Goal: Task Accomplishment & Management: Manage account settings

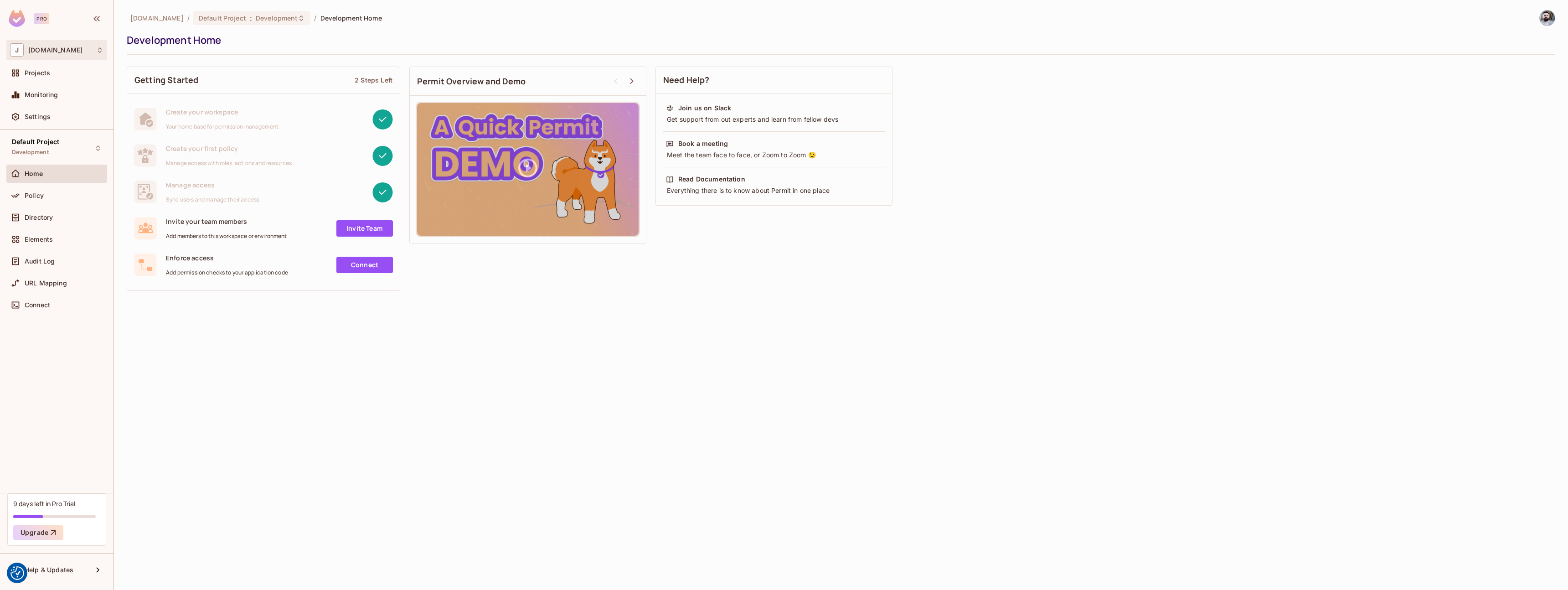
click at [79, 52] on div "J [DOMAIN_NAME]" at bounding box center [56, 50] width 93 height 13
drag, startPoint x: 470, startPoint y: 429, endPoint x: 400, endPoint y: 391, distance: 79.6
click at [470, 428] on div at bounding box center [784, 295] width 1568 height 590
click at [67, 205] on div "Policy" at bounding box center [57, 197] width 101 height 22
click at [60, 218] on div "Directory" at bounding box center [64, 217] width 79 height 7
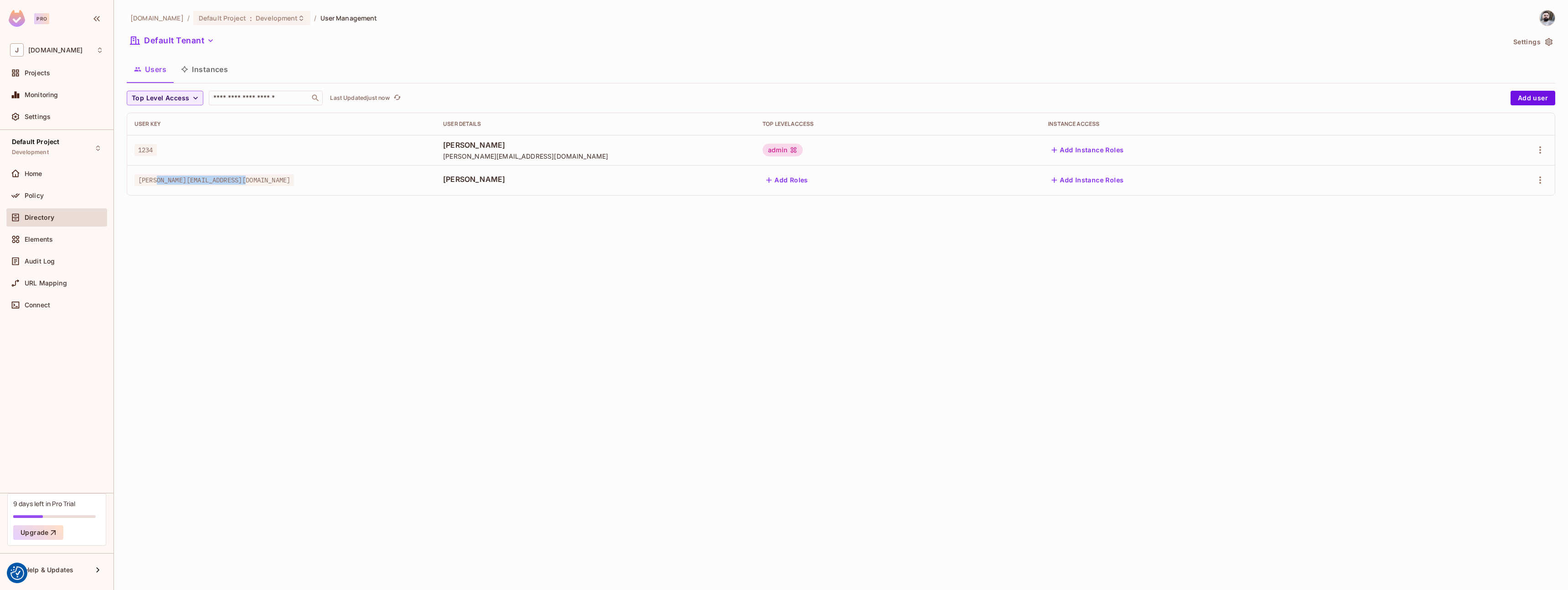
drag, startPoint x: 169, startPoint y: 180, endPoint x: 322, endPoint y: 184, distance: 153.1
click at [290, 182] on div "[PERSON_NAME][EMAIL_ADDRESS][DOMAIN_NAME]" at bounding box center [282, 180] width 294 height 9
drag, startPoint x: 139, startPoint y: 179, endPoint x: 277, endPoint y: 178, distance: 138.0
click at [277, 178] on div "[PERSON_NAME][EMAIL_ADDRESS][DOMAIN_NAME]" at bounding box center [282, 180] width 294 height 9
drag, startPoint x: 548, startPoint y: 181, endPoint x: 591, endPoint y: 177, distance: 43.2
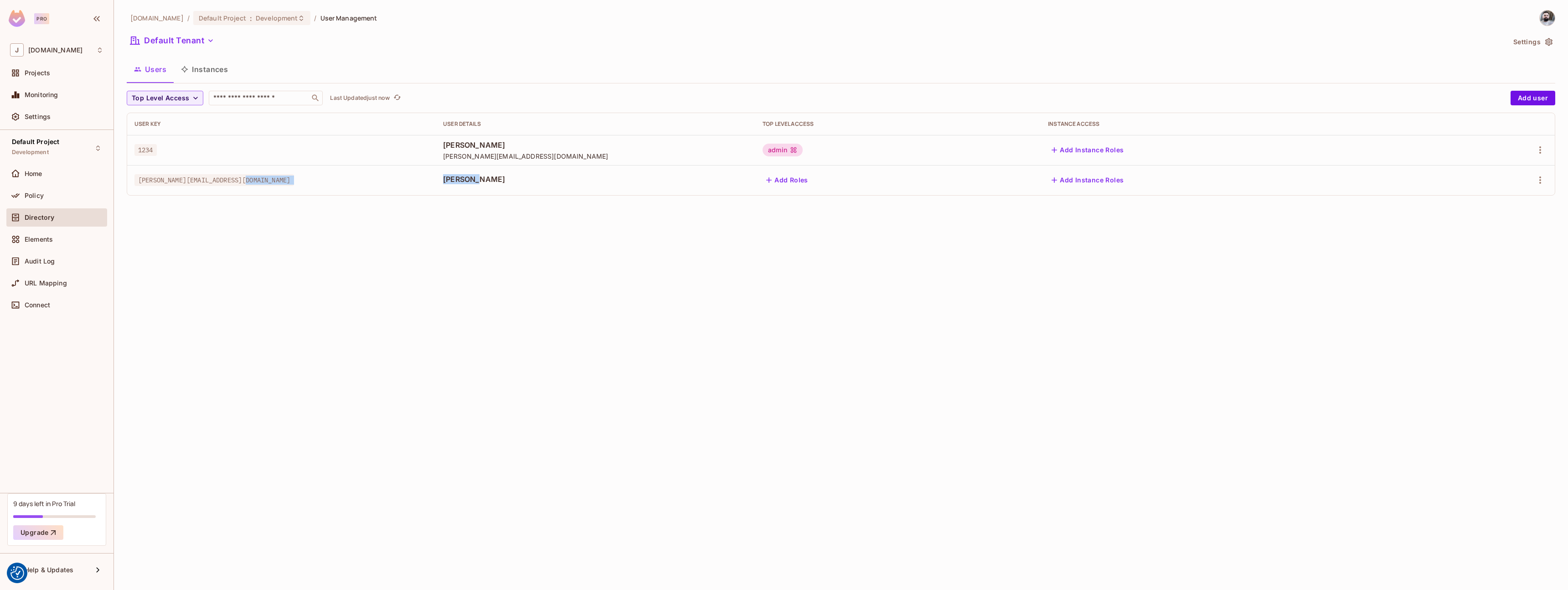
click at [583, 178] on tr "sam.iamatest@premier-core.com Sam Test Add Roles Add Instance Roles" at bounding box center [840, 180] width 1428 height 30
click at [57, 198] on div "Policy" at bounding box center [64, 195] width 79 height 7
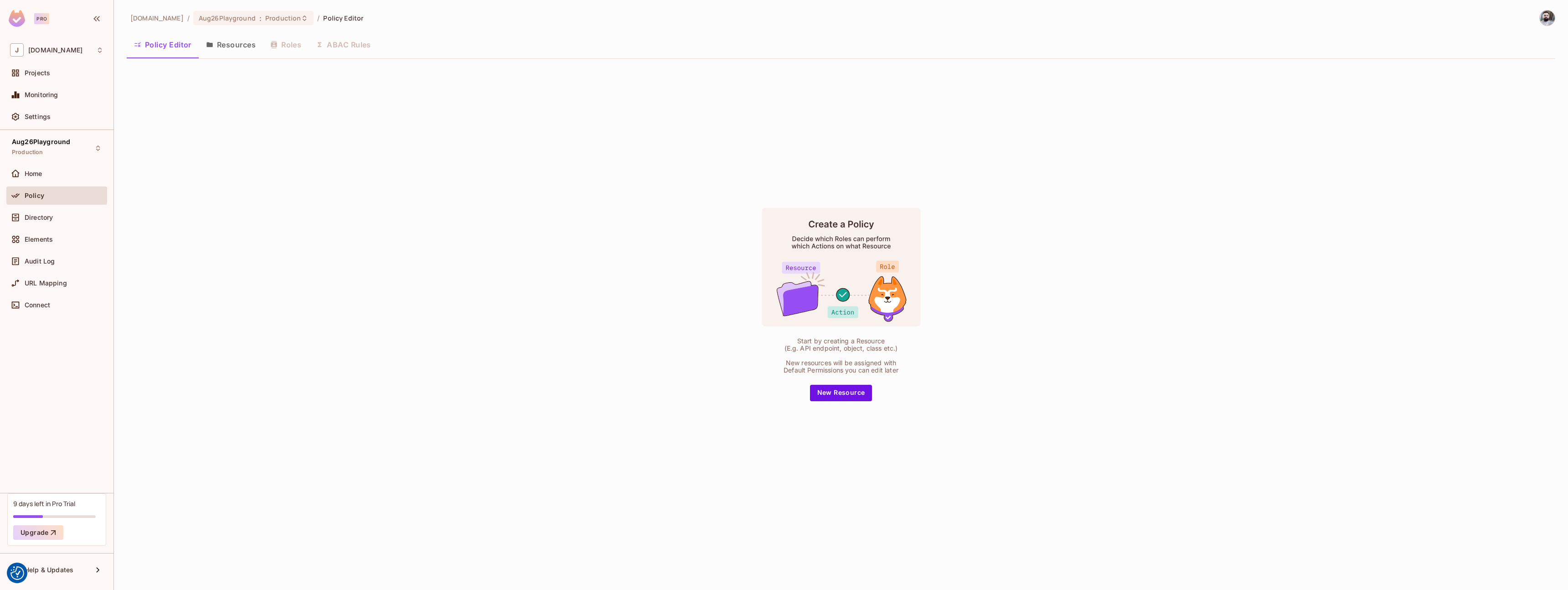
click at [247, 42] on button "Resources" at bounding box center [231, 44] width 64 height 22
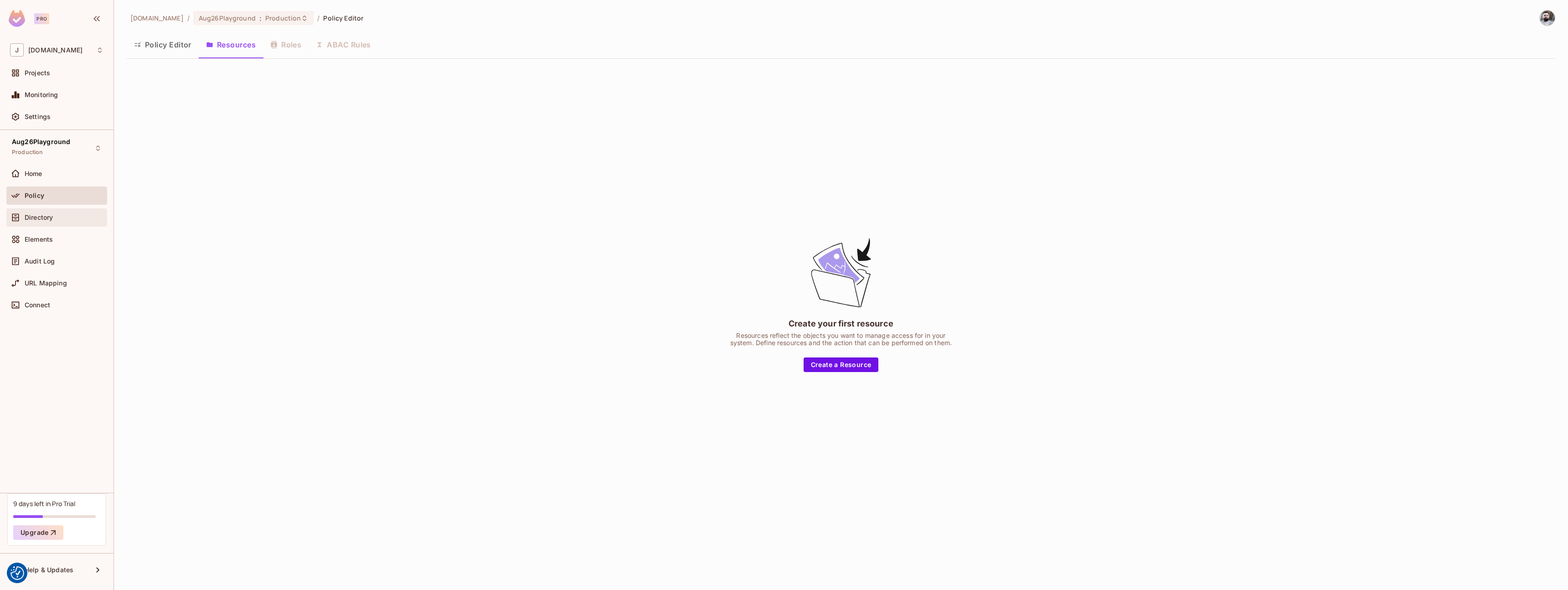
click at [29, 218] on span "Directory" at bounding box center [39, 217] width 28 height 7
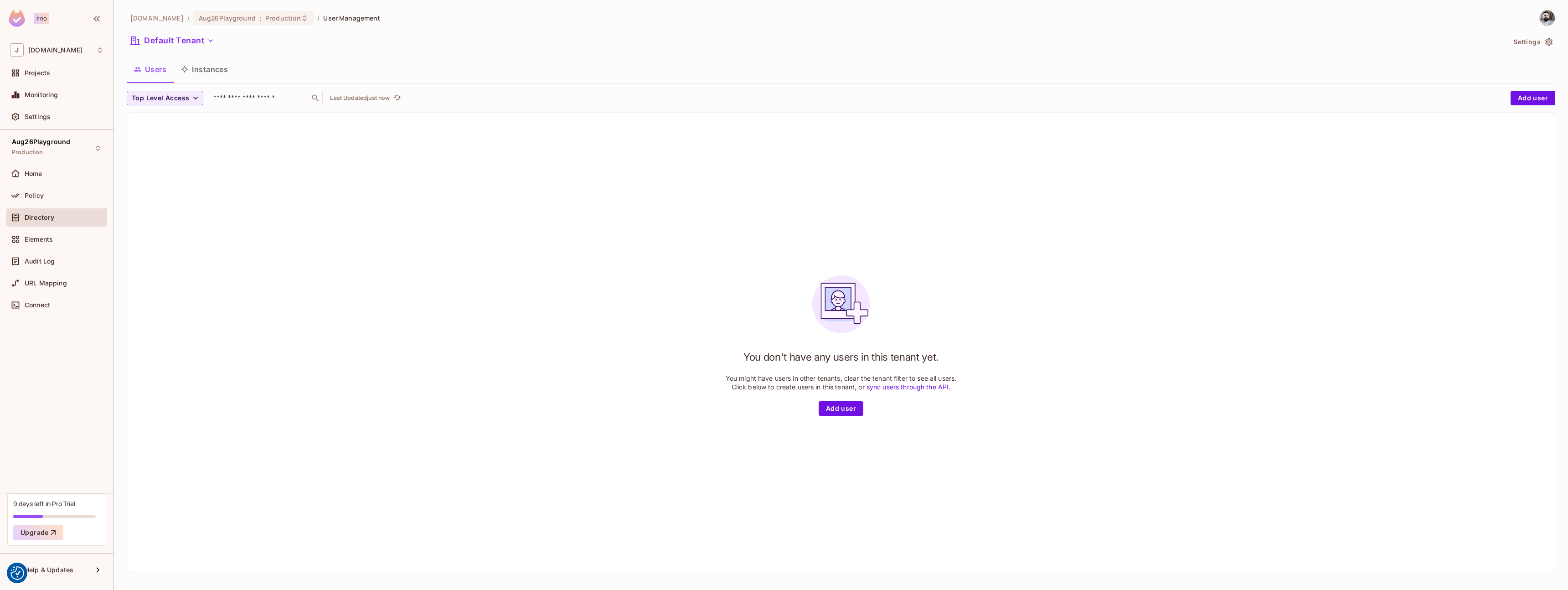
click at [203, 70] on button "Instances" at bounding box center [204, 69] width 62 height 22
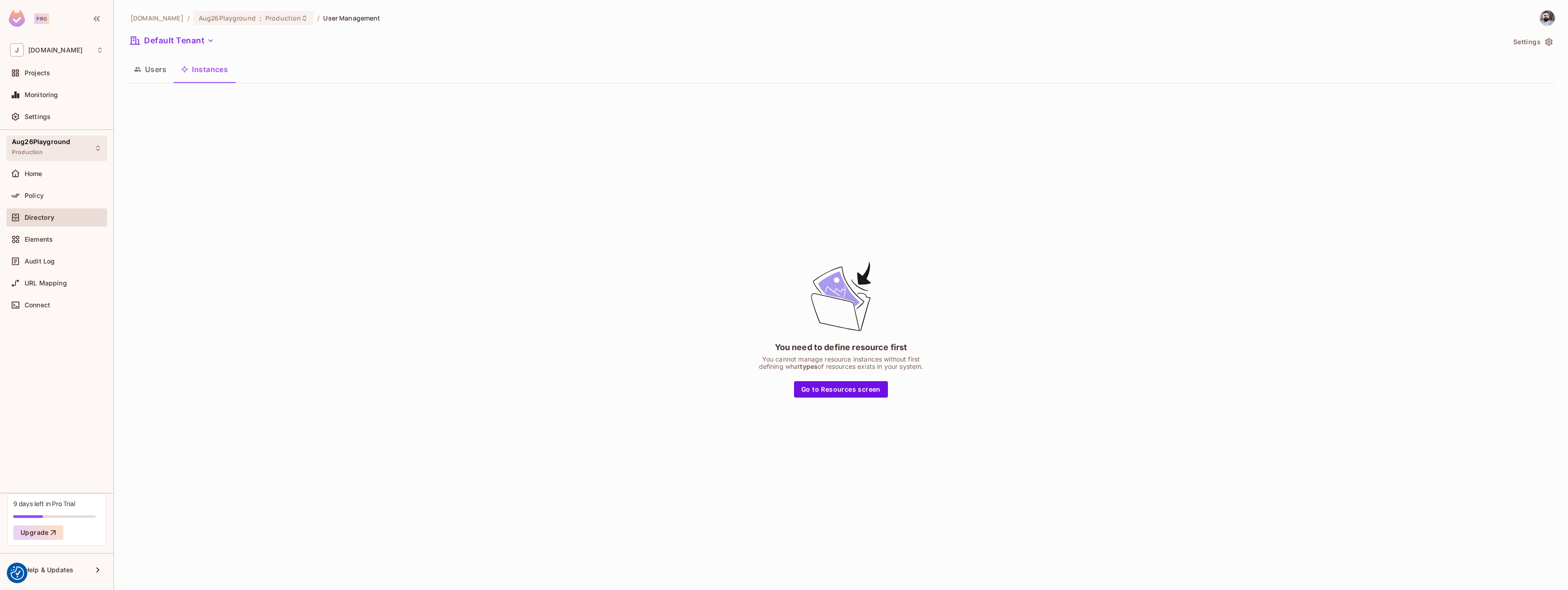
click at [64, 148] on div "Aug26Playground Production" at bounding box center [41, 148] width 59 height 19
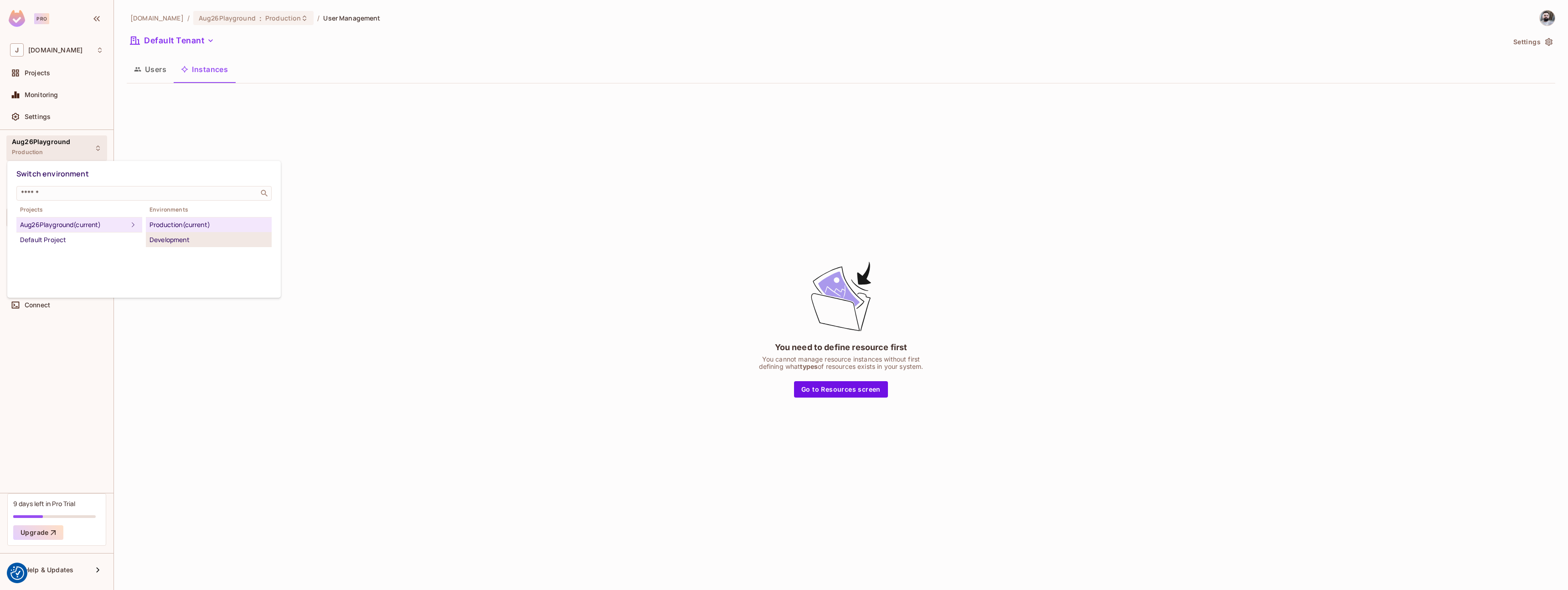
click at [181, 242] on div "Development" at bounding box center [209, 240] width 119 height 11
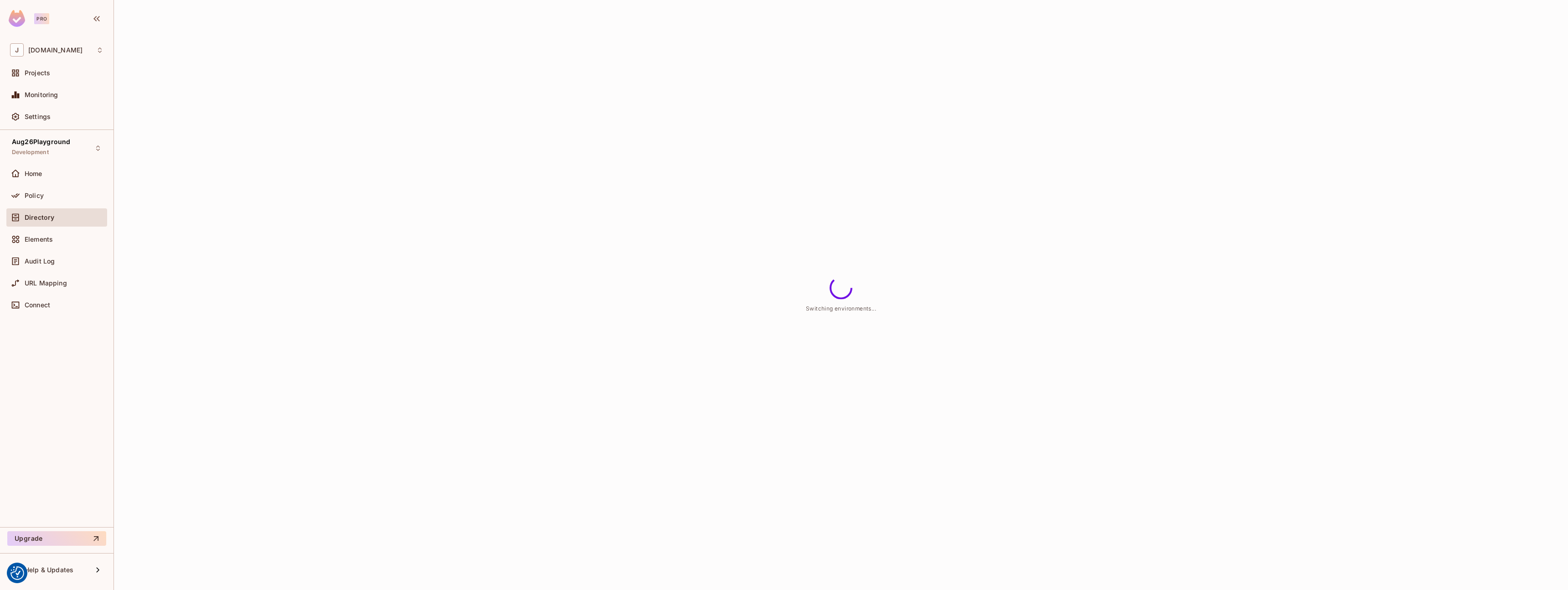
click at [421, 241] on div "Switching environments..." at bounding box center [841, 295] width 1454 height 590
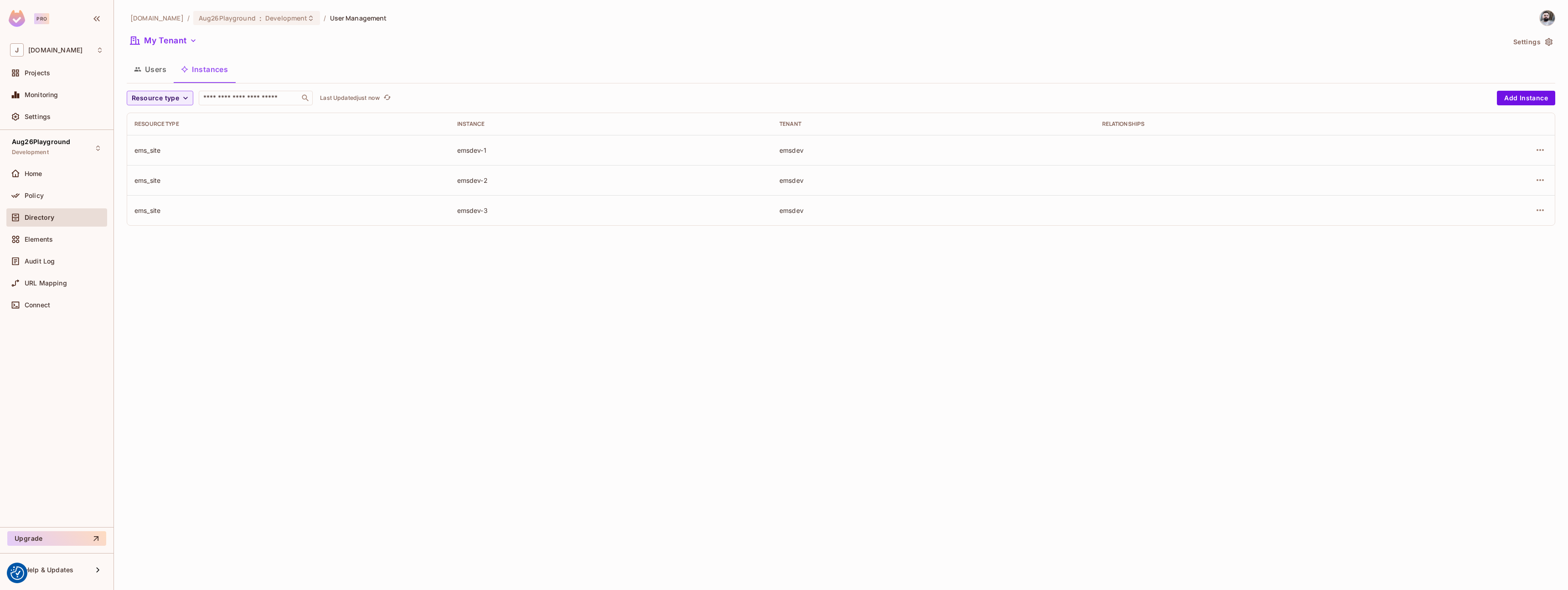
click at [148, 152] on div "ems_site" at bounding box center [289, 150] width 308 height 9
click at [80, 193] on div "Policy" at bounding box center [64, 195] width 79 height 7
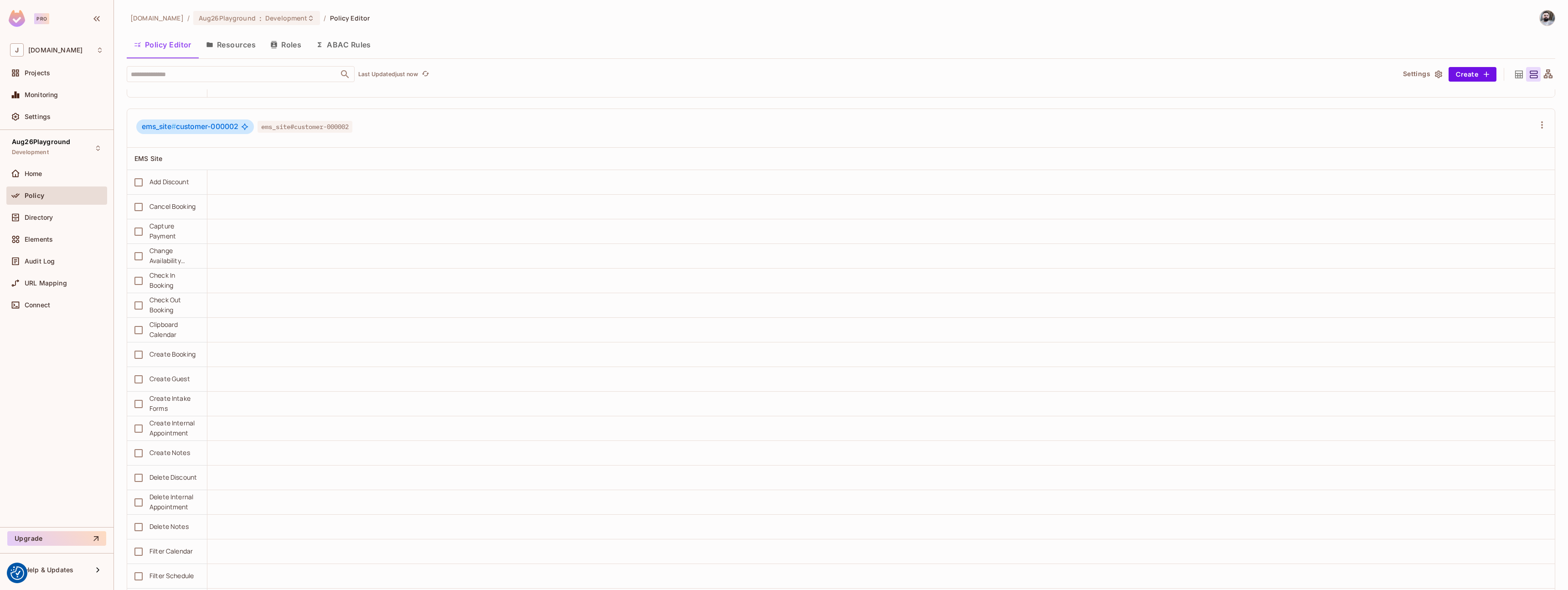
scroll to position [832, 0]
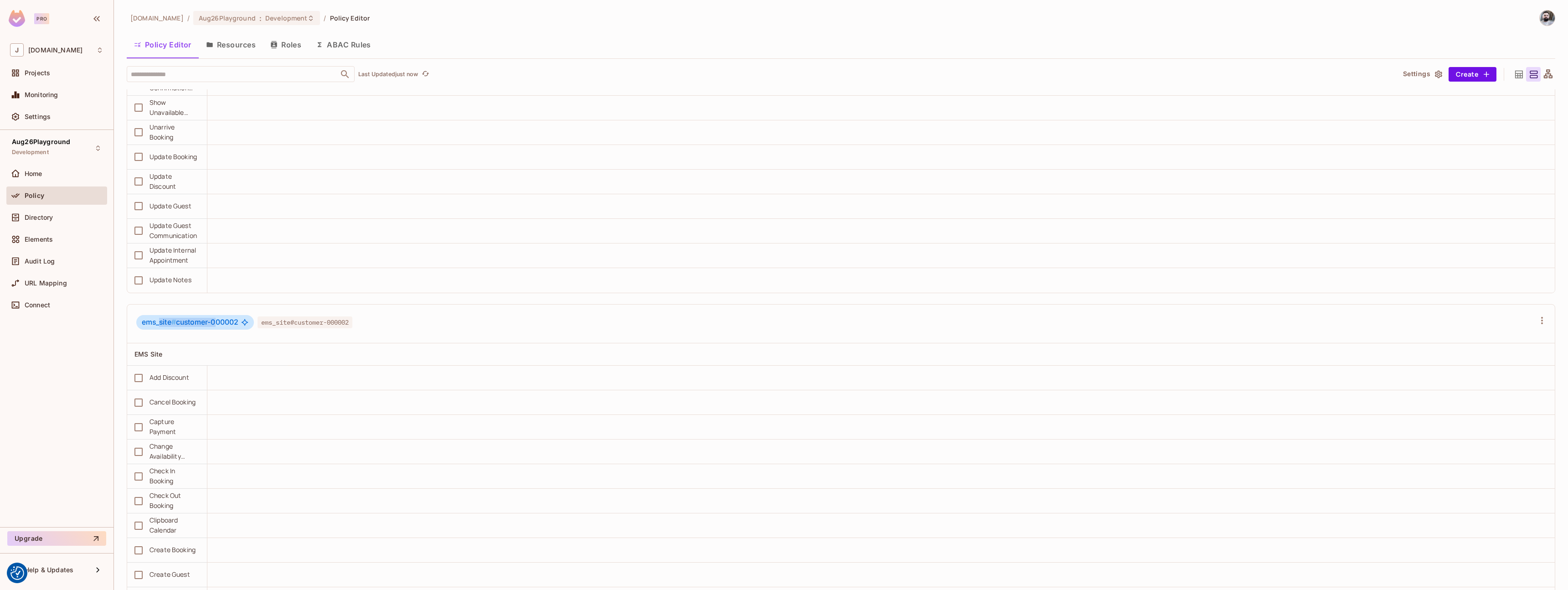
drag, startPoint x: 162, startPoint y: 322, endPoint x: 218, endPoint y: 326, distance: 56.1
click at [217, 327] on span "ems_site # customer-000002" at bounding box center [190, 322] width 96 height 9
click at [240, 41] on button "Resources" at bounding box center [231, 44] width 64 height 22
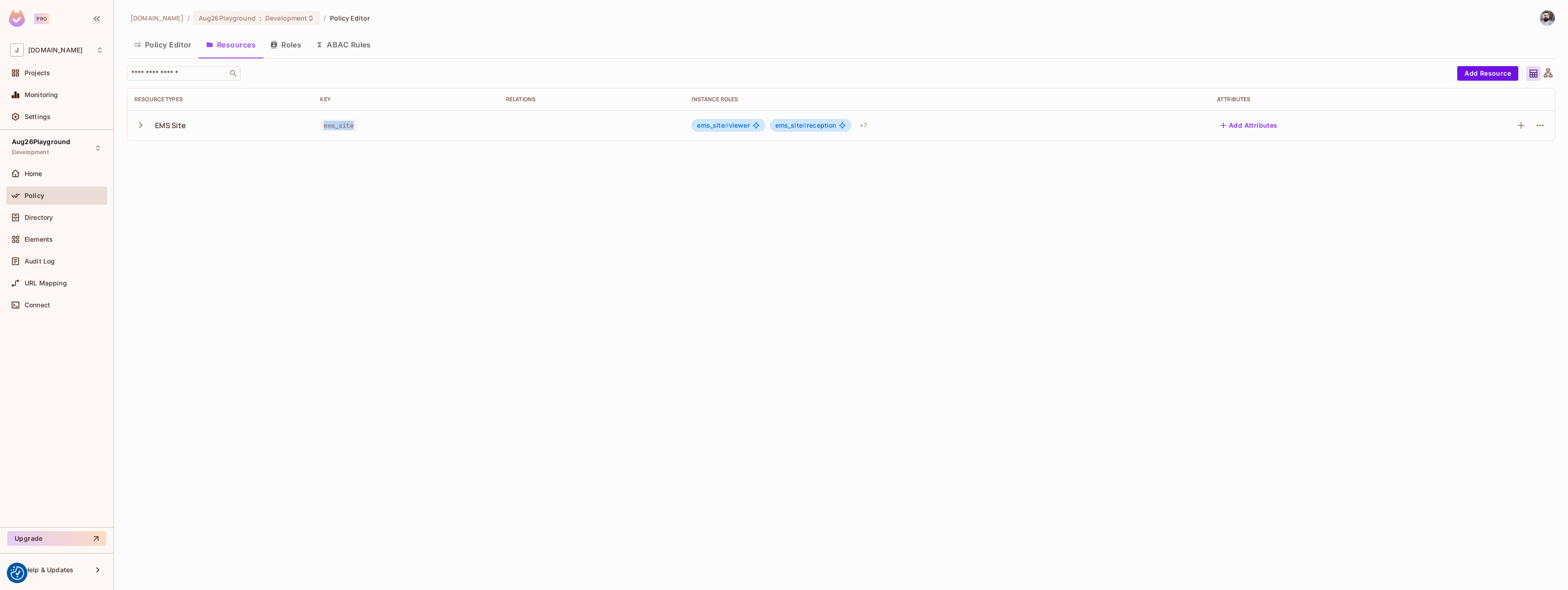
drag, startPoint x: 323, startPoint y: 125, endPoint x: 380, endPoint y: 128, distance: 57.1
click at [380, 128] on div "ems_site" at bounding box center [405, 125] width 171 height 9
click at [458, 266] on div "journey.travel / Aug26Playground : Development / Policy Editor Policy Editor Re…" at bounding box center [841, 295] width 1454 height 590
click at [870, 124] on div "+ 7" at bounding box center [863, 125] width 14 height 14
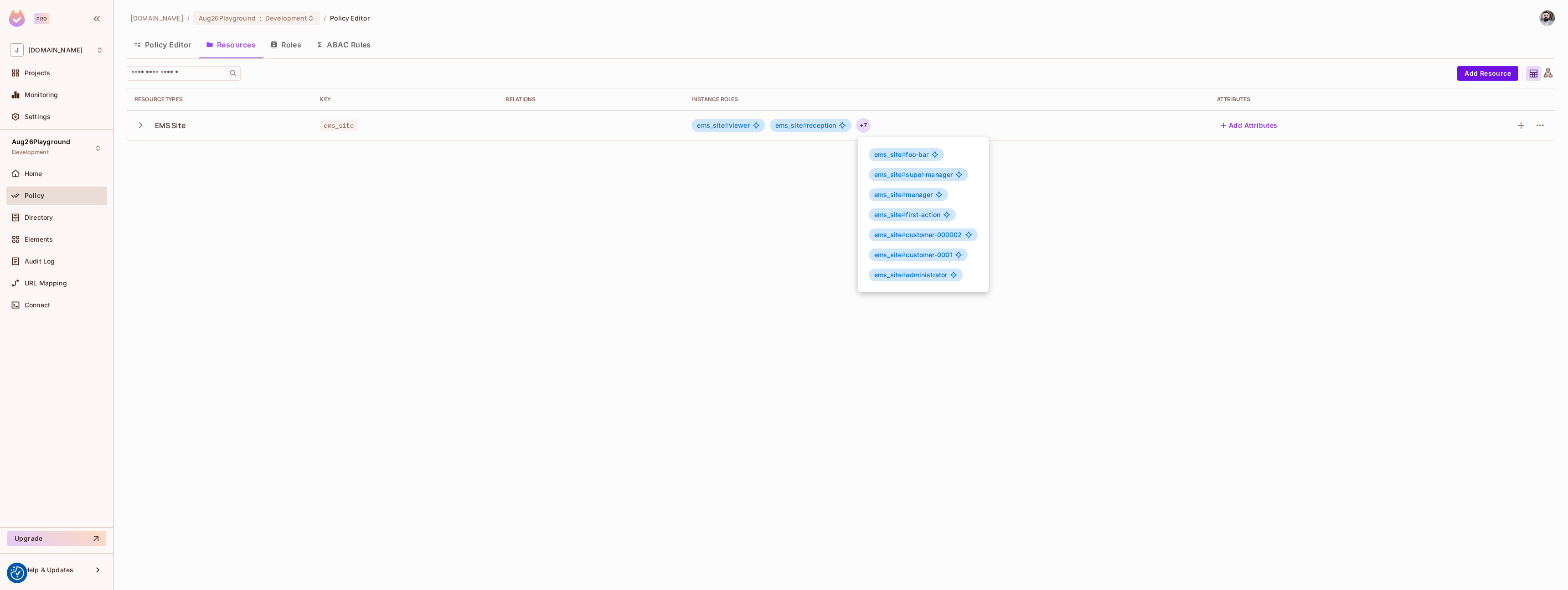
drag, startPoint x: 485, startPoint y: 279, endPoint x: 193, endPoint y: 150, distance: 319.2
click at [453, 267] on div at bounding box center [784, 295] width 1568 height 590
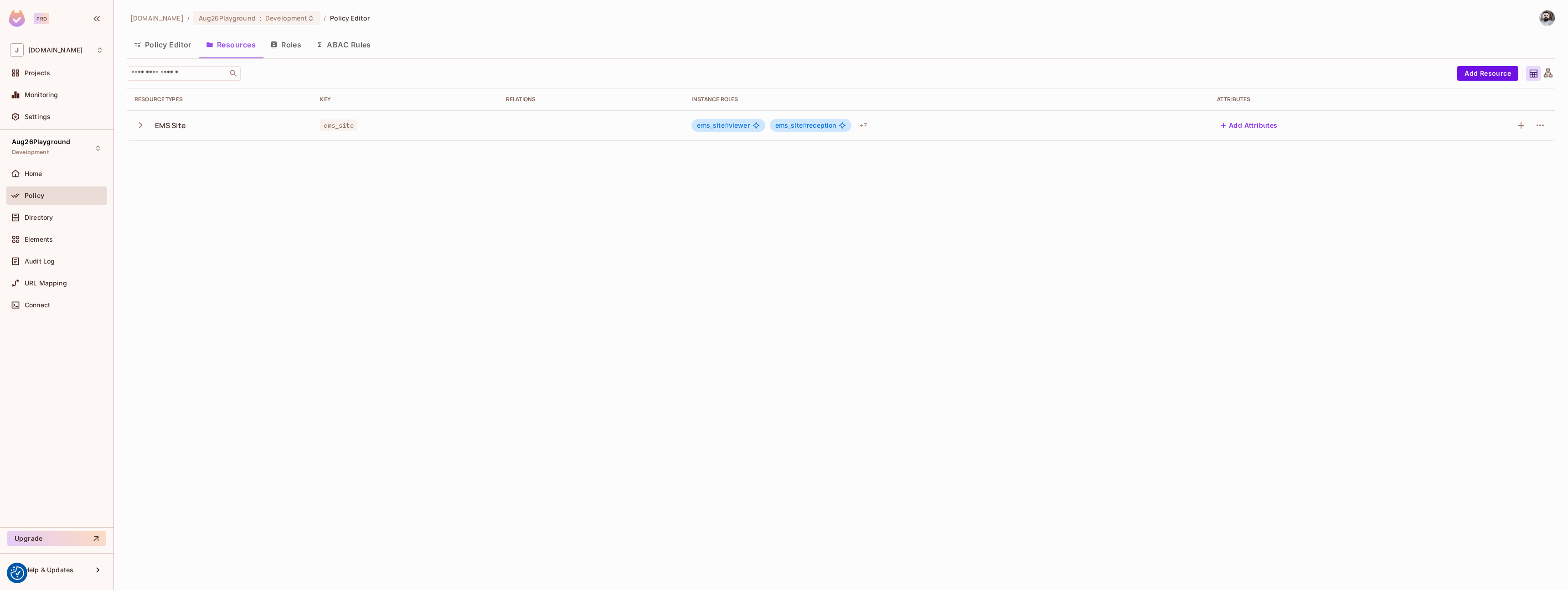
click at [141, 124] on icon "button" at bounding box center [140, 124] width 12 height 12
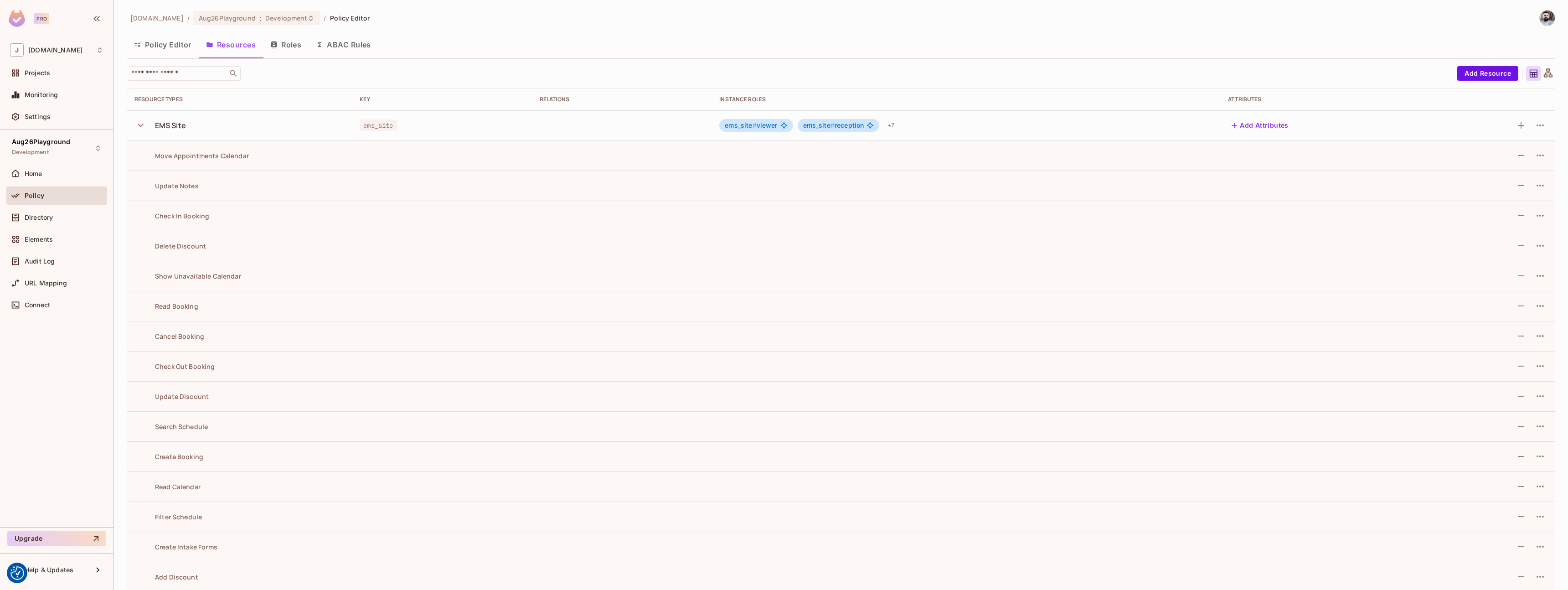
click at [173, 185] on div "Update Notes" at bounding box center [167, 185] width 64 height 9
click at [293, 46] on button "Roles" at bounding box center [286, 44] width 46 height 22
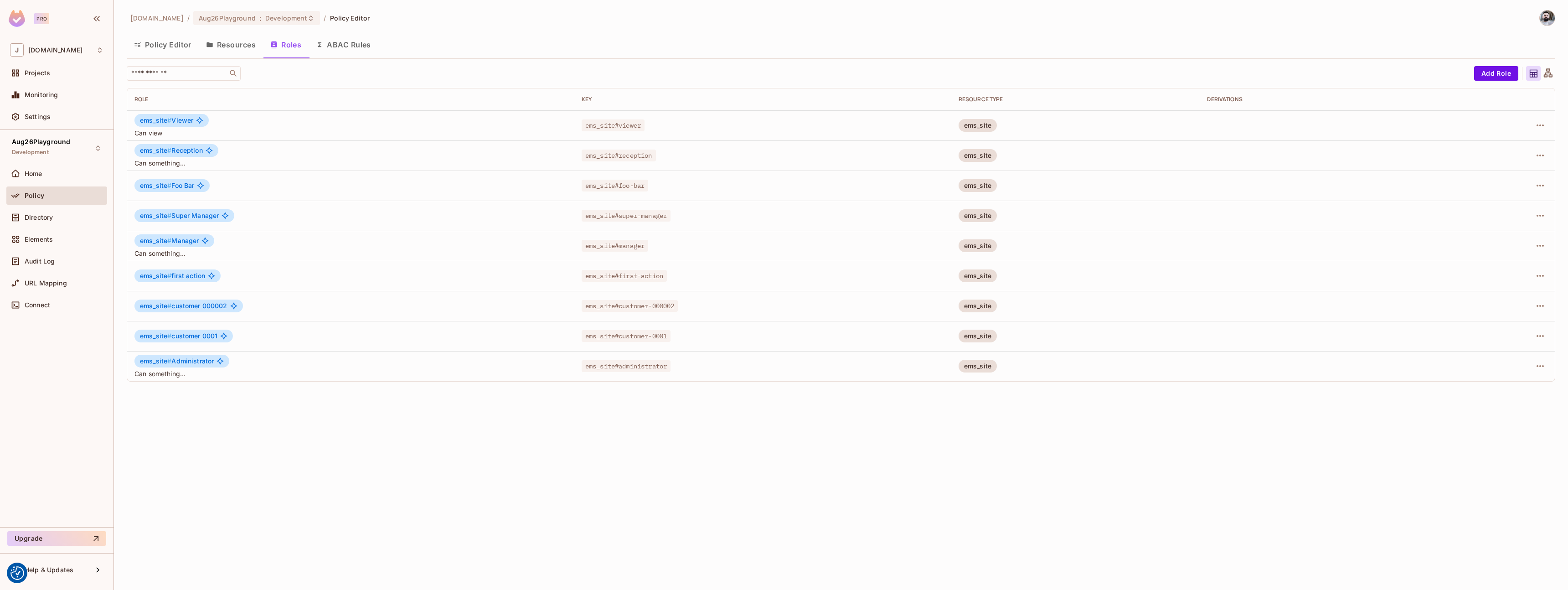
click at [183, 118] on span "ems_site # Viewer" at bounding box center [166, 120] width 53 height 7
click at [1544, 123] on icon "button" at bounding box center [1541, 125] width 11 height 11
click at [1517, 164] on div "Edit Attributes" at bounding box center [1509, 166] width 45 height 9
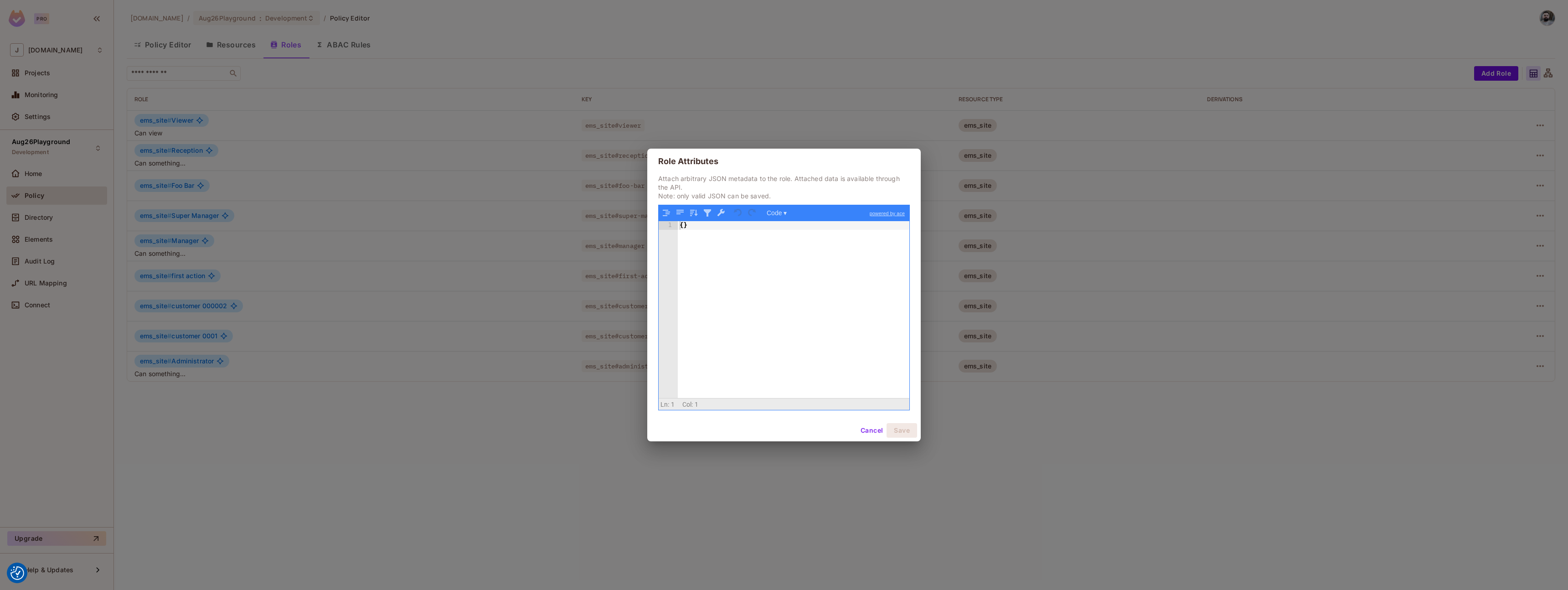
click at [868, 429] on button "Cancel" at bounding box center [871, 430] width 30 height 14
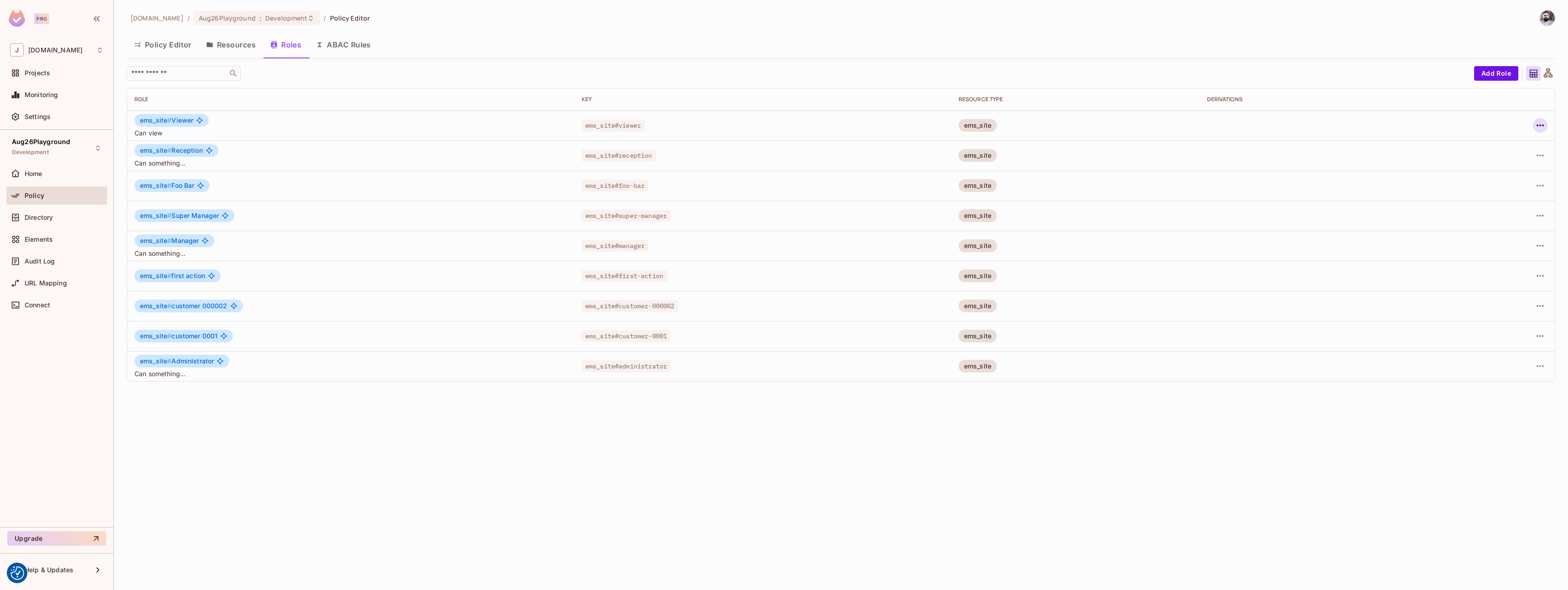
click at [1542, 124] on icon "button" at bounding box center [1541, 125] width 11 height 11
click at [1472, 145] on icon at bounding box center [1473, 147] width 11 height 11
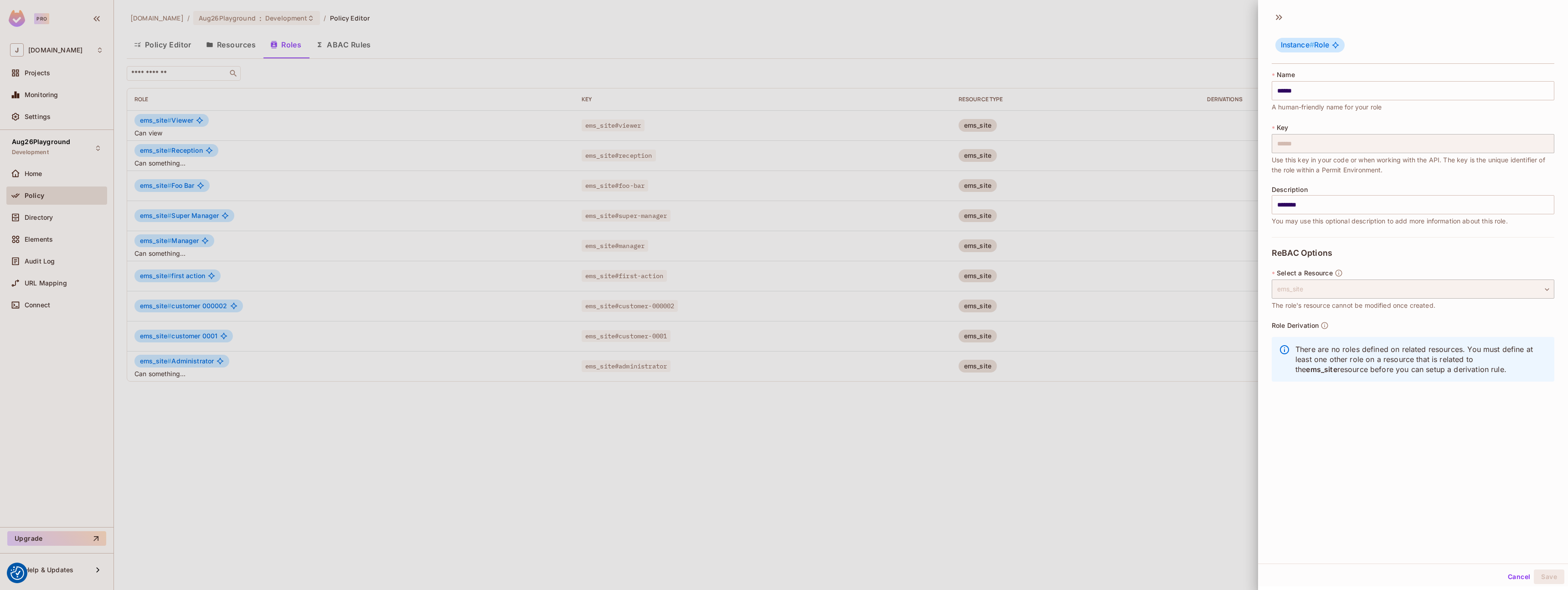
click at [1110, 409] on div at bounding box center [784, 295] width 1568 height 590
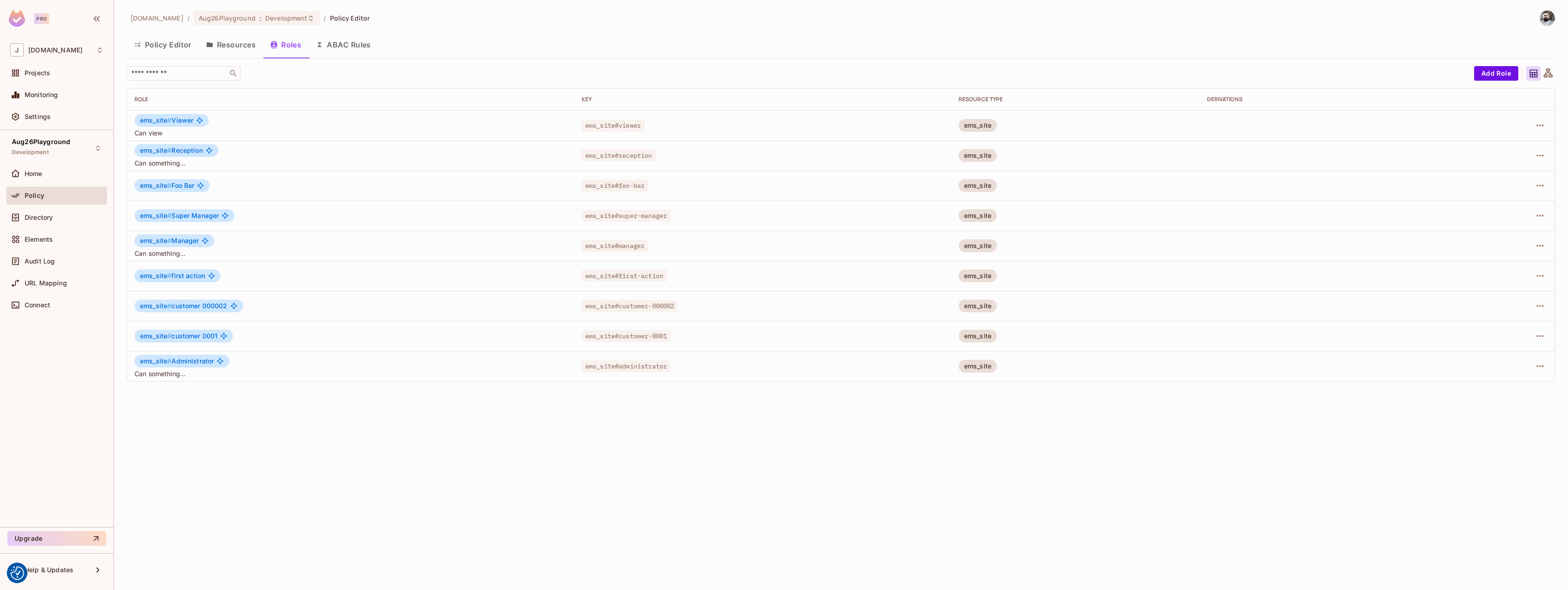
click at [189, 120] on span "ems_site # Viewer" at bounding box center [166, 120] width 53 height 7
drag, startPoint x: 140, startPoint y: 120, endPoint x: 192, endPoint y: 123, distance: 52.1
click at [192, 123] on span "ems_site # Viewer" at bounding box center [166, 120] width 53 height 7
drag, startPoint x: 581, startPoint y: 125, endPoint x: 640, endPoint y: 126, distance: 59.0
click at [639, 126] on span "ems_site#viewer" at bounding box center [613, 125] width 63 height 12
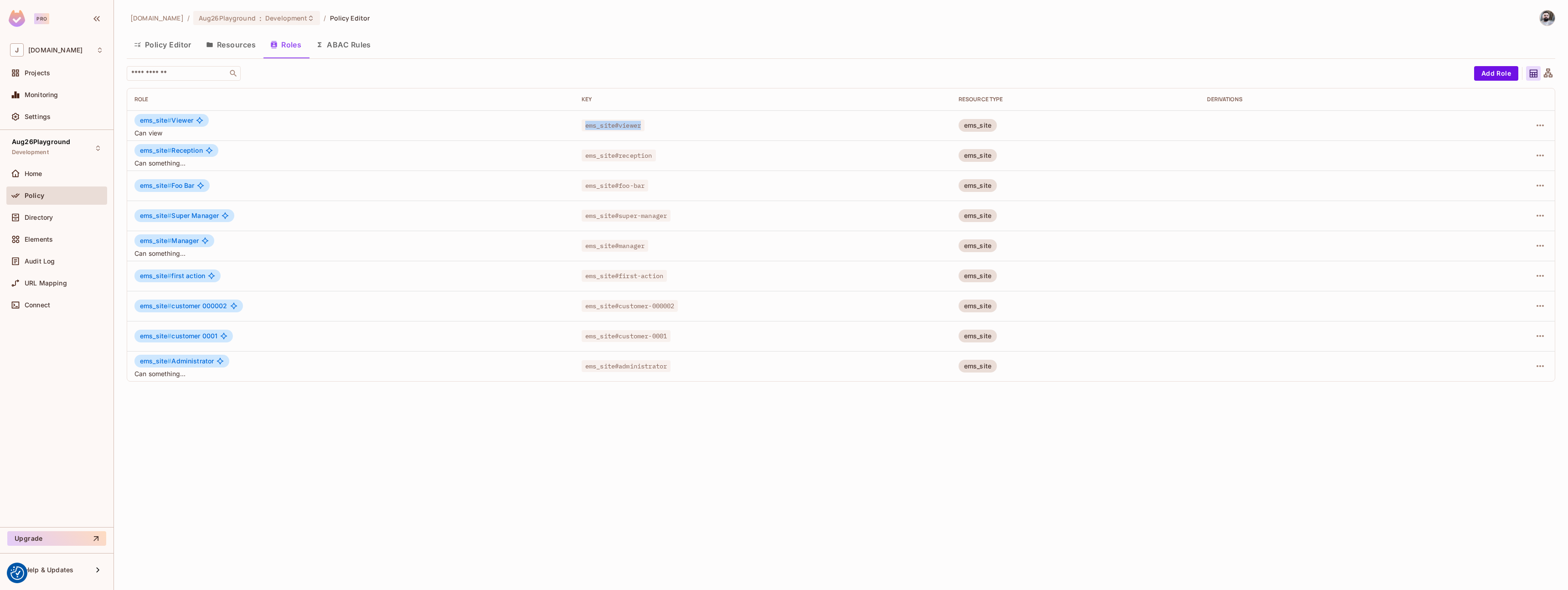
click at [242, 43] on button "Resources" at bounding box center [231, 44] width 64 height 22
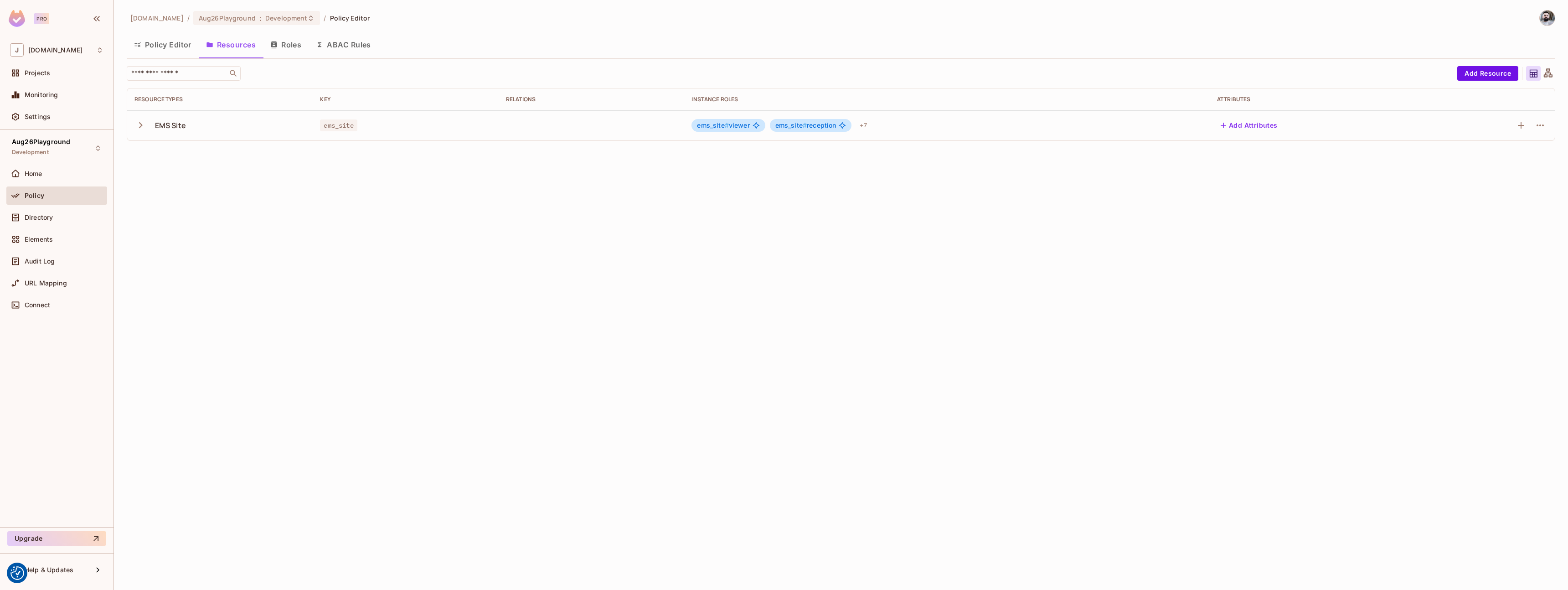
click at [140, 123] on icon "button" at bounding box center [140, 124] width 4 height 6
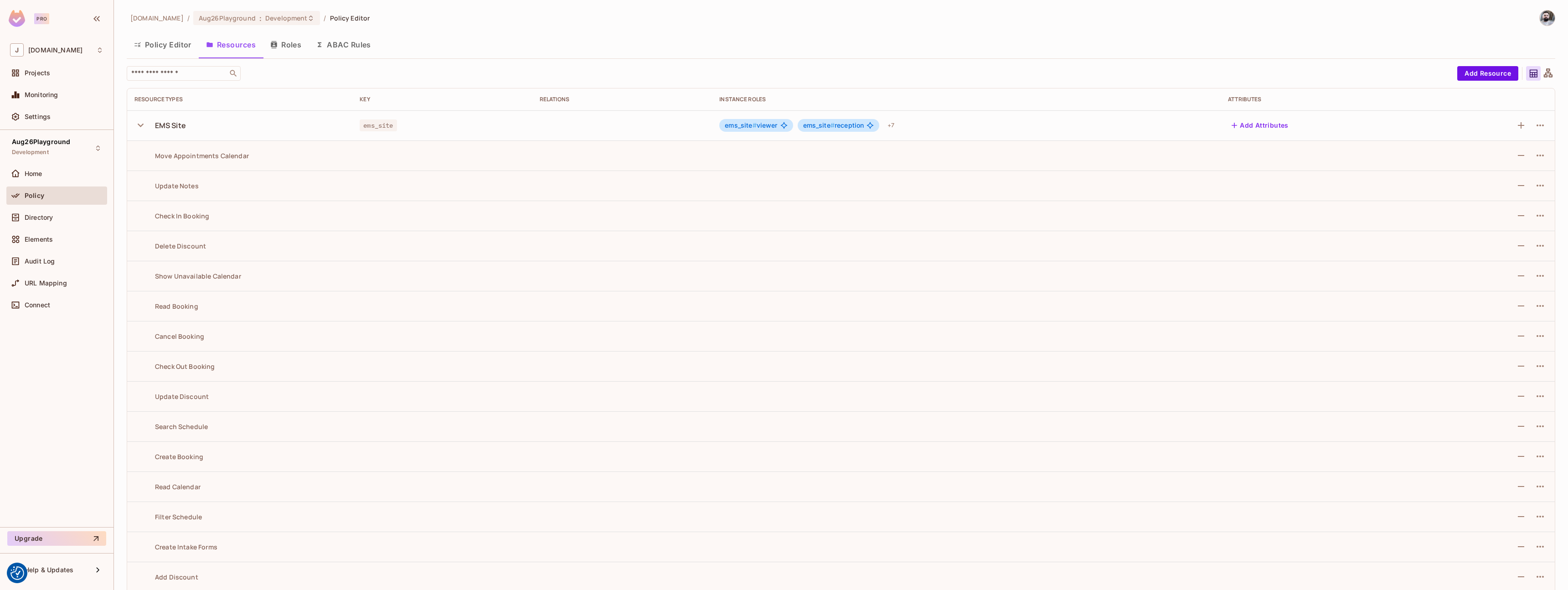
click at [140, 123] on icon "button" at bounding box center [140, 124] width 12 height 12
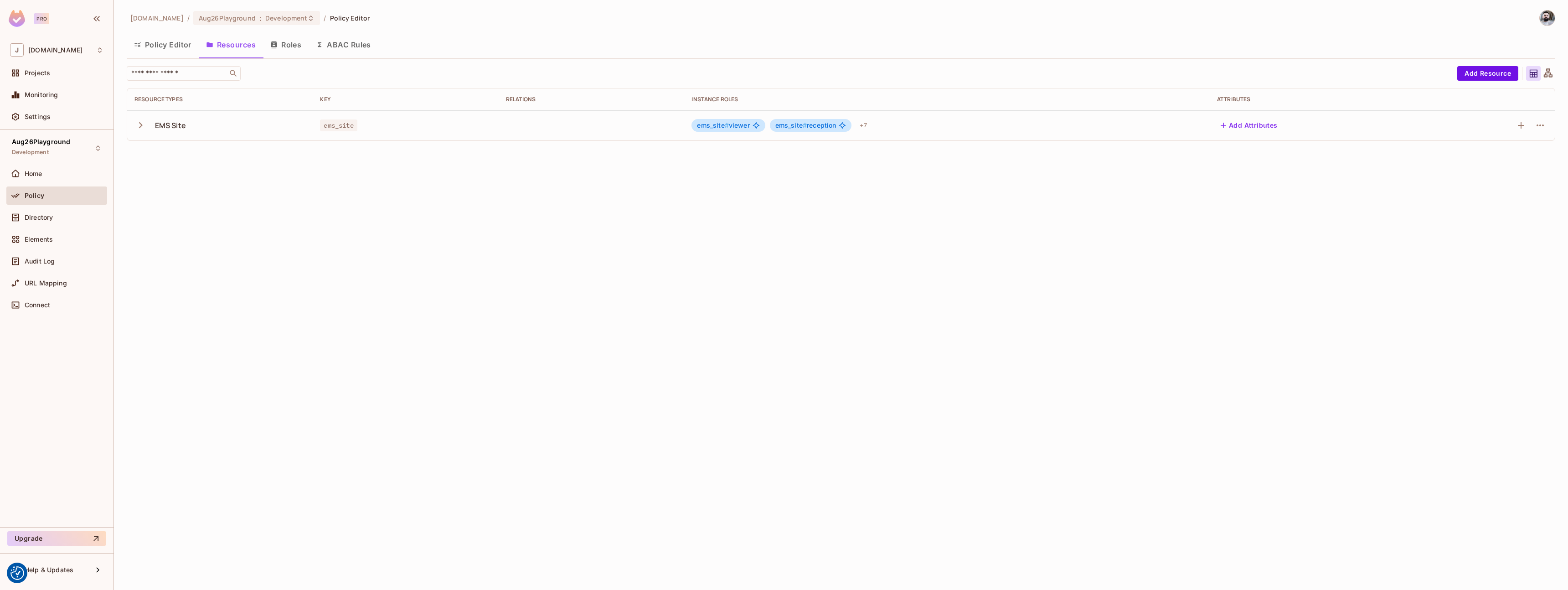
click at [282, 46] on button "Roles" at bounding box center [286, 44] width 46 height 22
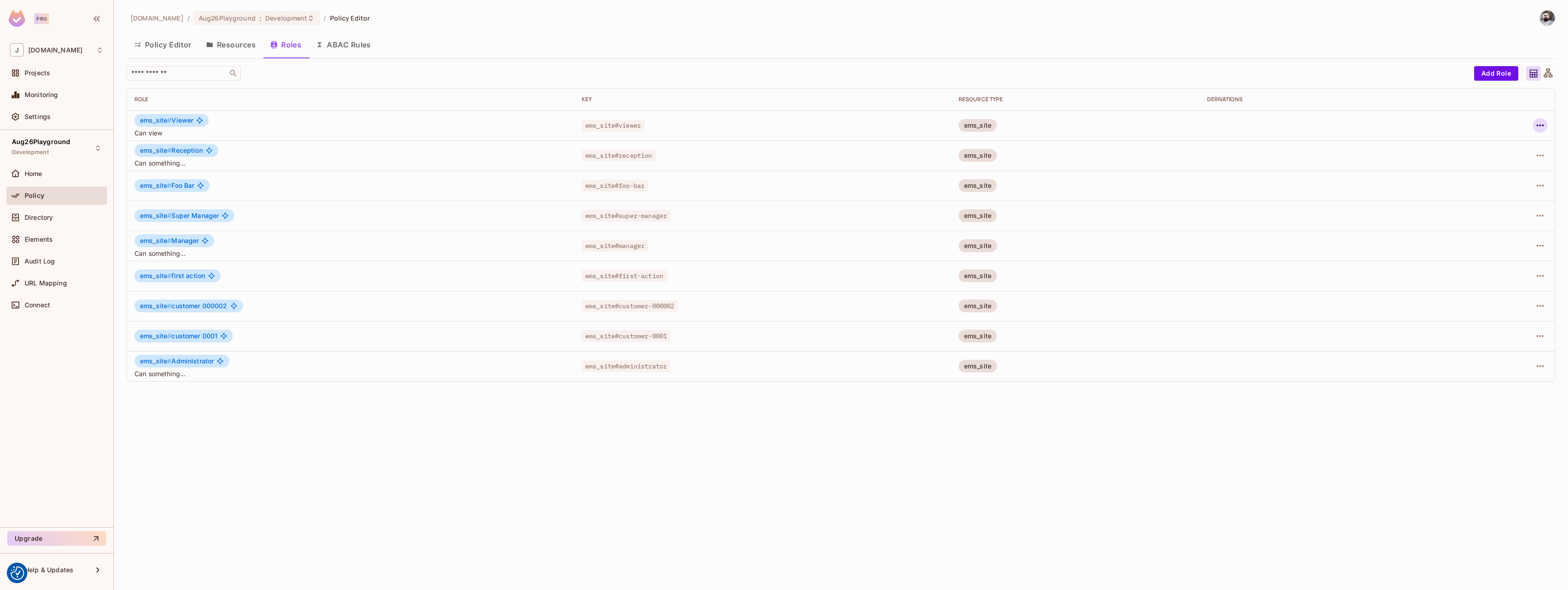
click at [1542, 125] on icon "button" at bounding box center [1541, 125] width 11 height 11
click at [1494, 150] on div "Edit Role" at bounding box center [1500, 146] width 27 height 9
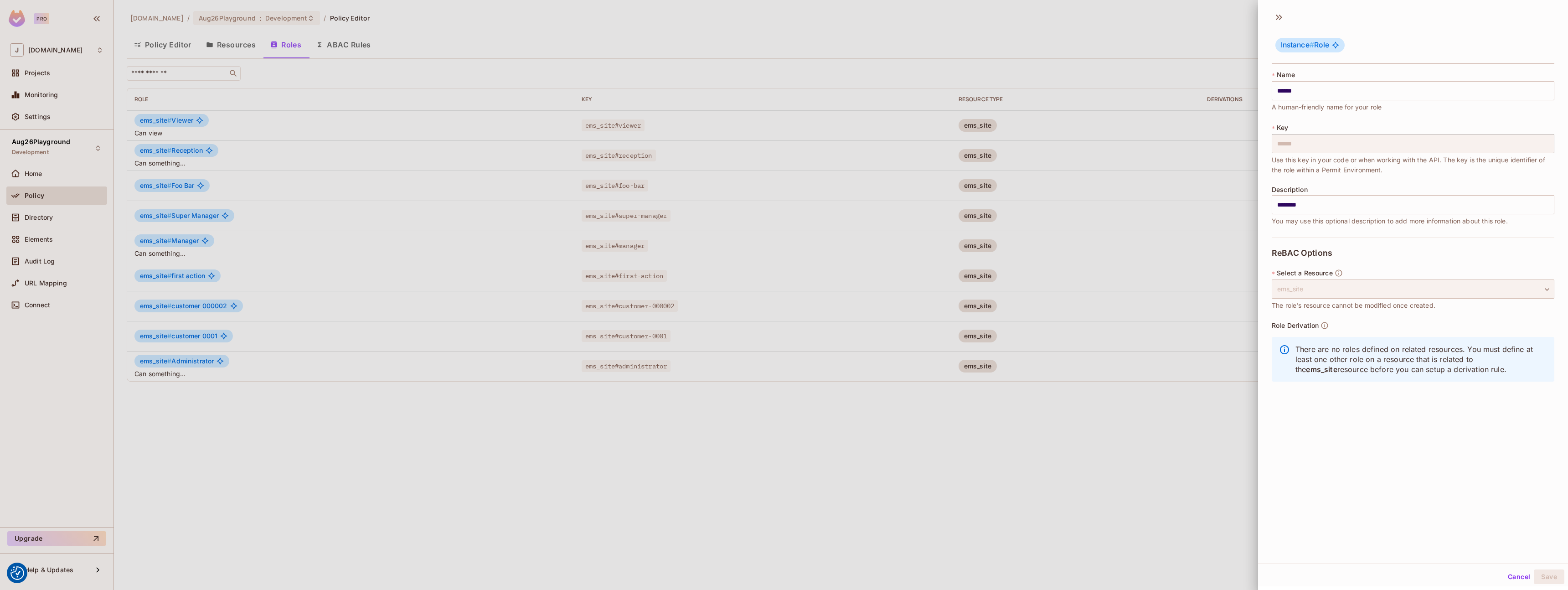
click at [1418, 287] on div "ems_site" at bounding box center [1413, 289] width 282 height 19
click at [1149, 423] on div at bounding box center [784, 295] width 1568 height 590
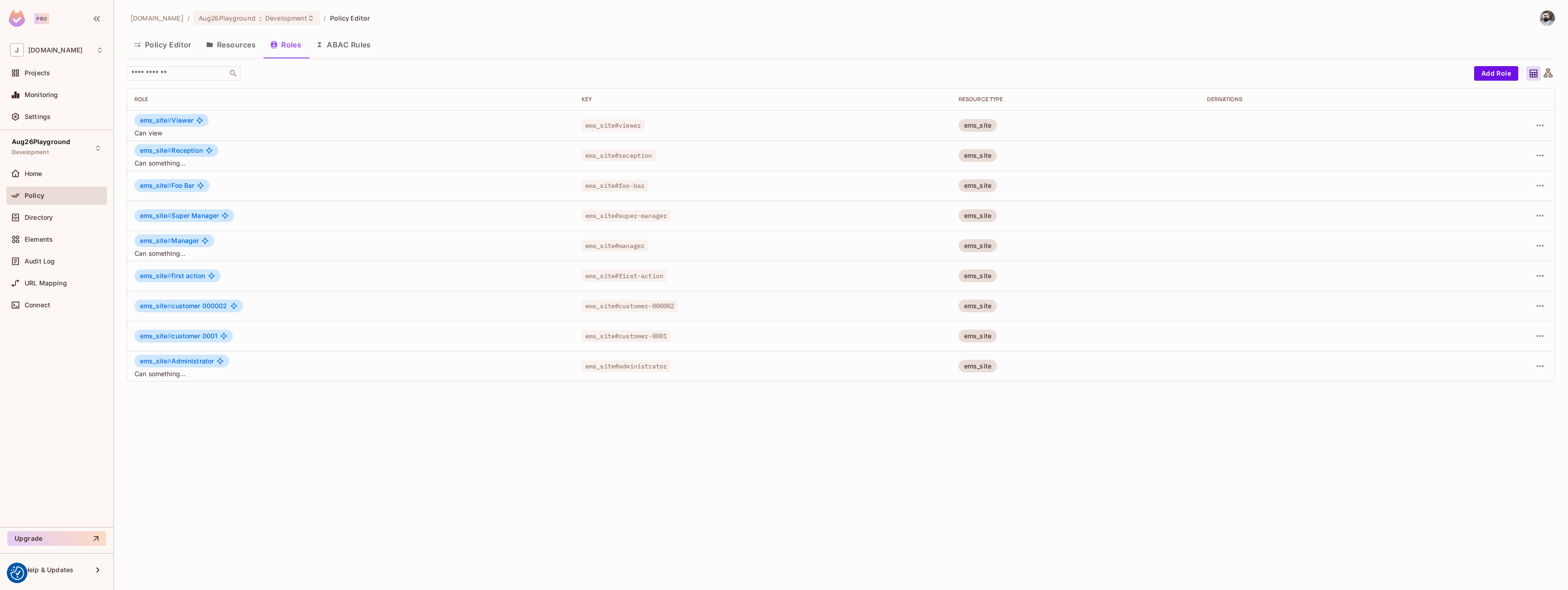
click at [194, 120] on div "ems_site # Viewer" at bounding box center [172, 120] width 75 height 13
click at [199, 121] on icon at bounding box center [199, 120] width 7 height 7
click at [1550, 72] on icon at bounding box center [1548, 72] width 9 height 9
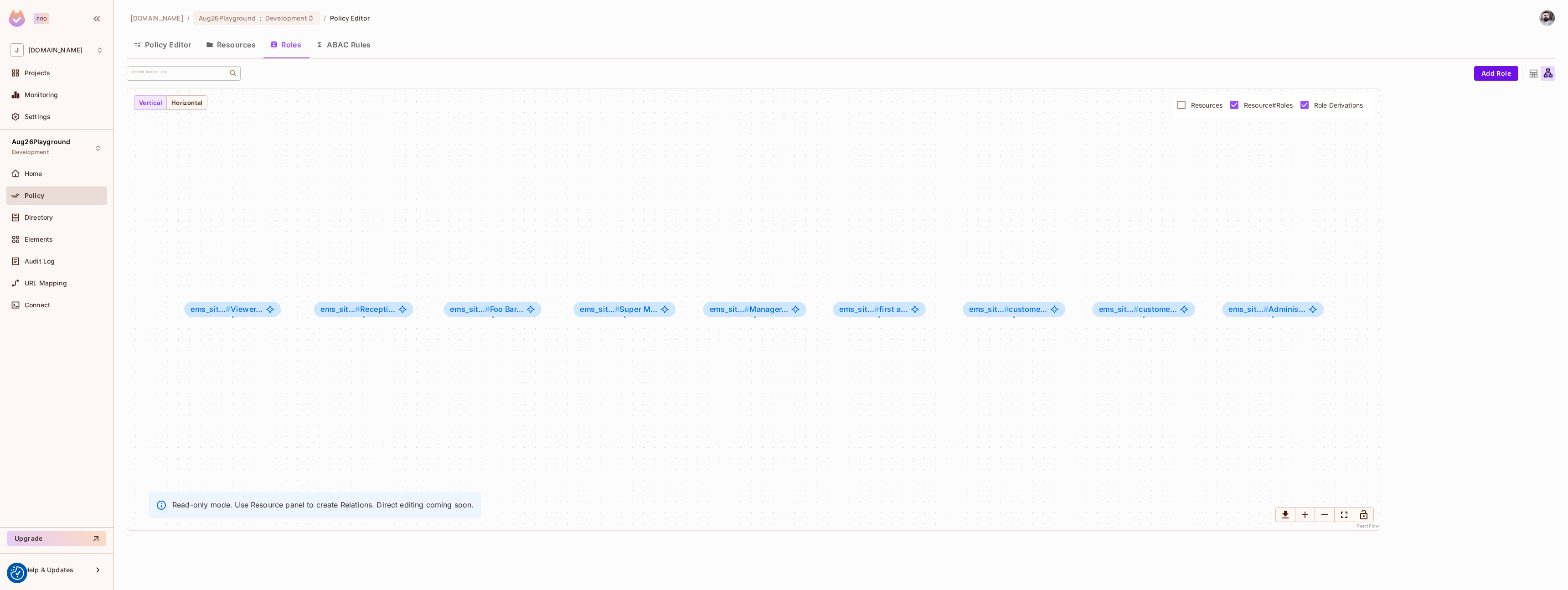
click at [1531, 73] on icon at bounding box center [1533, 74] width 11 height 11
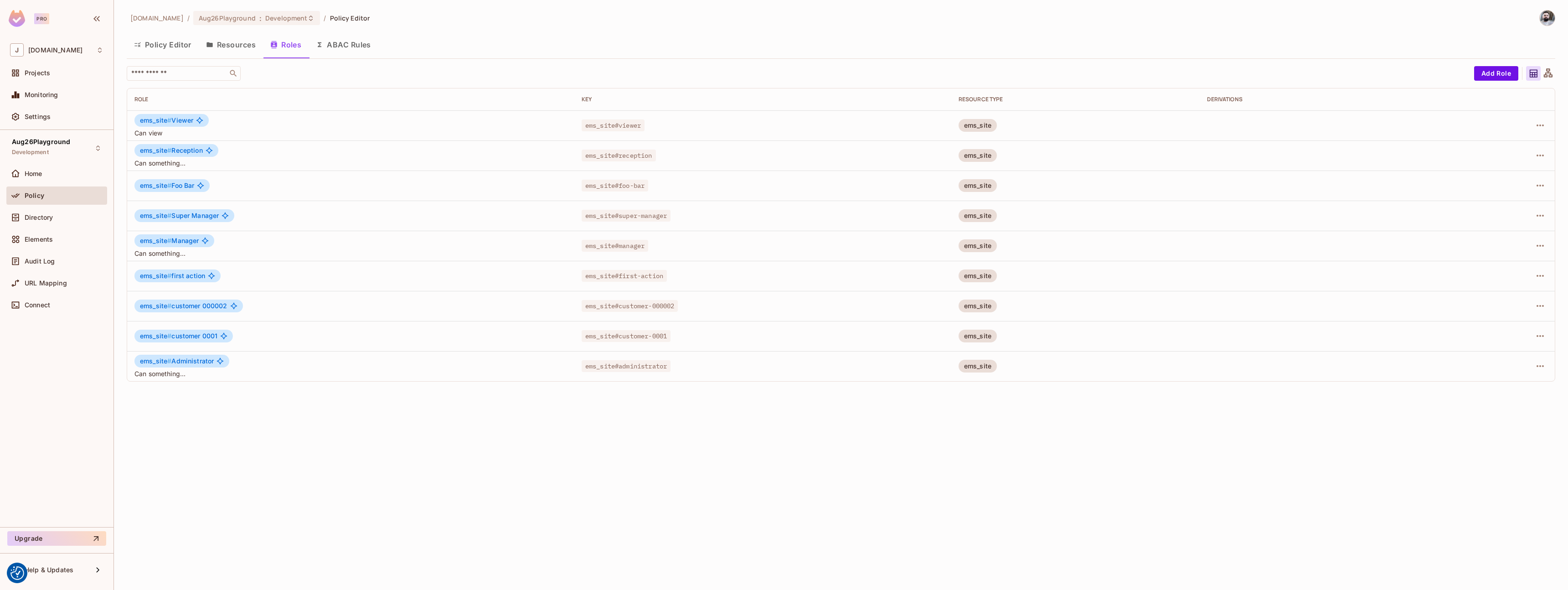
click at [158, 46] on button "Policy Editor" at bounding box center [163, 44] width 72 height 22
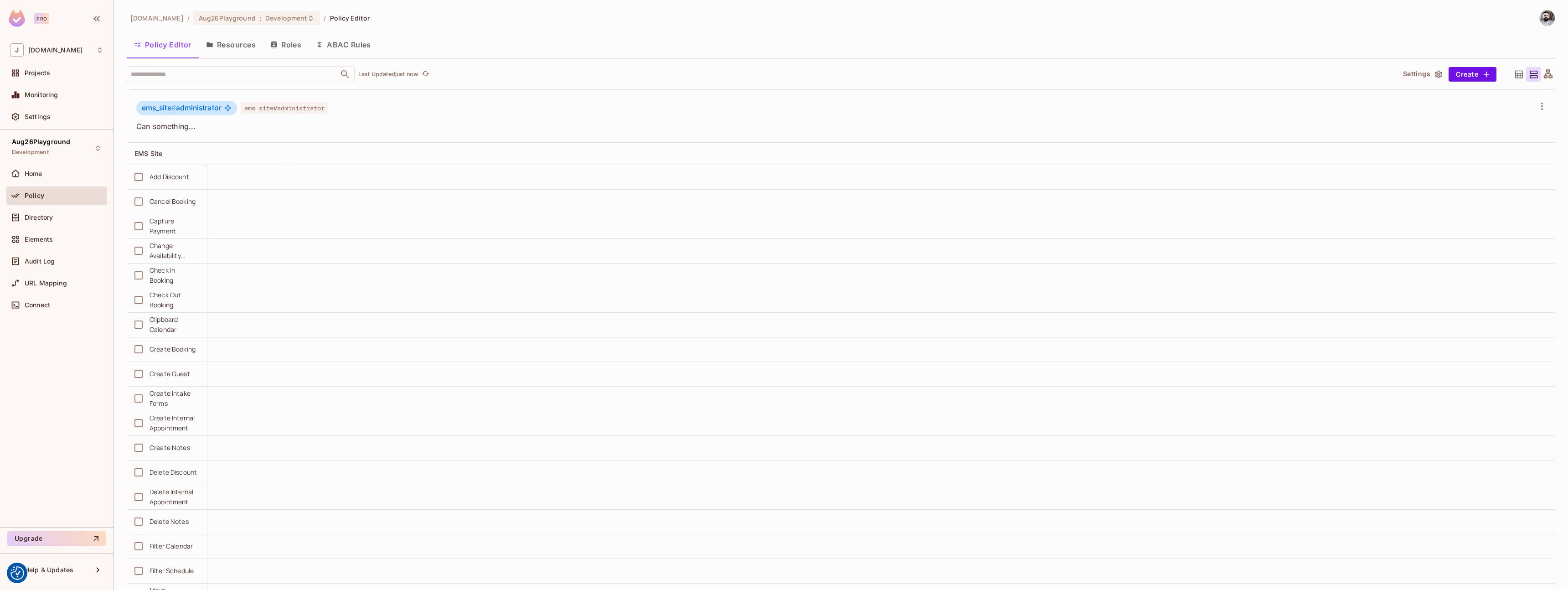
click at [242, 49] on button "Resources" at bounding box center [231, 44] width 64 height 22
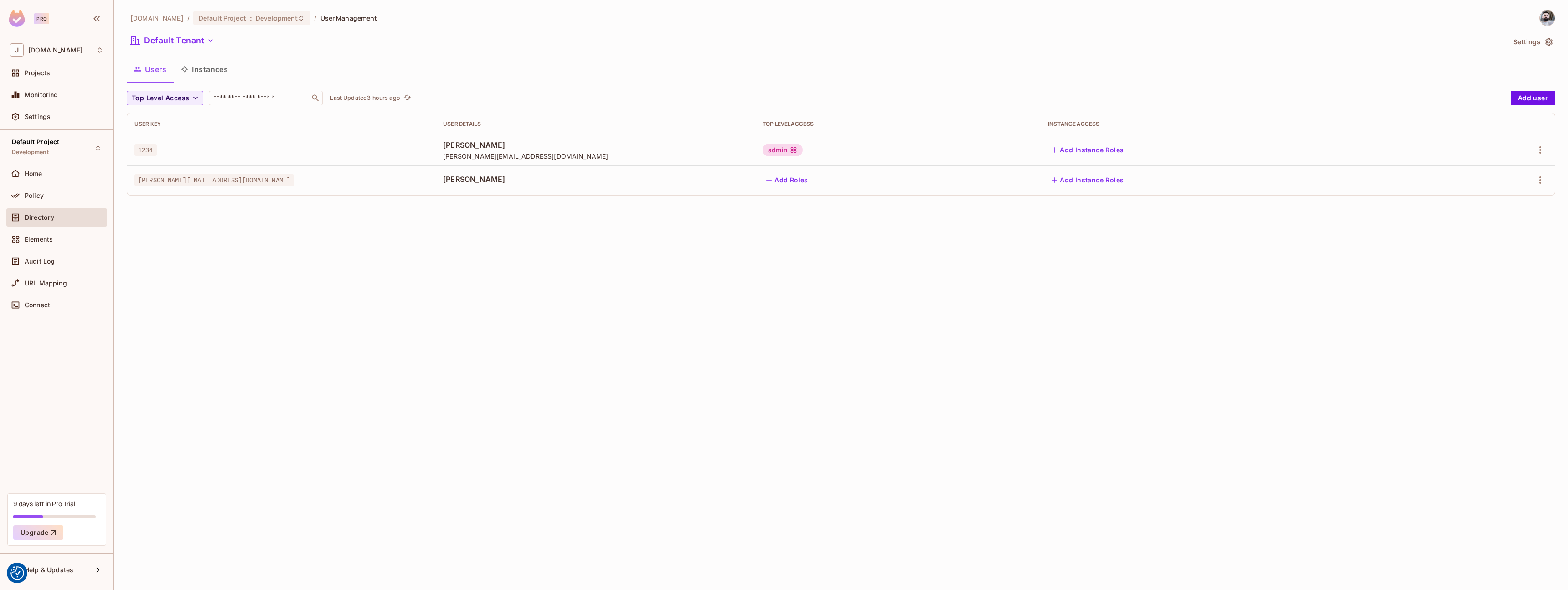
click at [1529, 183] on div at bounding box center [1494, 180] width 108 height 14
click at [1536, 178] on icon "button" at bounding box center [1541, 181] width 11 height 11
click at [1489, 197] on div "Edit" at bounding box center [1492, 201] width 12 height 9
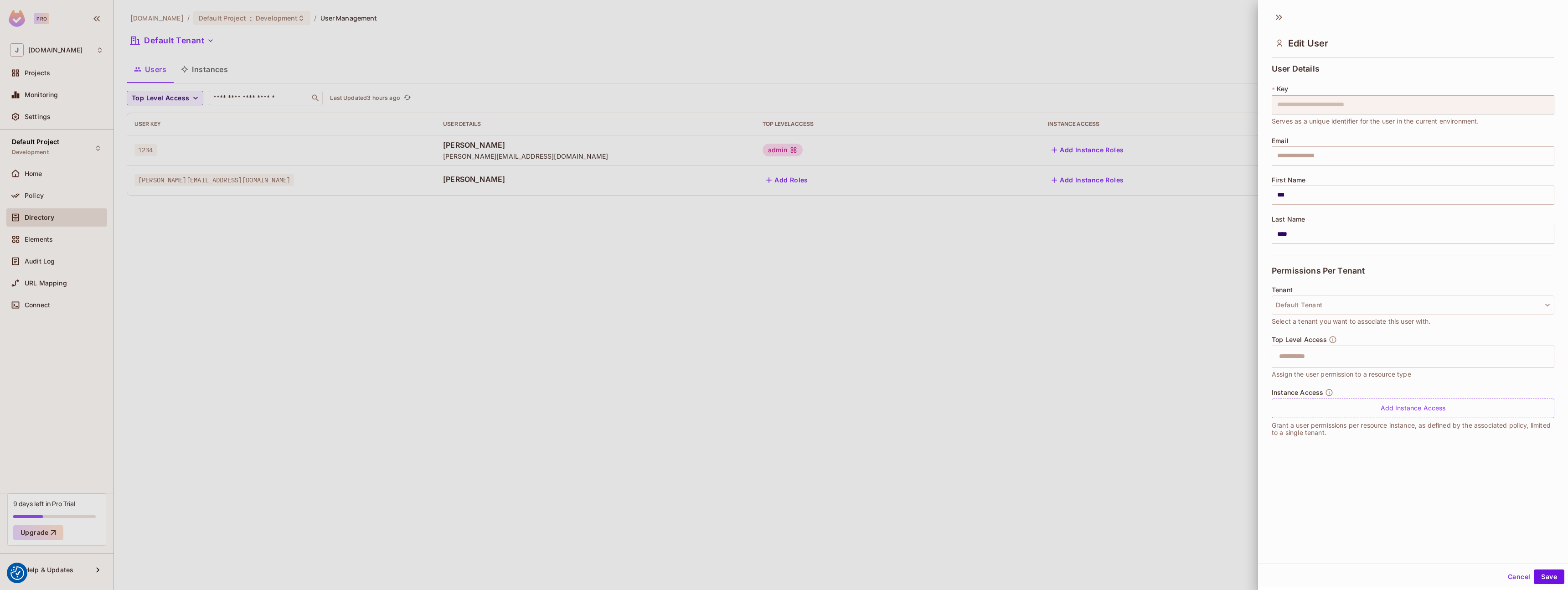
click at [1263, 101] on div "**********" at bounding box center [1413, 253] width 310 height 385
click at [1050, 310] on div at bounding box center [784, 295] width 1568 height 590
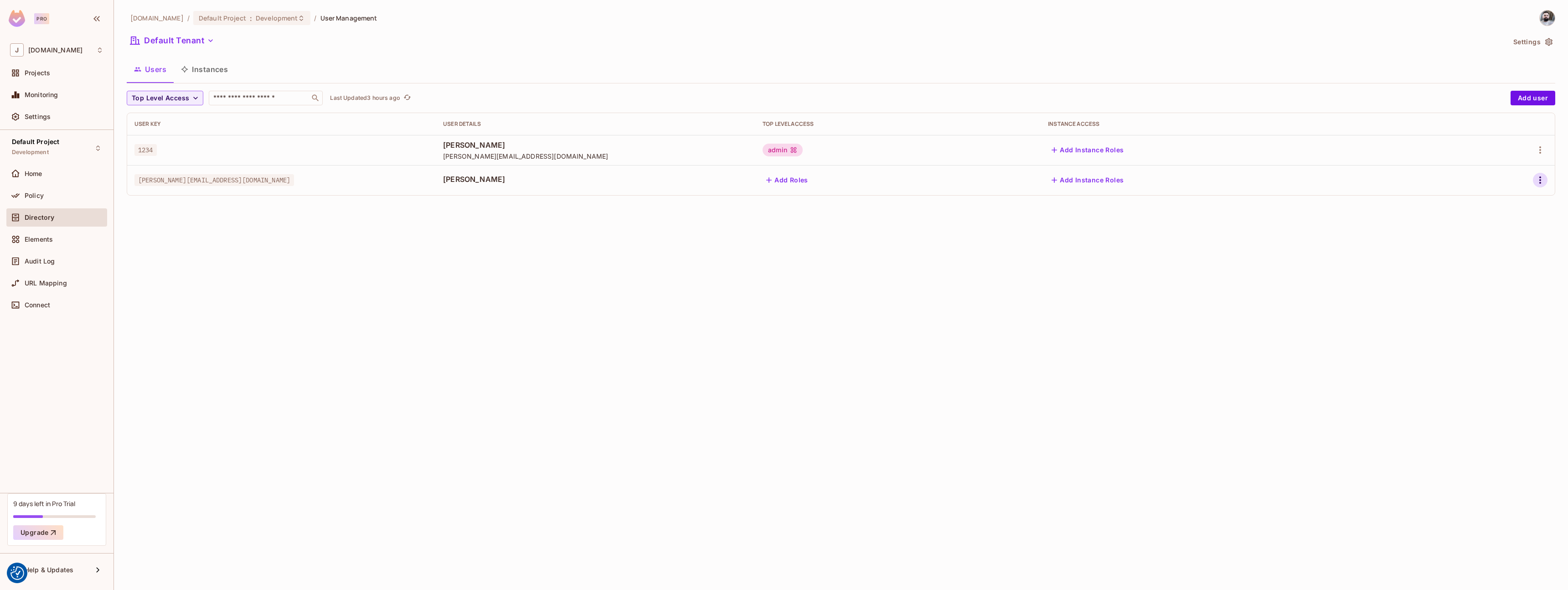
click at [1539, 178] on icon "button" at bounding box center [1541, 181] width 11 height 11
click at [1481, 197] on div "Edit" at bounding box center [1484, 201] width 33 height 14
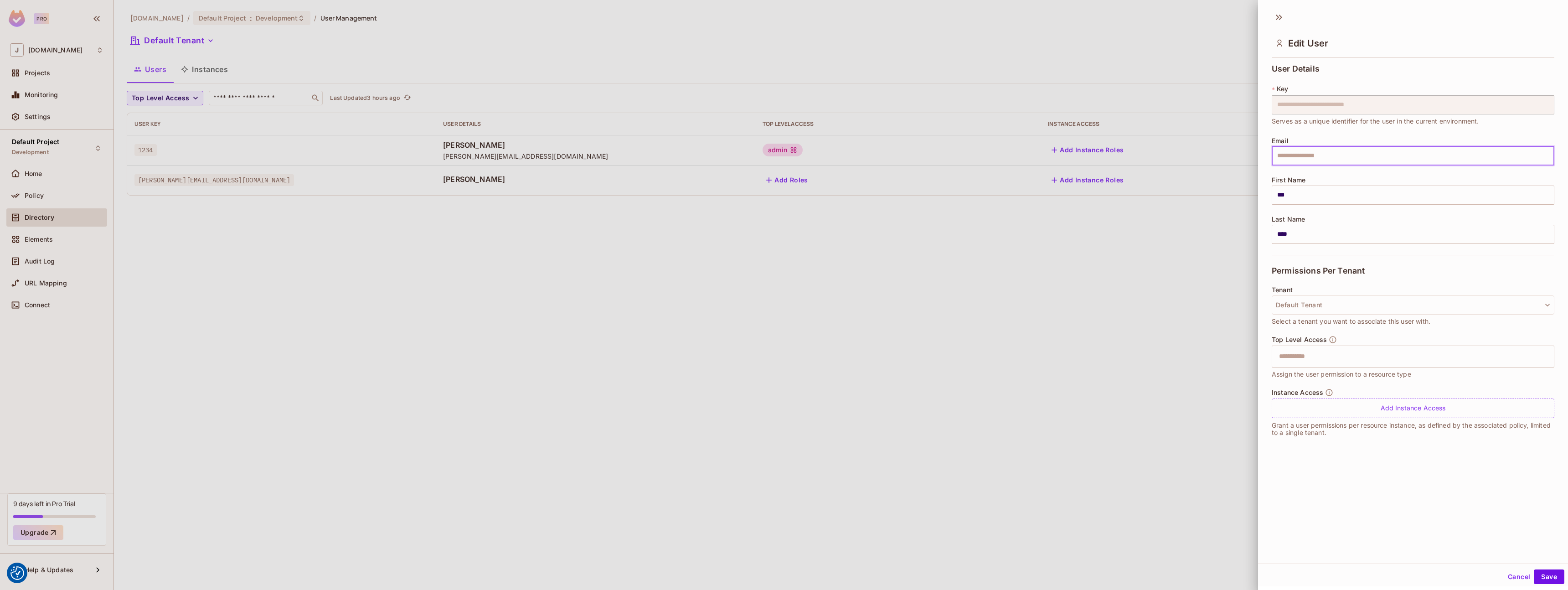
click at [1321, 161] on input "text" at bounding box center [1413, 156] width 282 height 19
click at [1062, 235] on div at bounding box center [784, 295] width 1568 height 590
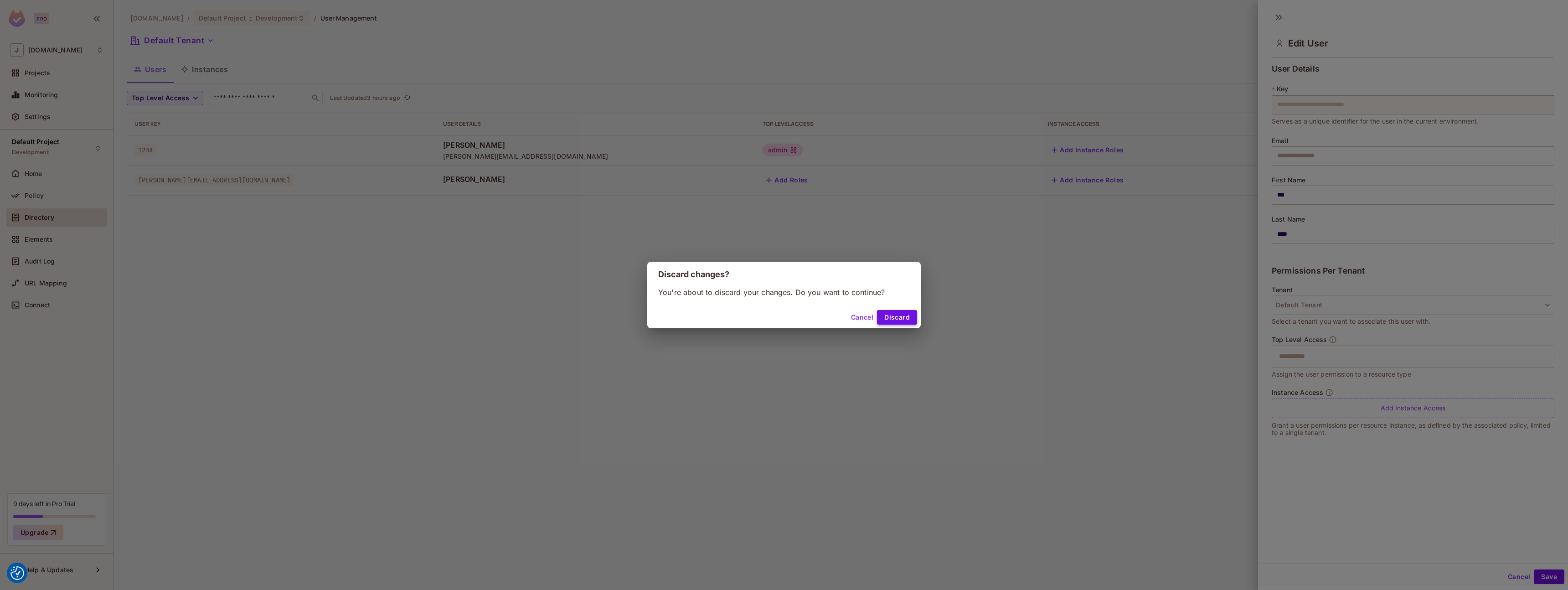
click at [896, 317] on button "Discard" at bounding box center [897, 317] width 40 height 14
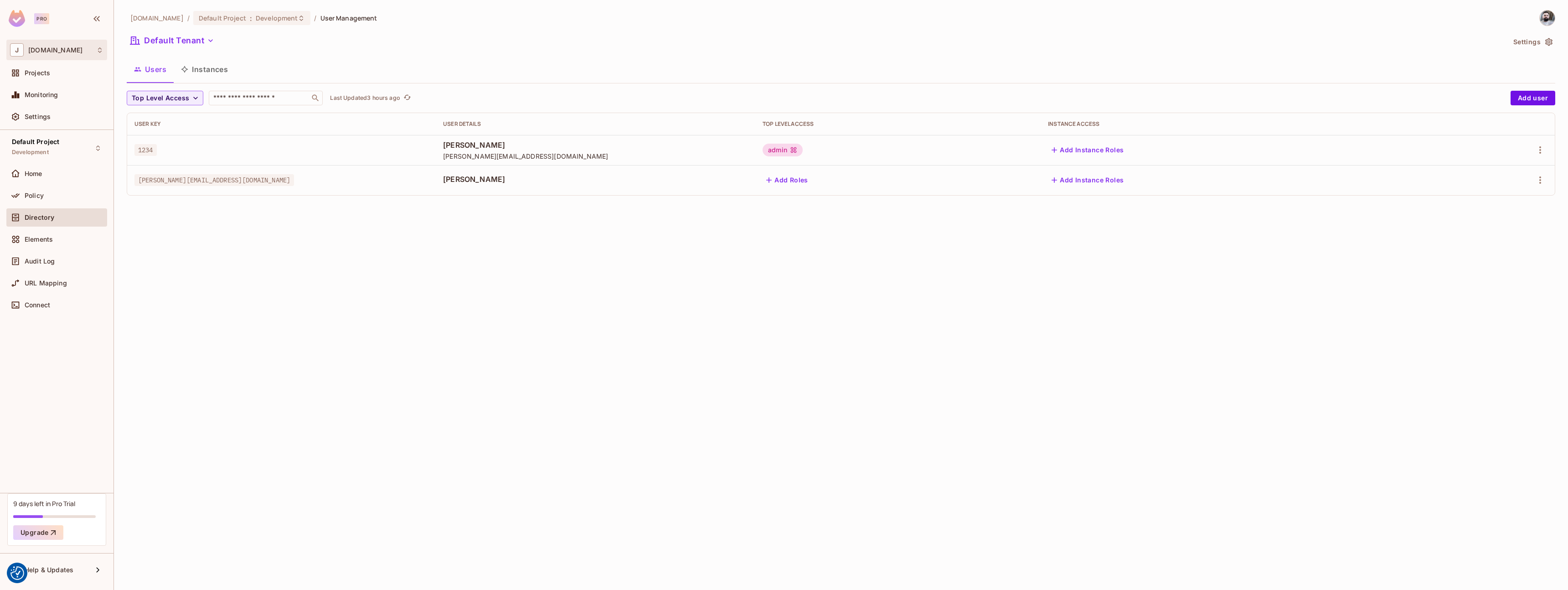
click at [35, 44] on div "J [DOMAIN_NAME]" at bounding box center [56, 50] width 93 height 13
click at [64, 79] on span "journey.travel-poc" at bounding box center [51, 76] width 64 height 9
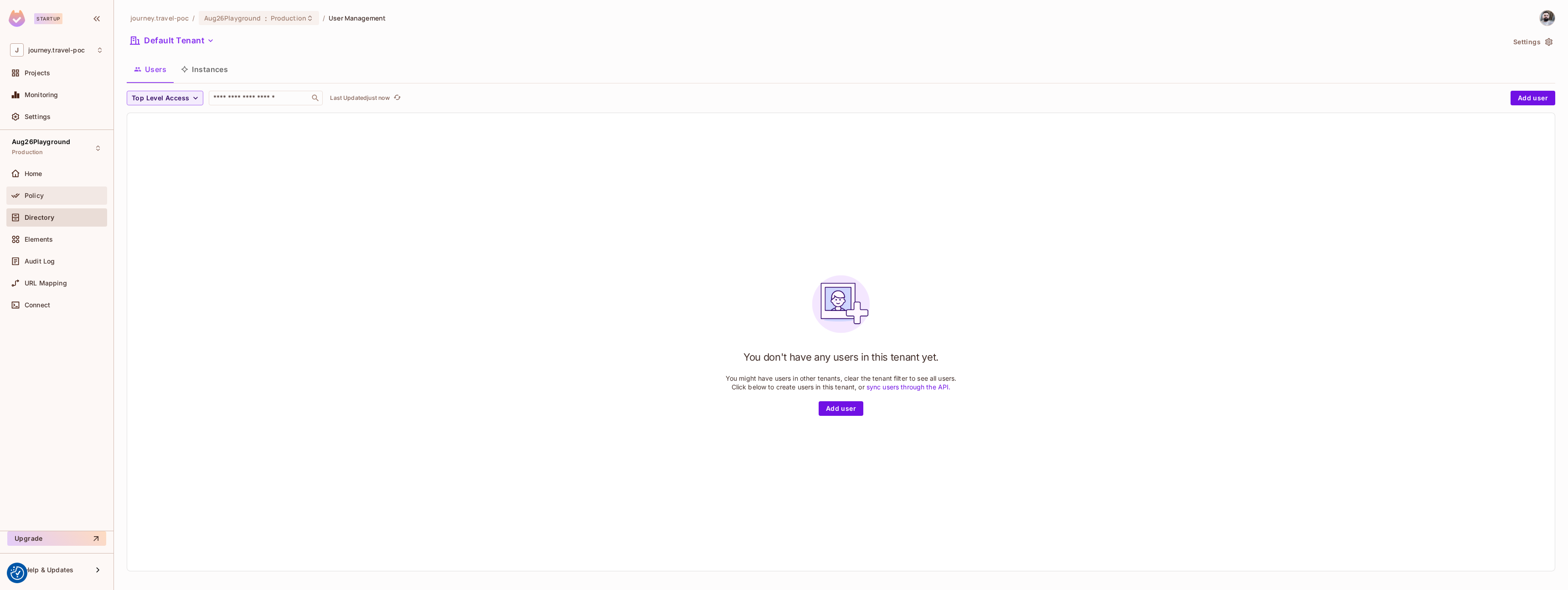
click at [54, 200] on div "Policy" at bounding box center [56, 196] width 93 height 11
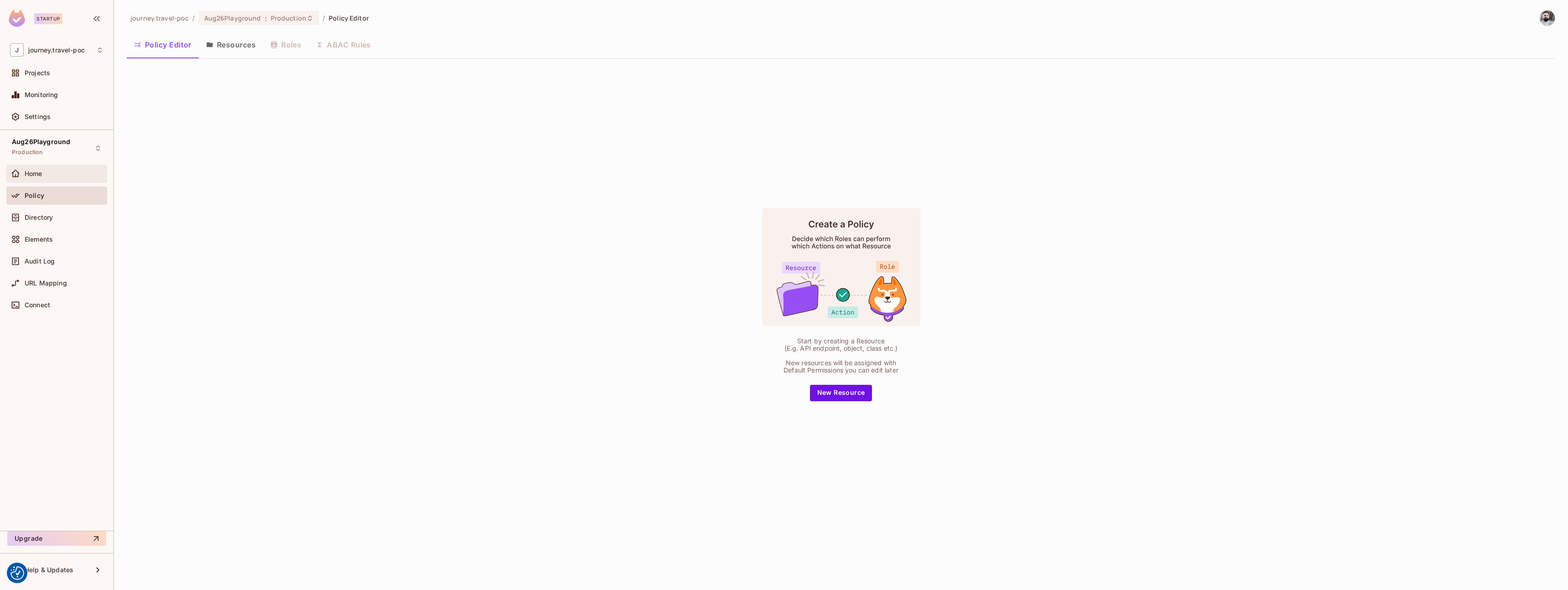
click at [87, 179] on div "Home" at bounding box center [56, 174] width 93 height 11
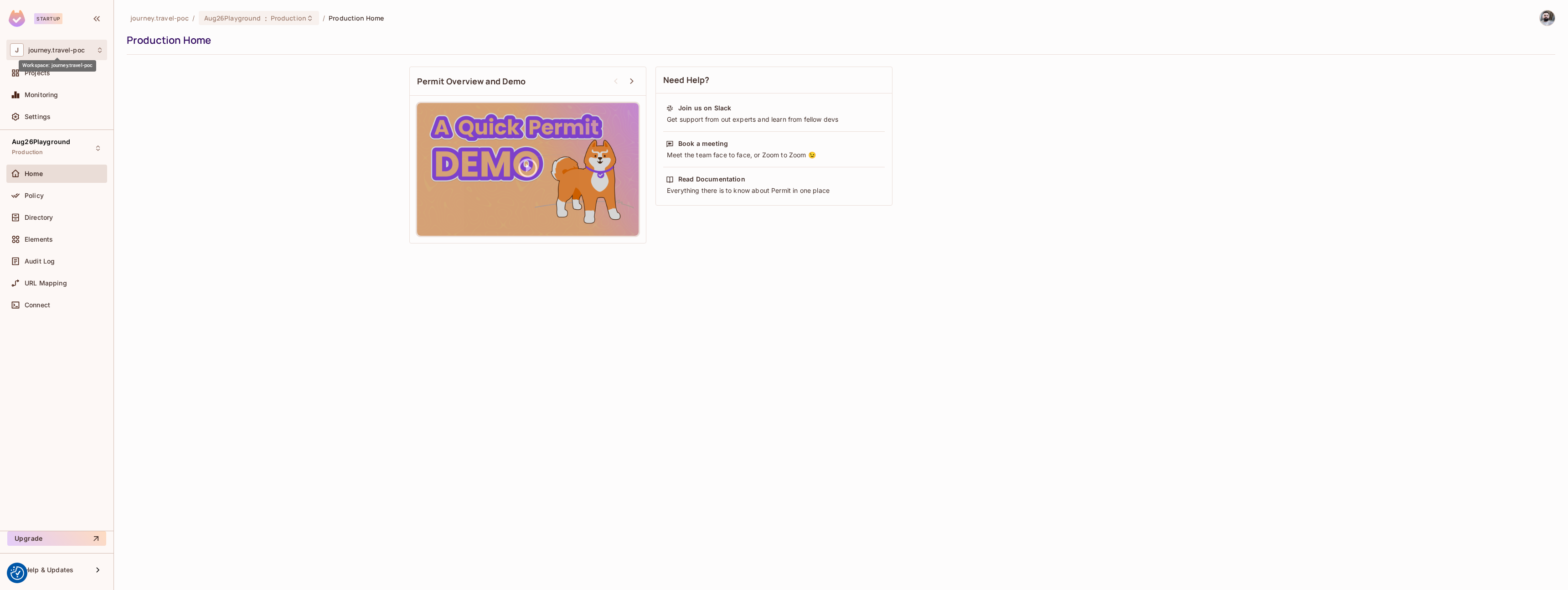
click at [79, 47] on span "journey.travel-poc" at bounding box center [56, 50] width 56 height 7
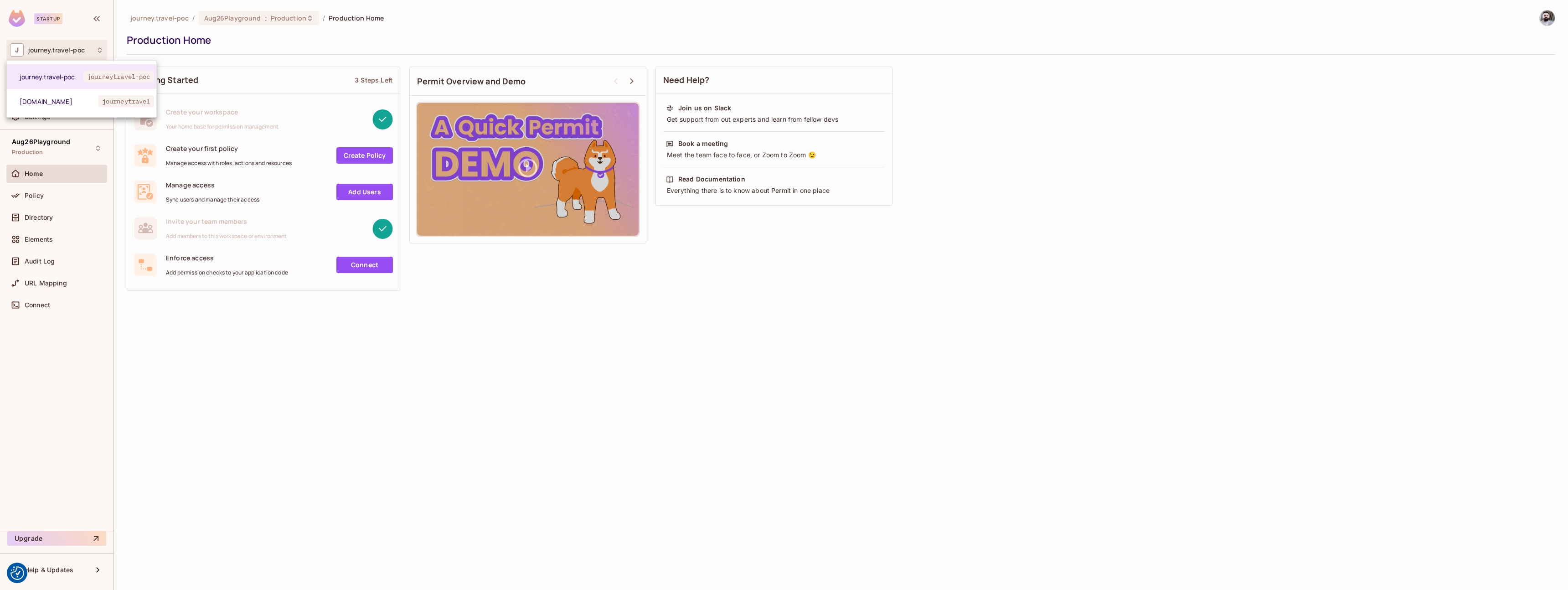
click at [295, 469] on div at bounding box center [784, 295] width 1568 height 590
click at [69, 195] on div "Policy" at bounding box center [64, 195] width 79 height 7
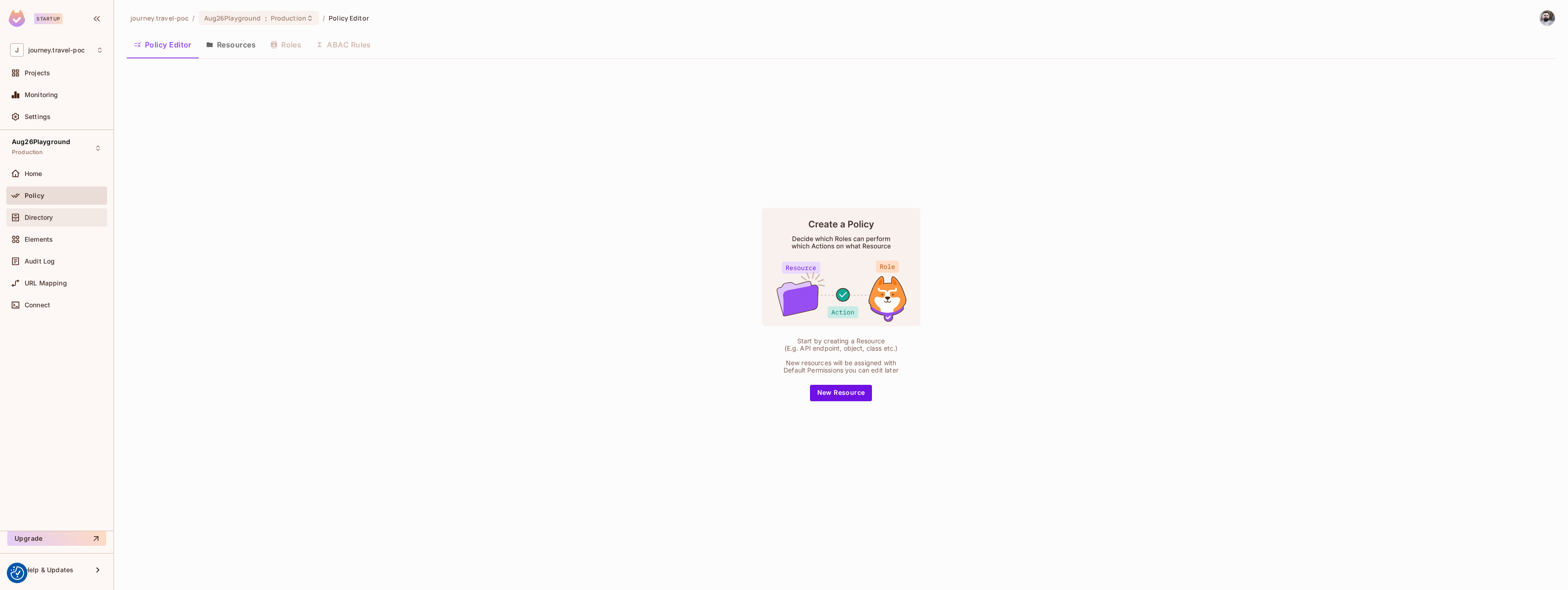
click at [67, 218] on div "Directory" at bounding box center [64, 217] width 79 height 7
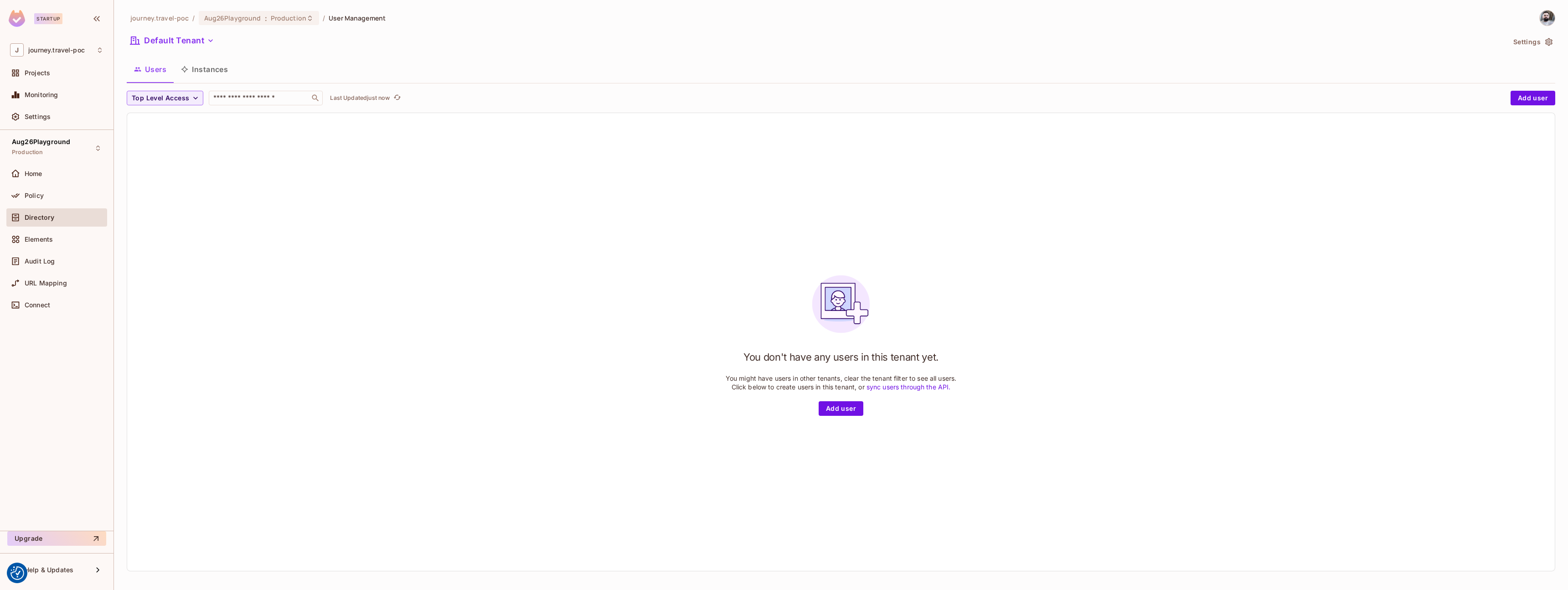
click at [195, 69] on button "Instances" at bounding box center [204, 69] width 62 height 22
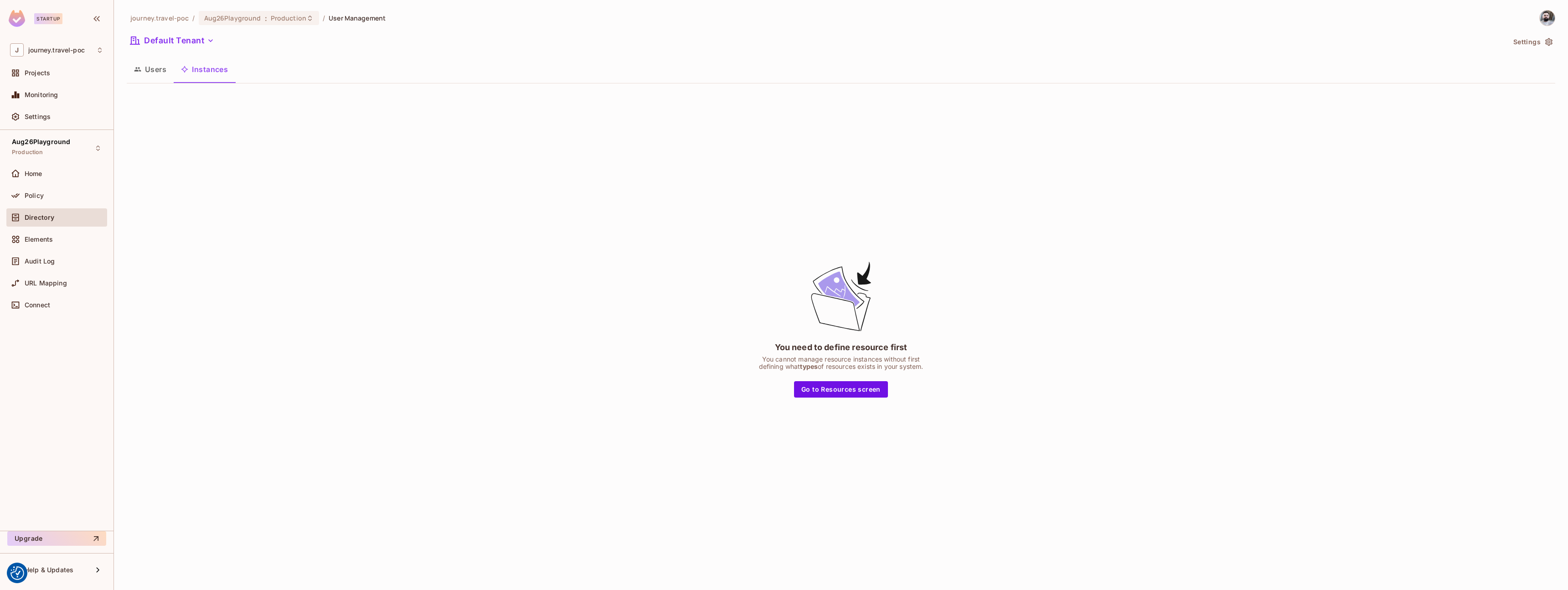
click at [144, 71] on button "Users" at bounding box center [150, 69] width 47 height 22
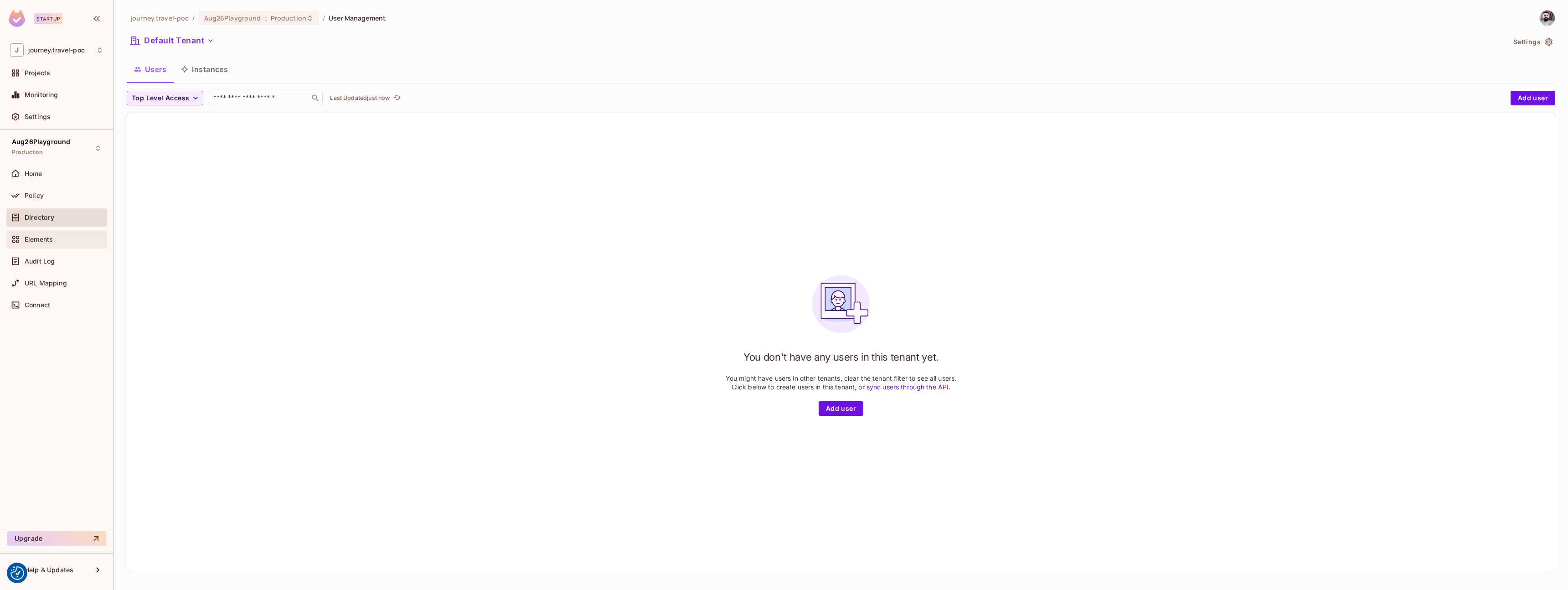
click at [55, 237] on div "Elements" at bounding box center [64, 239] width 79 height 7
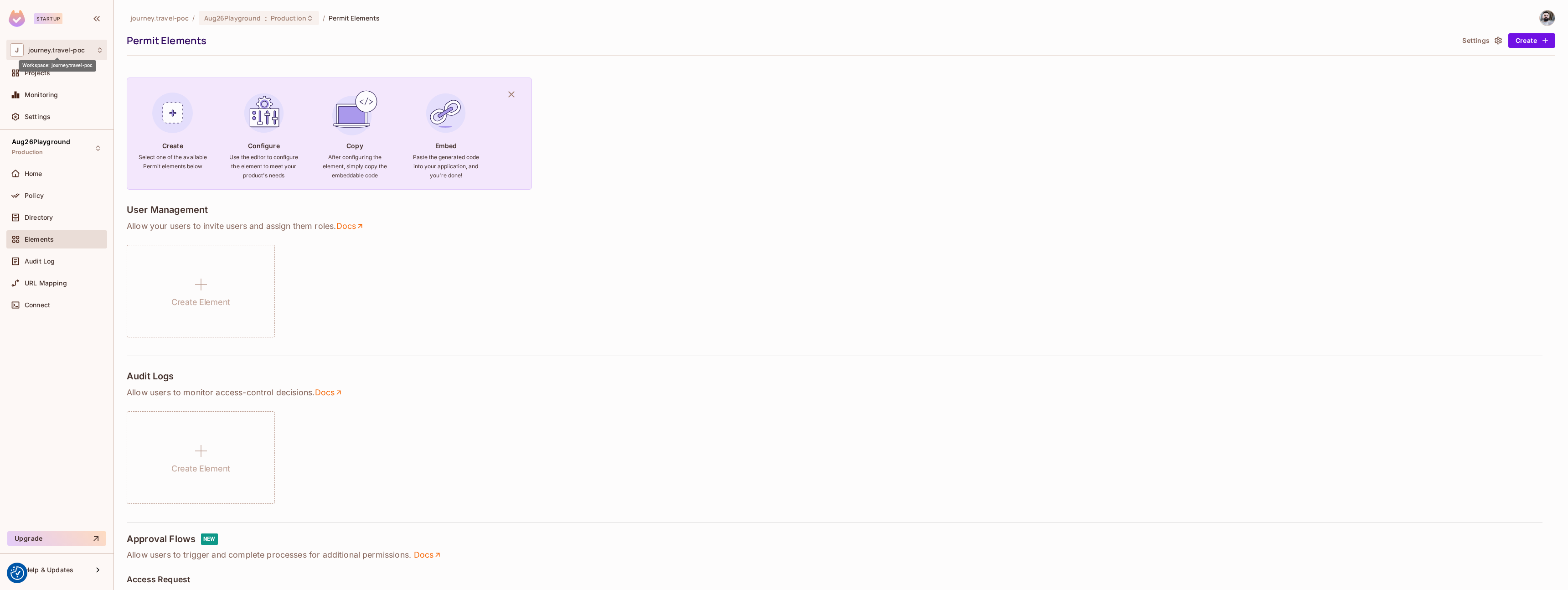
click at [66, 51] on span "journey.travel-poc" at bounding box center [56, 50] width 56 height 7
click at [72, 72] on span "journey.travel-poc" at bounding box center [51, 76] width 64 height 9
click at [42, 201] on div "Policy" at bounding box center [56, 196] width 93 height 11
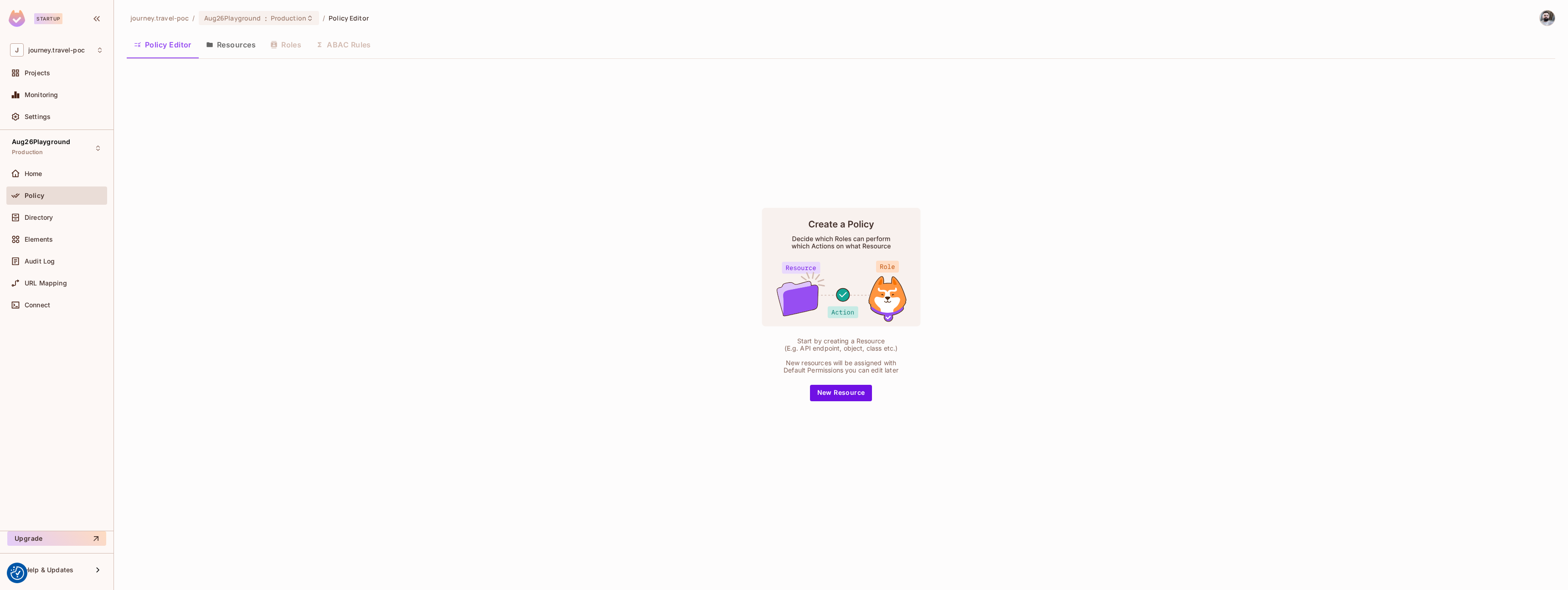
click at [230, 40] on button "Resources" at bounding box center [231, 44] width 64 height 22
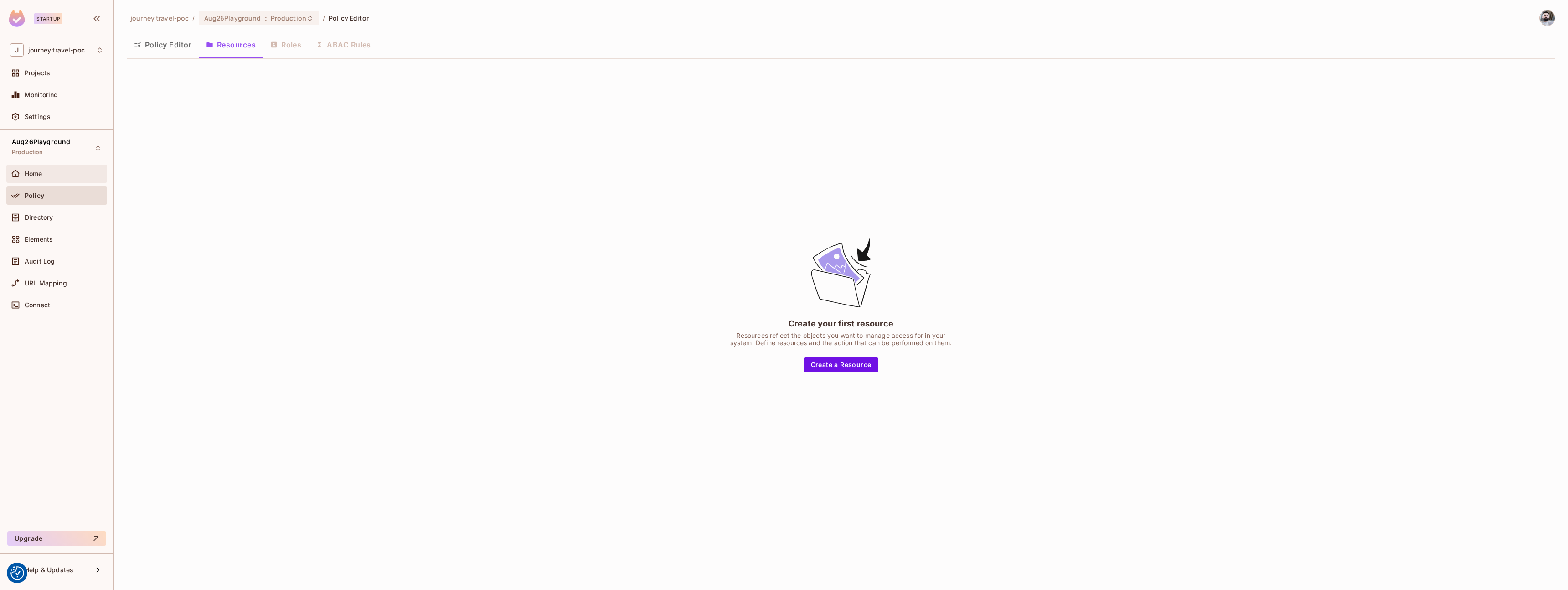
click at [23, 175] on div at bounding box center [17, 174] width 14 height 11
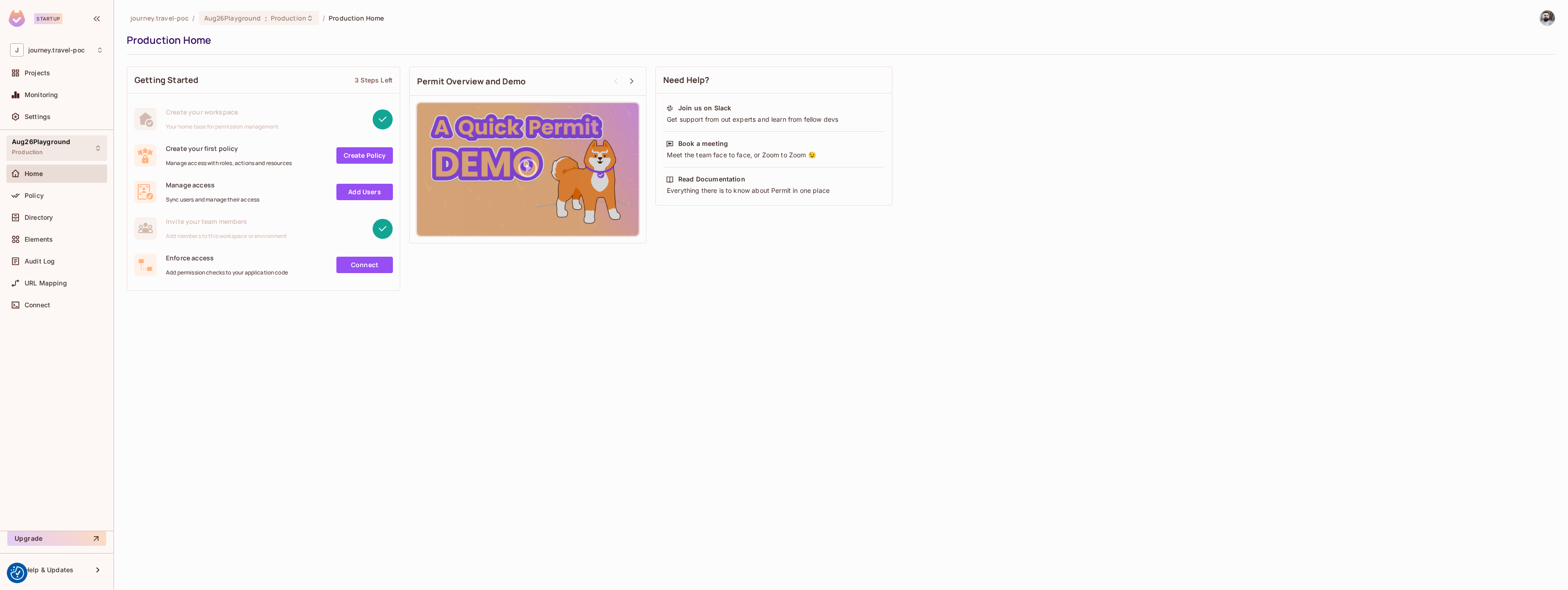
click at [62, 147] on div "Aug26Playground Production" at bounding box center [41, 148] width 59 height 19
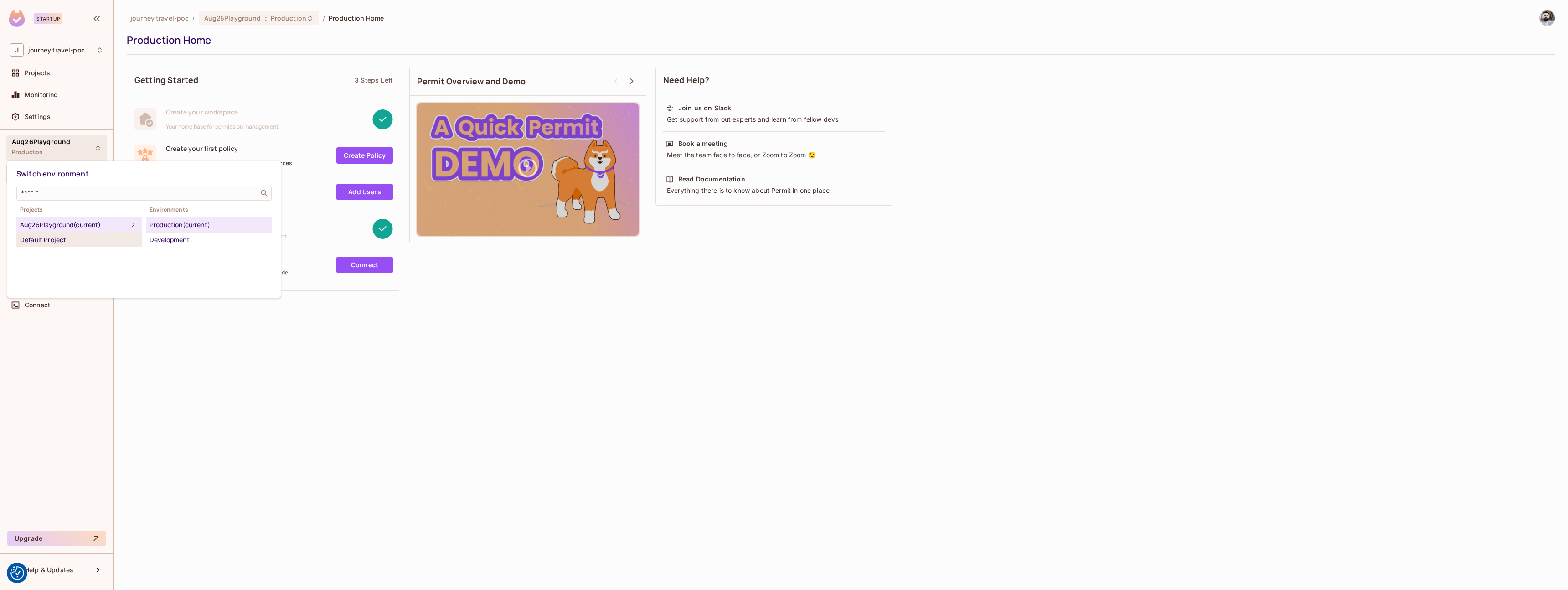
click at [56, 242] on div "Default Project" at bounding box center [79, 240] width 119 height 11
click at [185, 244] on div "Development" at bounding box center [209, 240] width 119 height 11
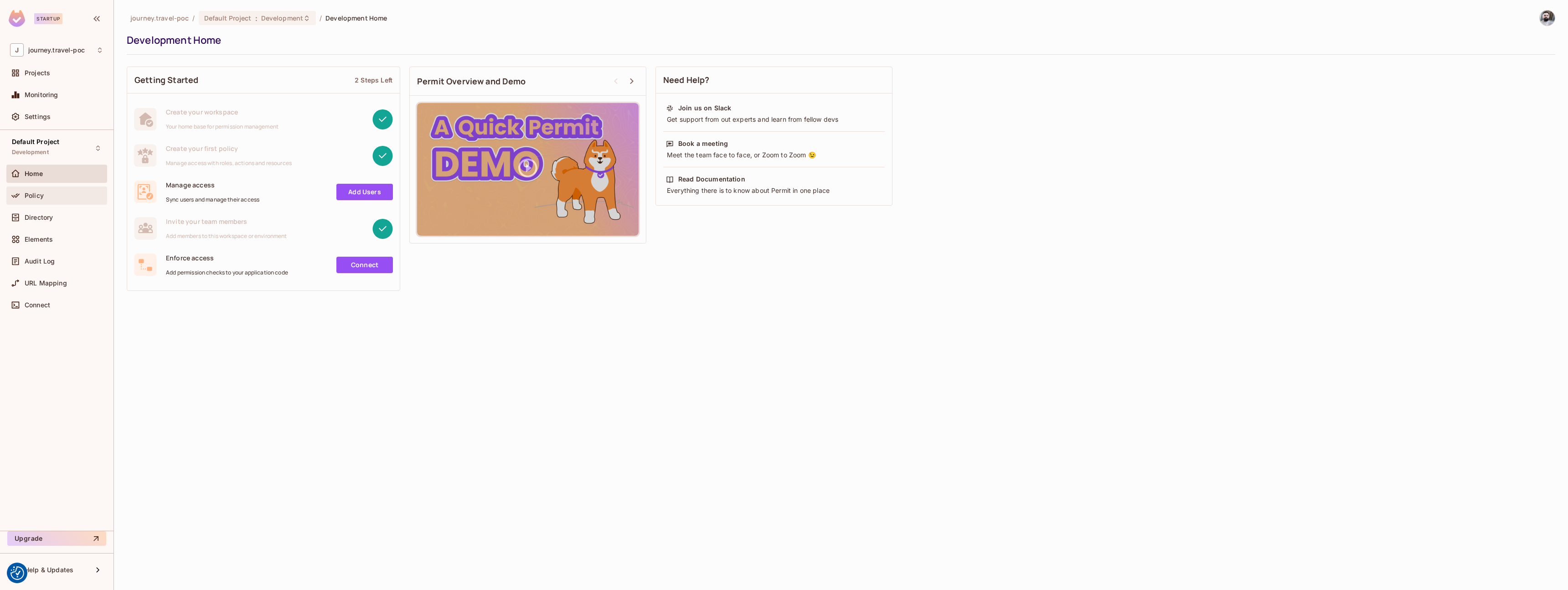
click at [68, 198] on div "Policy" at bounding box center [64, 195] width 79 height 7
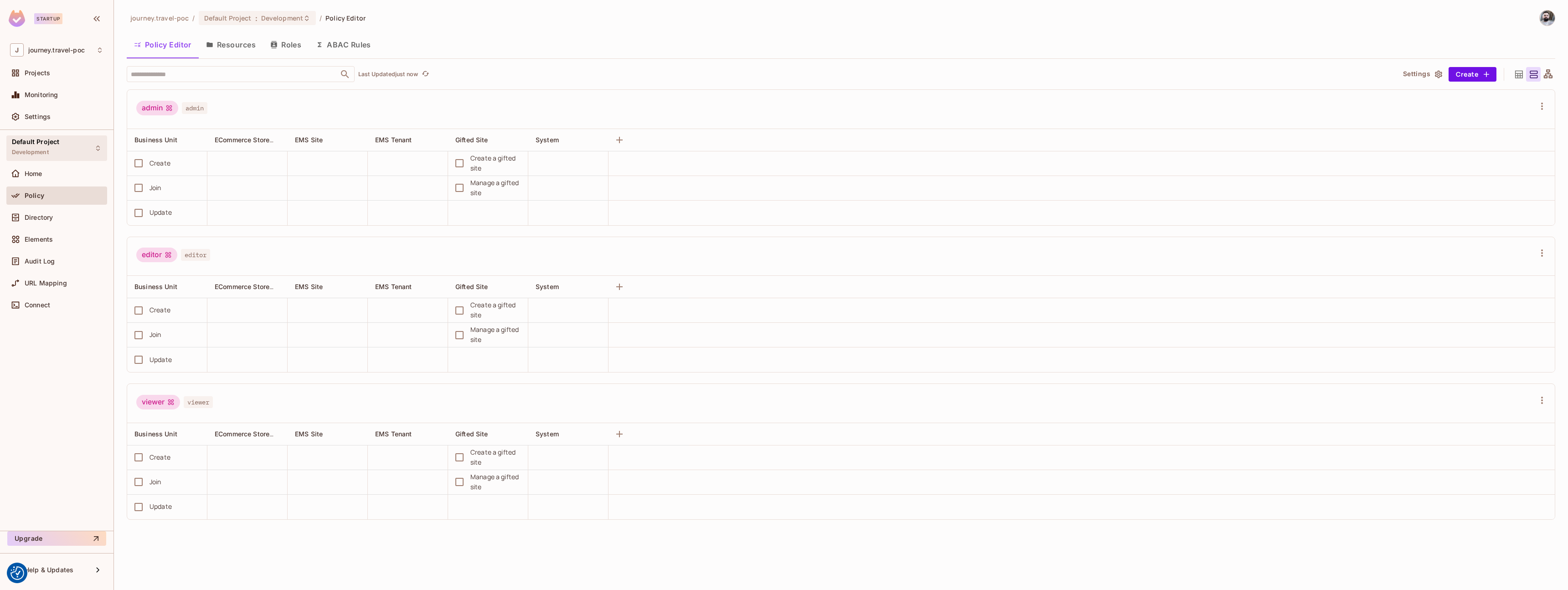
click at [58, 141] on span "Default Project" at bounding box center [35, 141] width 47 height 7
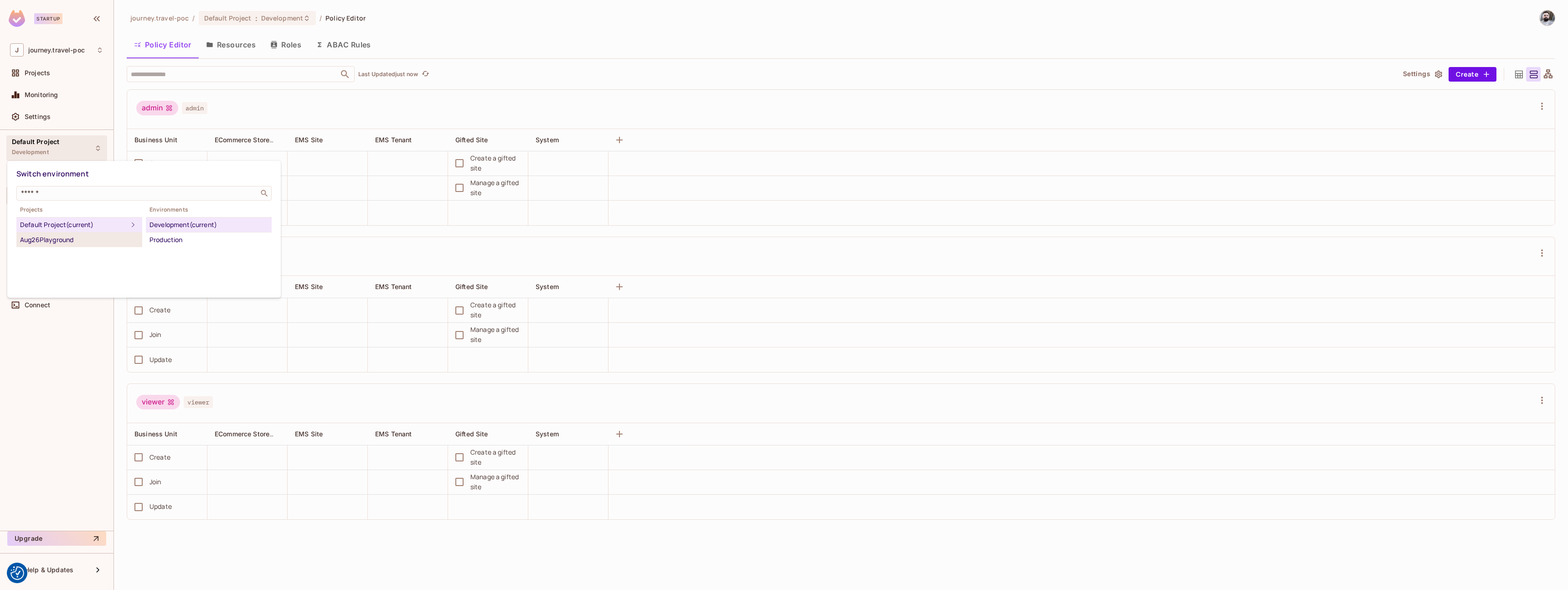
click at [68, 242] on div "Aug26Playground" at bounding box center [79, 240] width 119 height 11
click at [179, 242] on div "Development" at bounding box center [209, 240] width 119 height 11
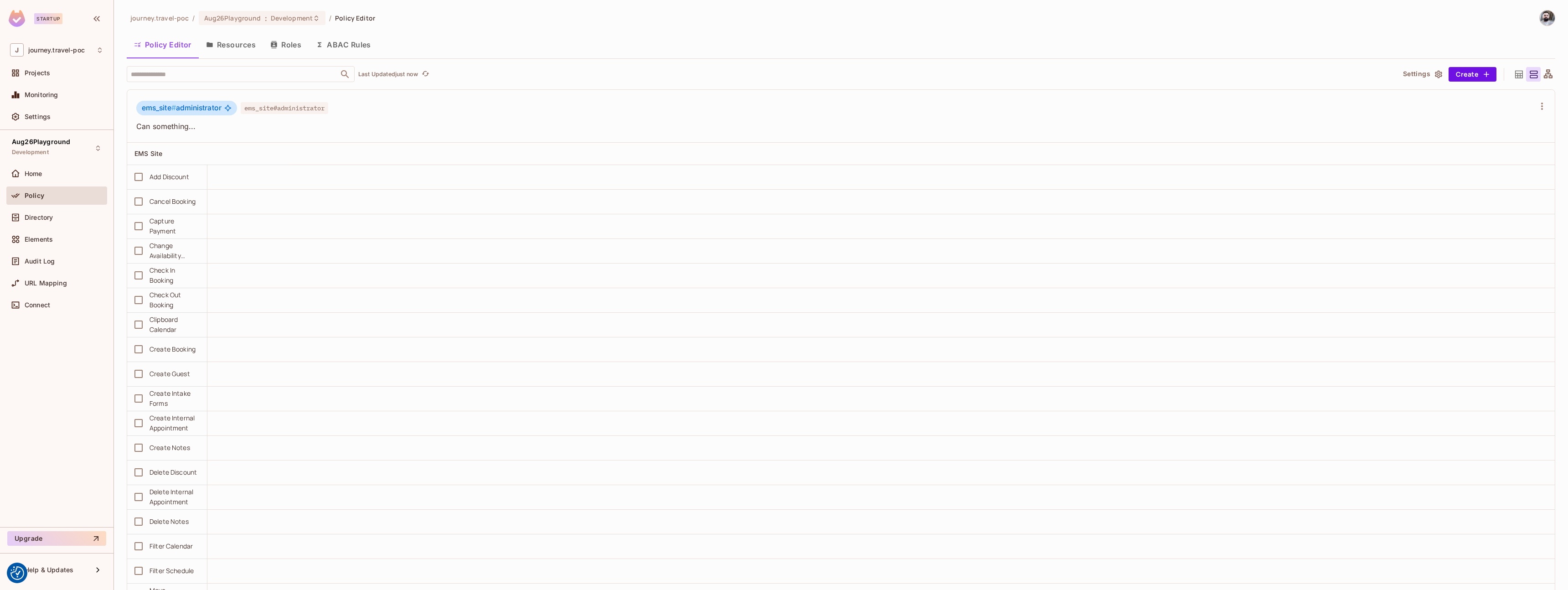
click at [221, 43] on button "Resources" at bounding box center [231, 44] width 64 height 22
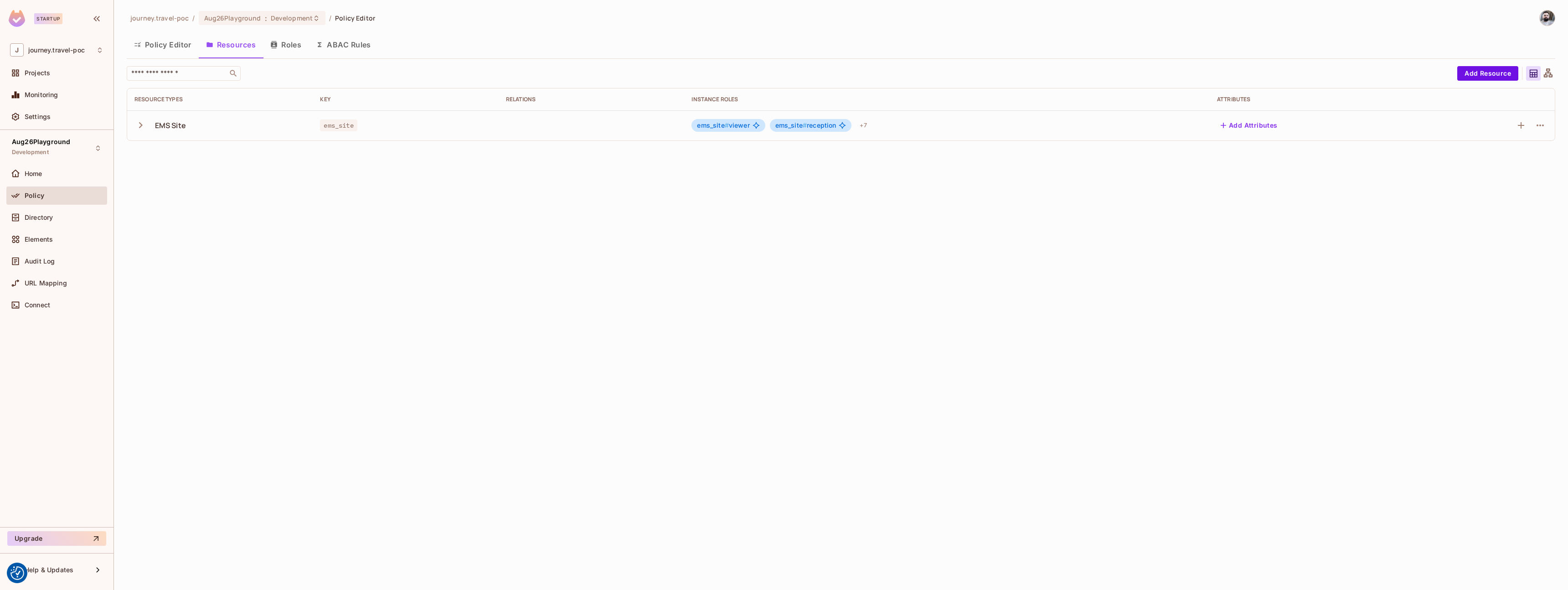
click at [138, 126] on icon "button" at bounding box center [140, 124] width 12 height 12
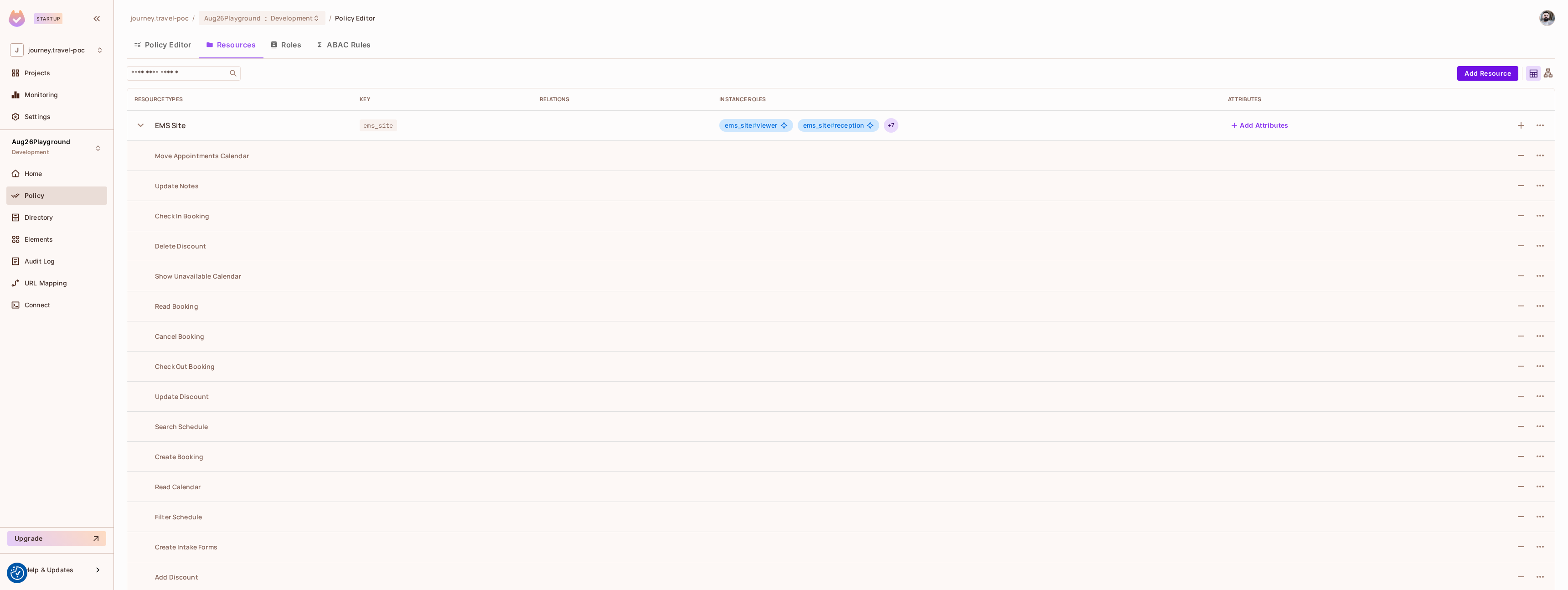
click at [890, 125] on div "+ 7" at bounding box center [892, 125] width 14 height 14
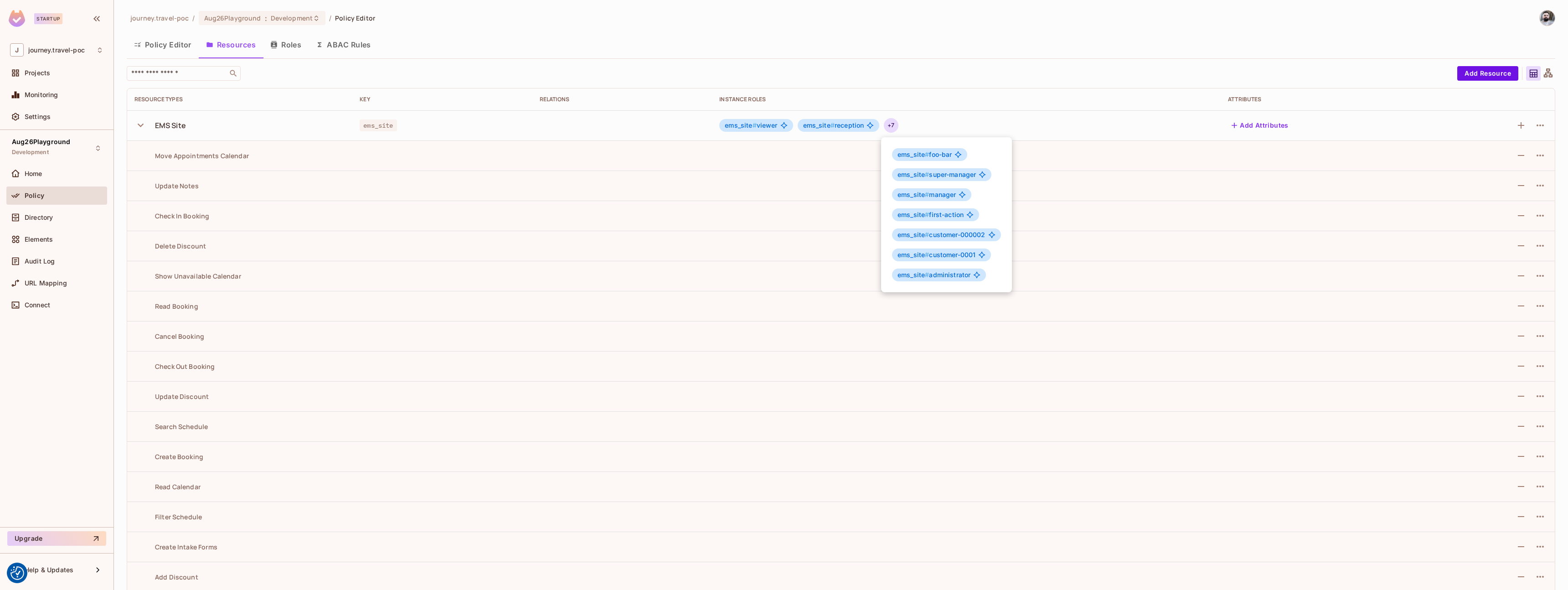
click at [460, 201] on div at bounding box center [784, 295] width 1568 height 590
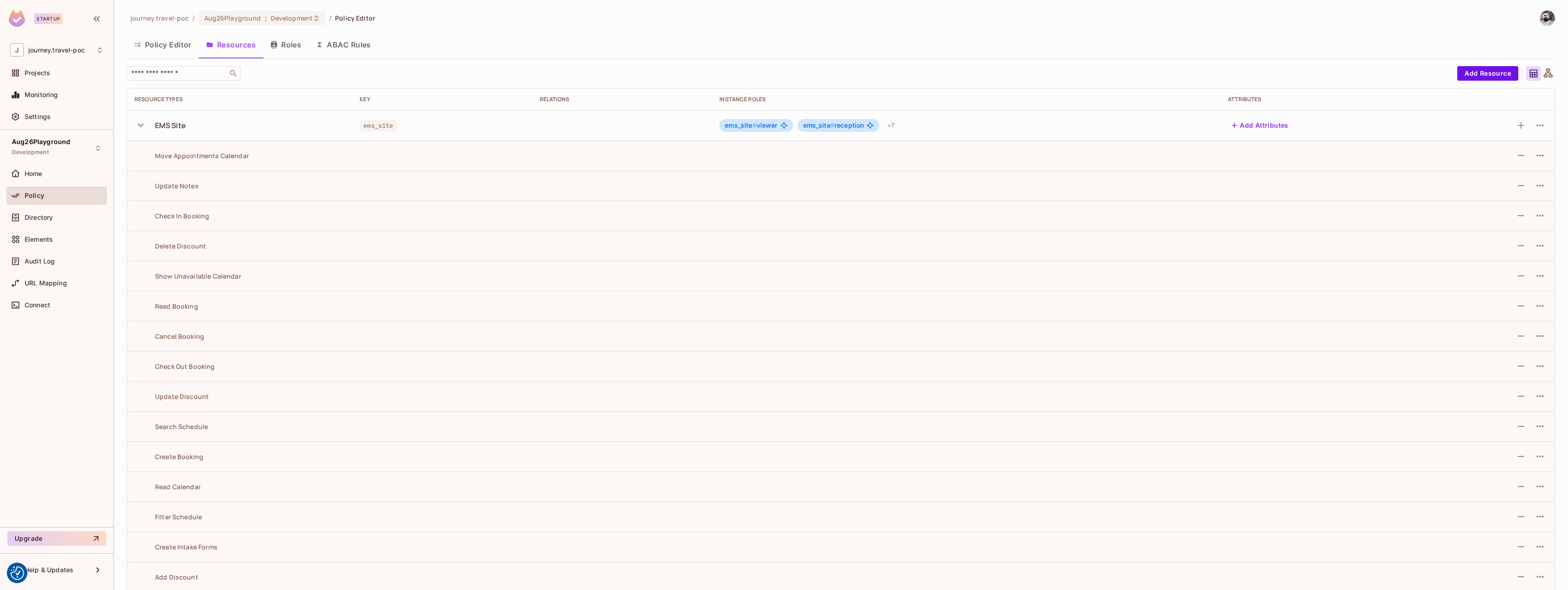
click at [144, 124] on icon "button" at bounding box center [140, 124] width 12 height 12
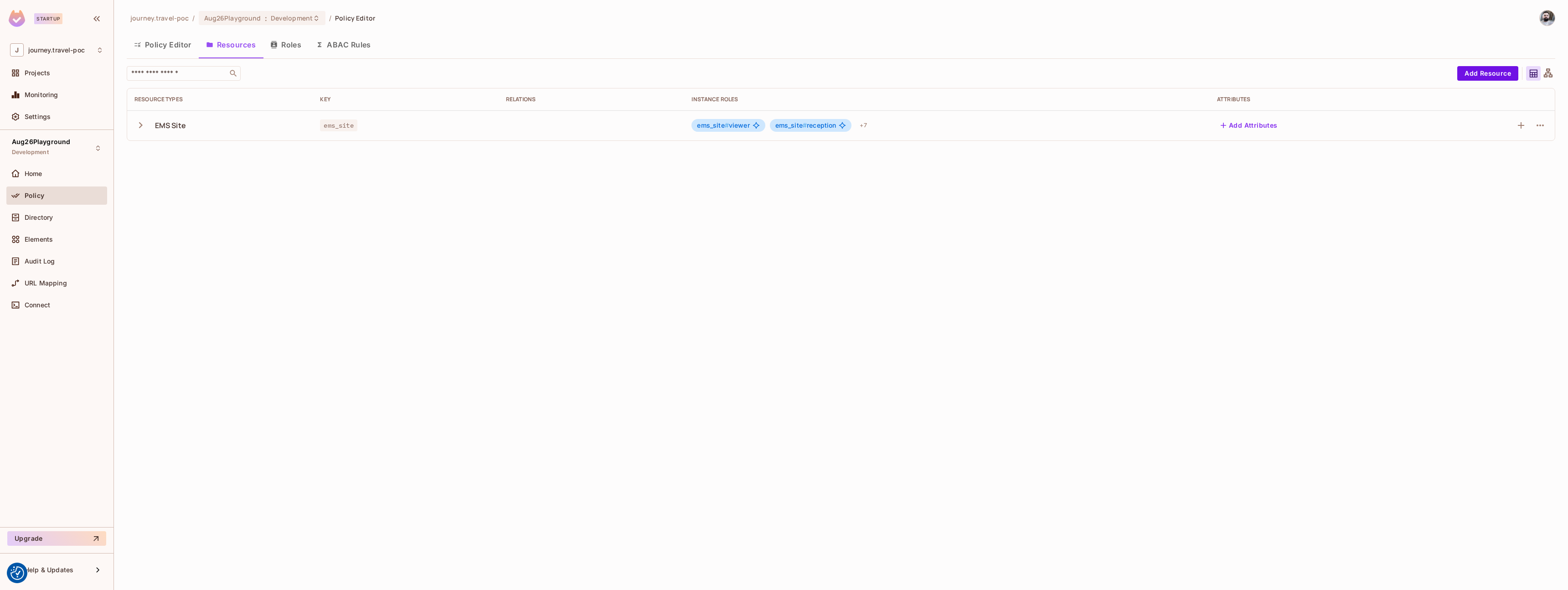
click at [140, 126] on icon "button" at bounding box center [140, 124] width 12 height 12
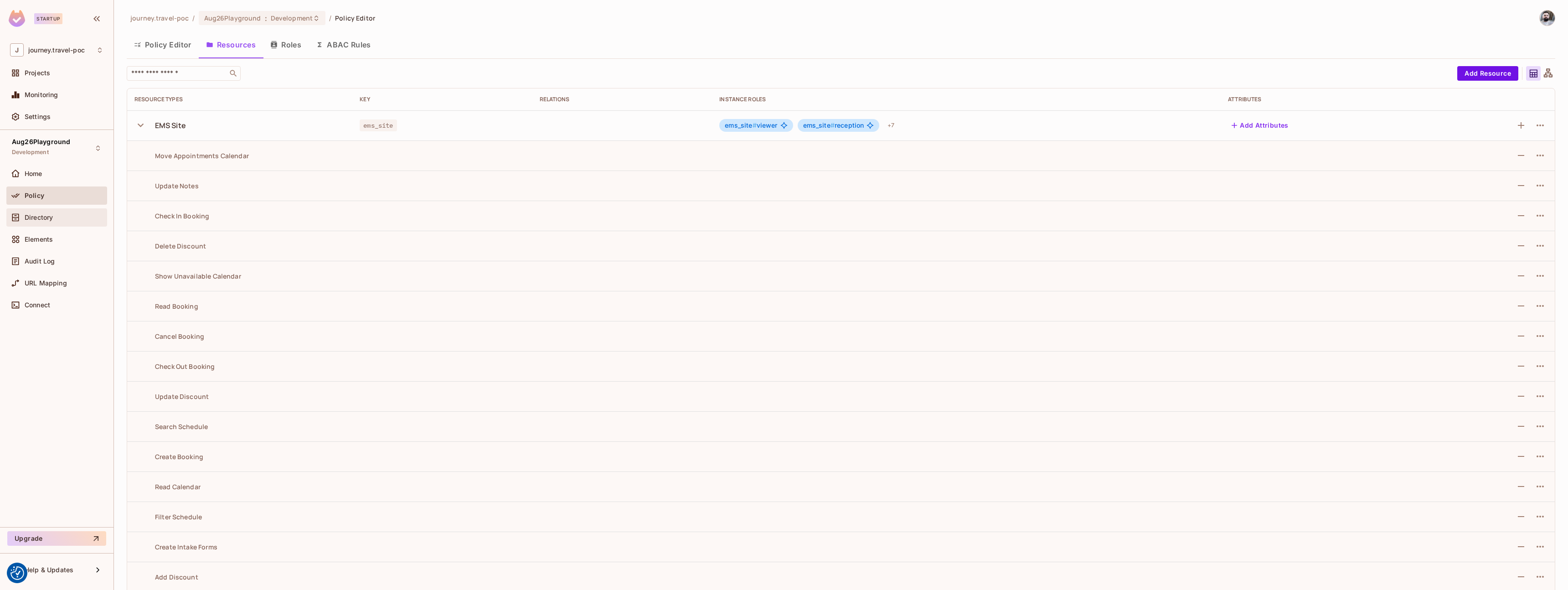
click at [22, 216] on div at bounding box center [17, 218] width 14 height 11
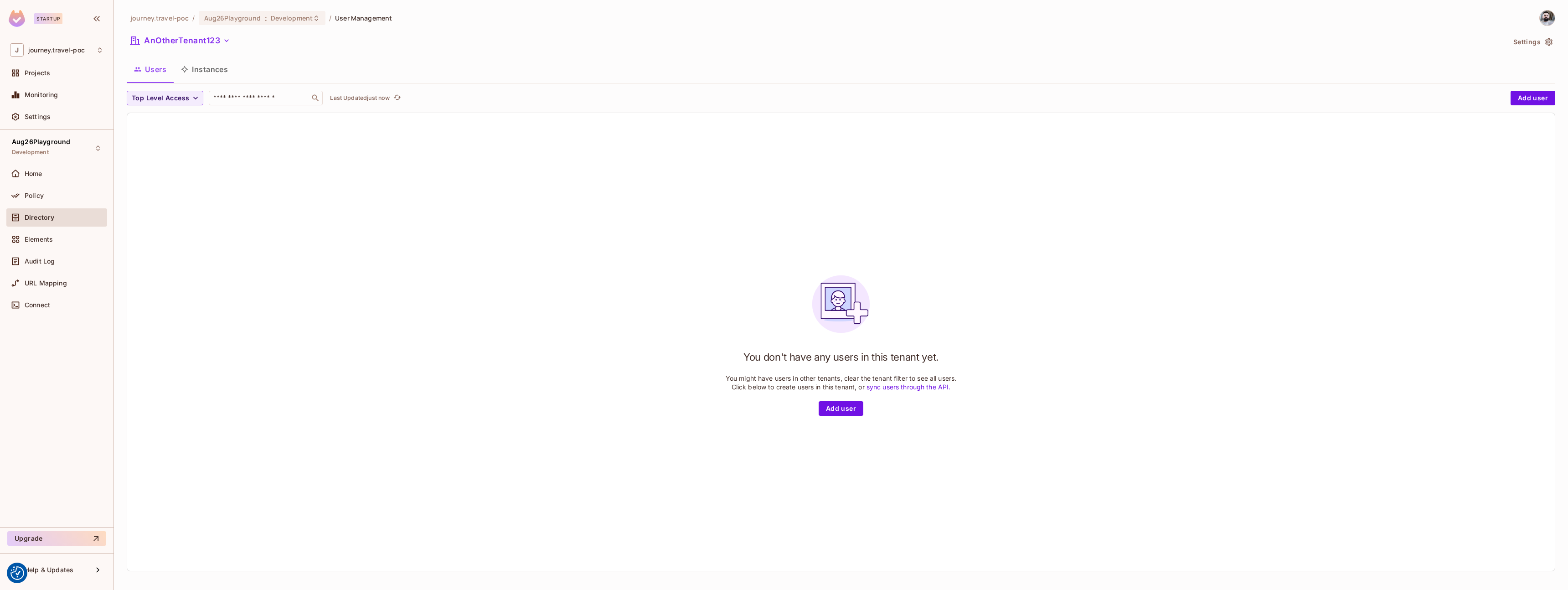
click at [212, 73] on button "Instances" at bounding box center [204, 69] width 62 height 22
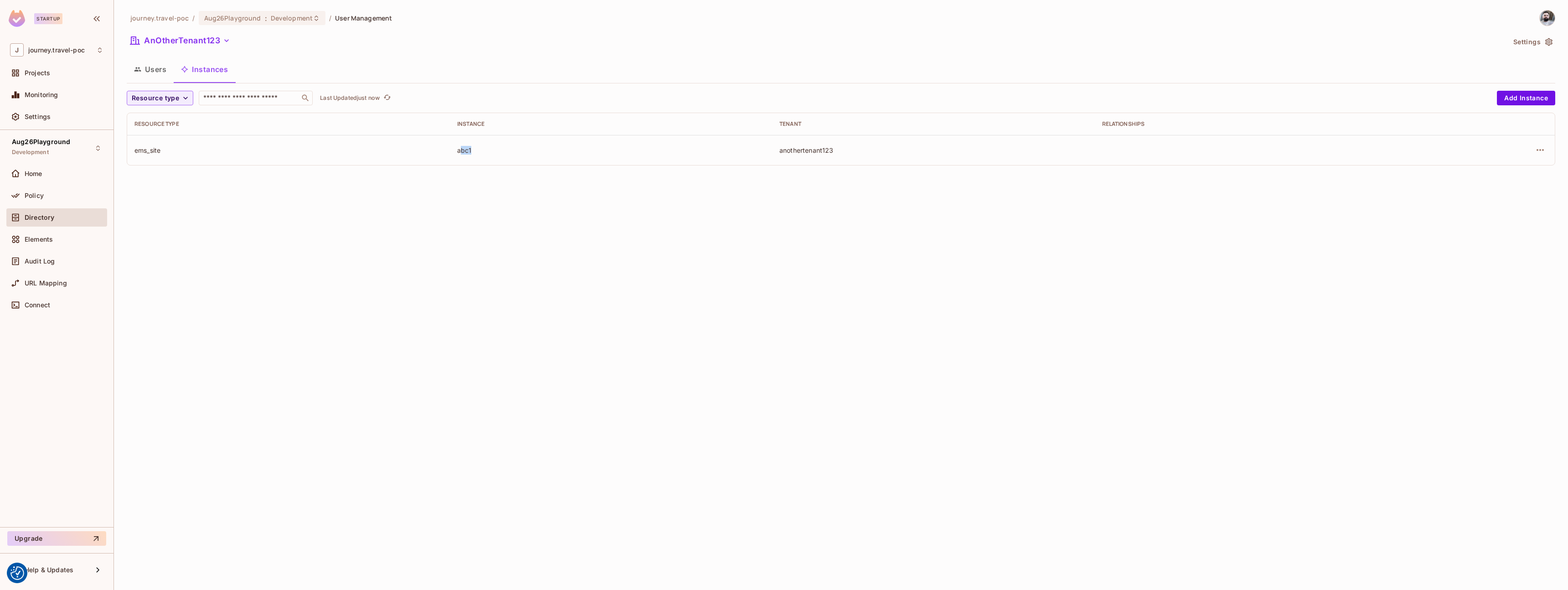
drag, startPoint x: 464, startPoint y: 152, endPoint x: 490, endPoint y: 152, distance: 26.0
click at [490, 152] on div "abc1" at bounding box center [611, 150] width 308 height 9
drag, startPoint x: 794, startPoint y: 153, endPoint x: 872, endPoint y: 157, distance: 78.1
click at [859, 153] on div "anothertenant123" at bounding box center [933, 150] width 308 height 9
click at [873, 157] on td "anothertenant123" at bounding box center [933, 149] width 323 height 30
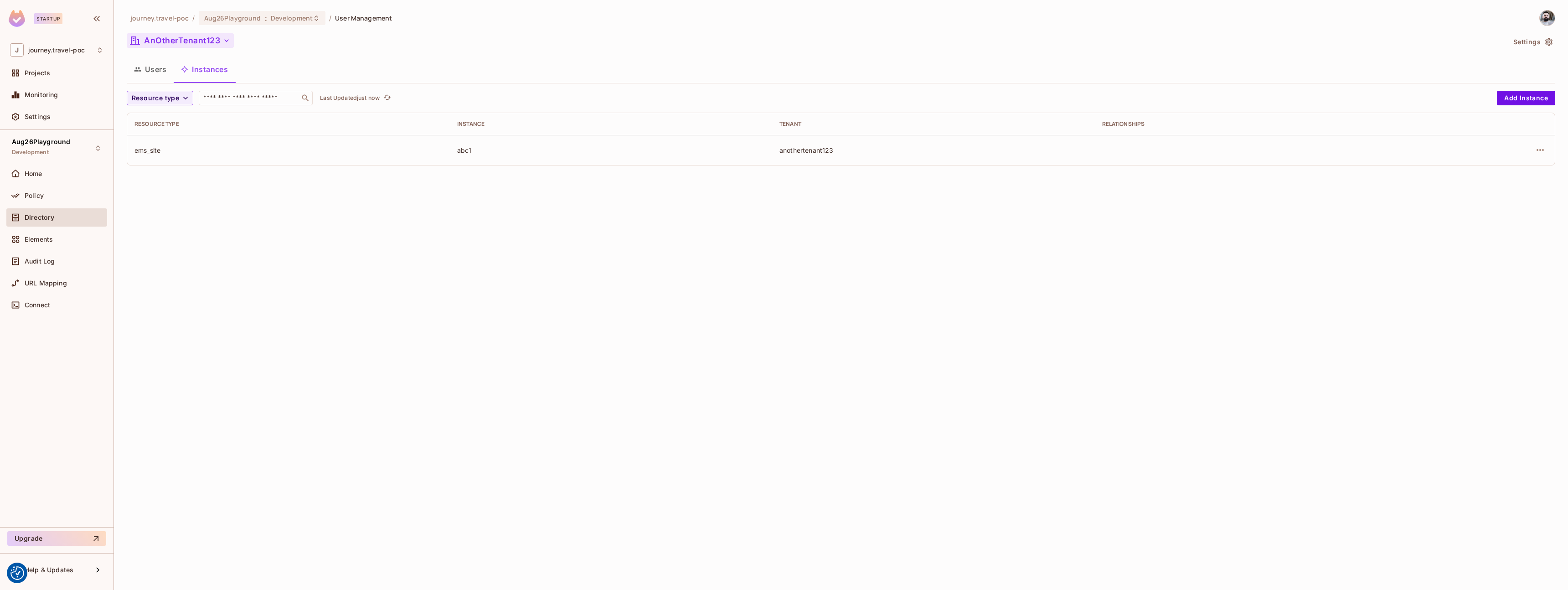
click at [202, 39] on button "AnOtherTenant123" at bounding box center [181, 40] width 108 height 14
click at [187, 144] on span "My Tenant" at bounding box center [181, 149] width 94 height 9
click at [1544, 153] on icon "button" at bounding box center [1541, 150] width 11 height 11
click at [1498, 191] on li "Edit Attributes" at bounding box center [1482, 191] width 115 height 20
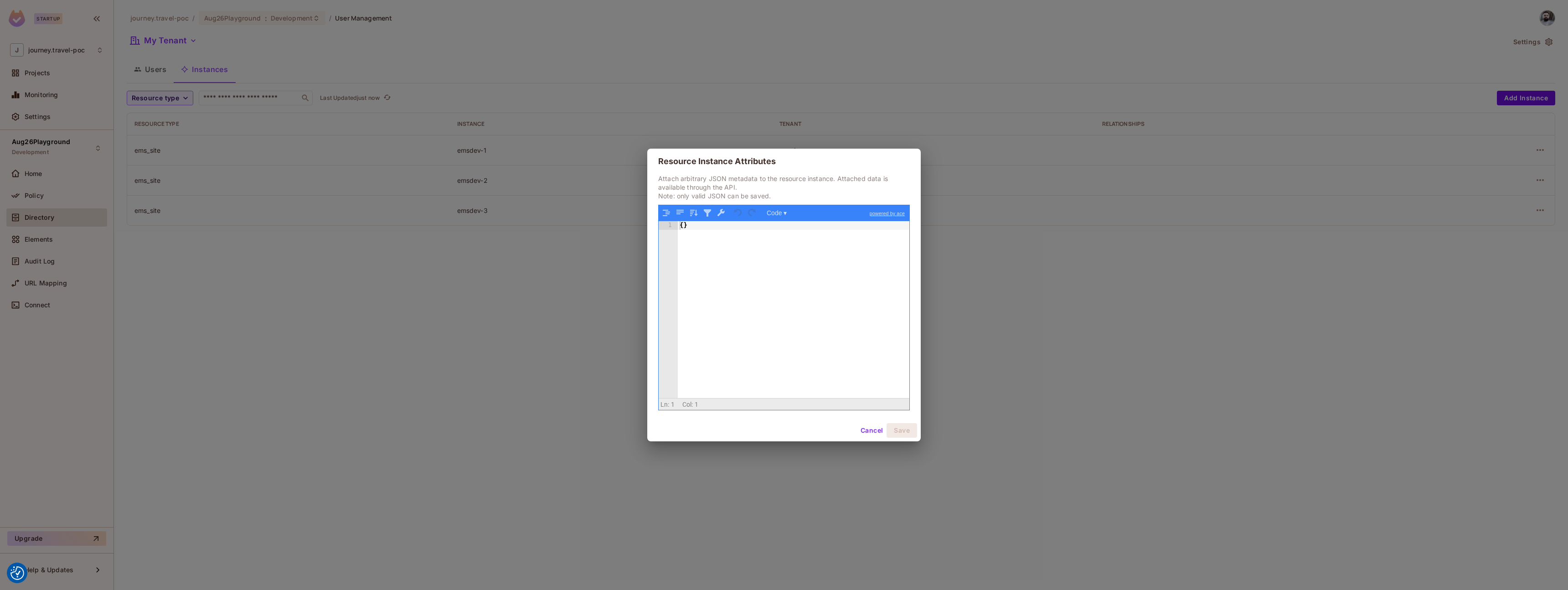
click at [864, 433] on button "Cancel" at bounding box center [871, 430] width 30 height 14
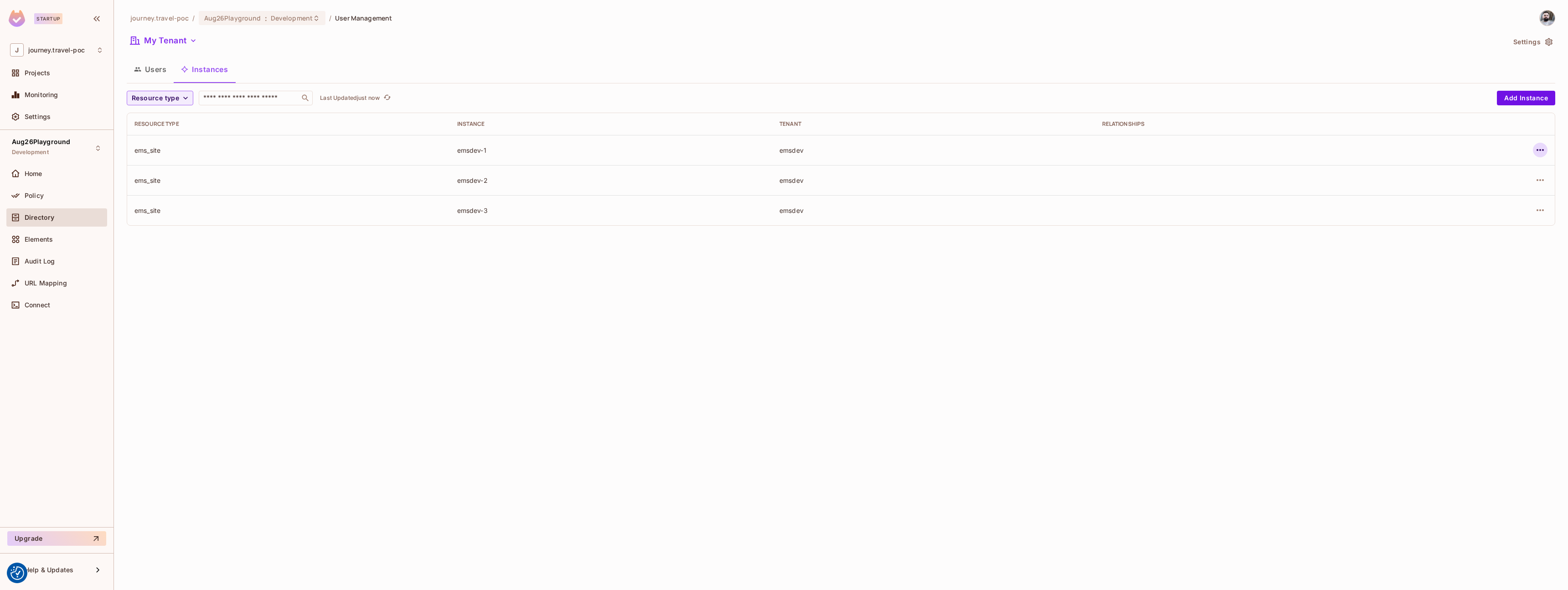
click at [1539, 149] on icon "button" at bounding box center [1541, 150] width 11 height 11
click at [1470, 174] on div "Edit Resource Instance" at bounding box center [1486, 170] width 71 height 9
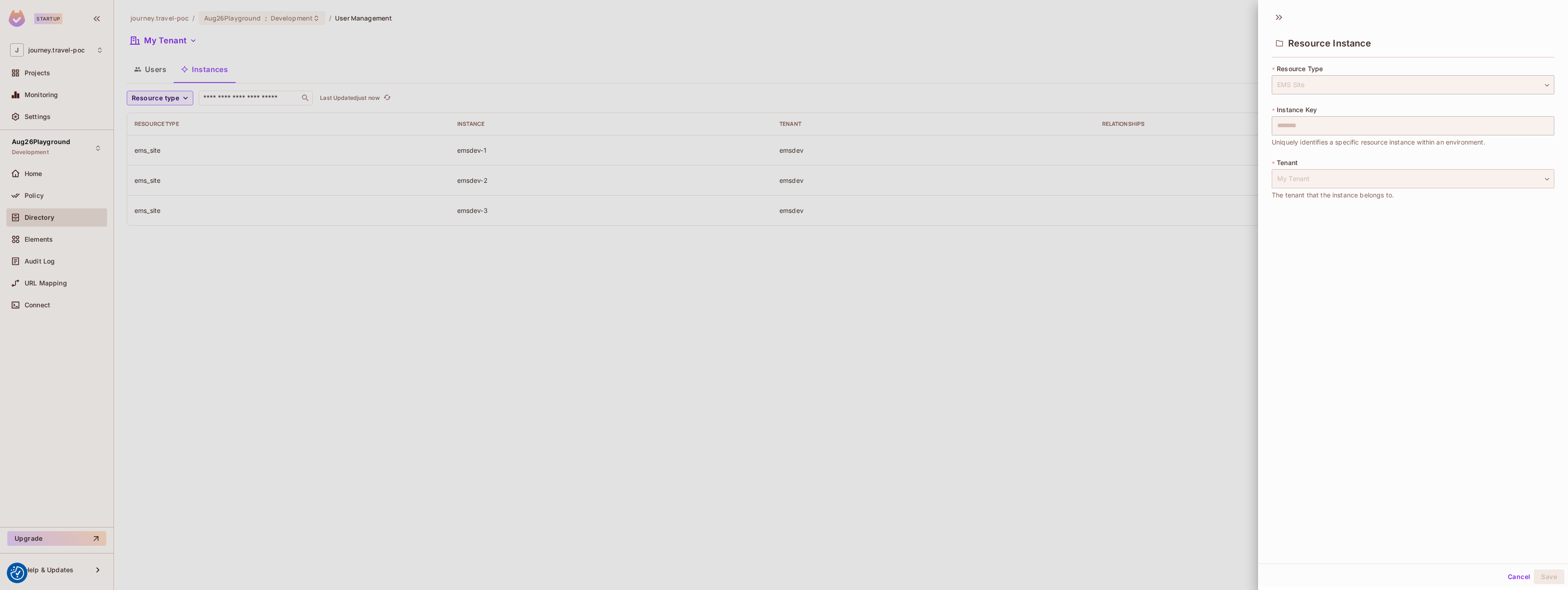
click at [1485, 173] on div "My Tenant" at bounding box center [1413, 179] width 282 height 19
click at [1269, 15] on div "Resource Instance" at bounding box center [1413, 35] width 310 height 51
click at [1278, 15] on icon at bounding box center [1279, 17] width 14 height 14
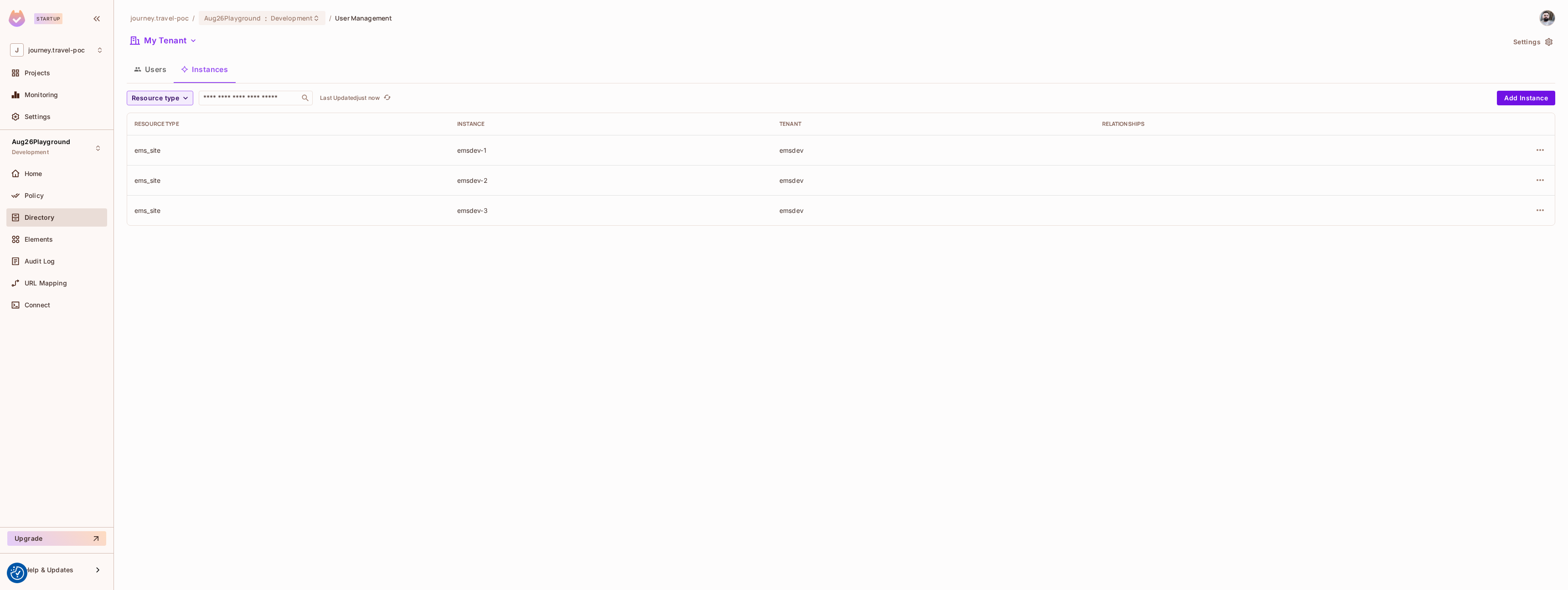
click at [916, 420] on div "journey.travel-poc / Aug26Playground : Development / User Management My Tenant …" at bounding box center [841, 295] width 1454 height 590
click at [134, 70] on icon "button" at bounding box center [137, 69] width 7 height 7
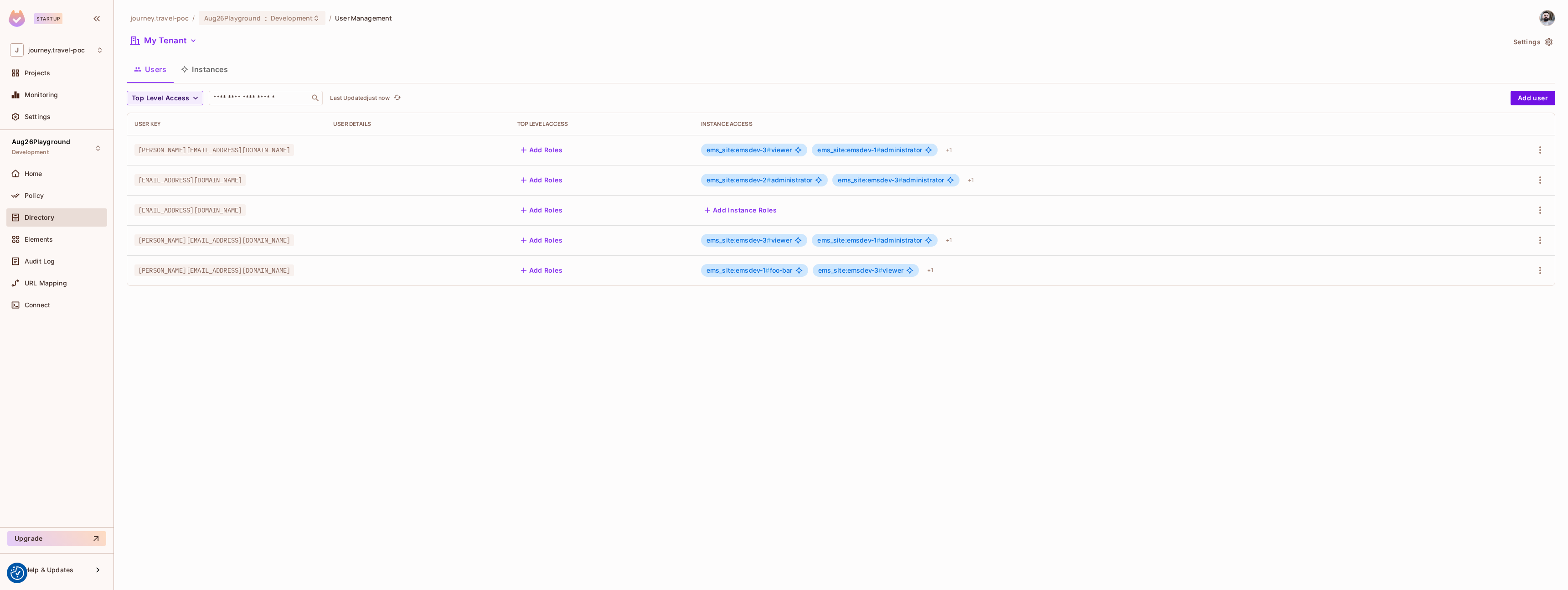
click at [203, 71] on button "Instances" at bounding box center [204, 69] width 62 height 22
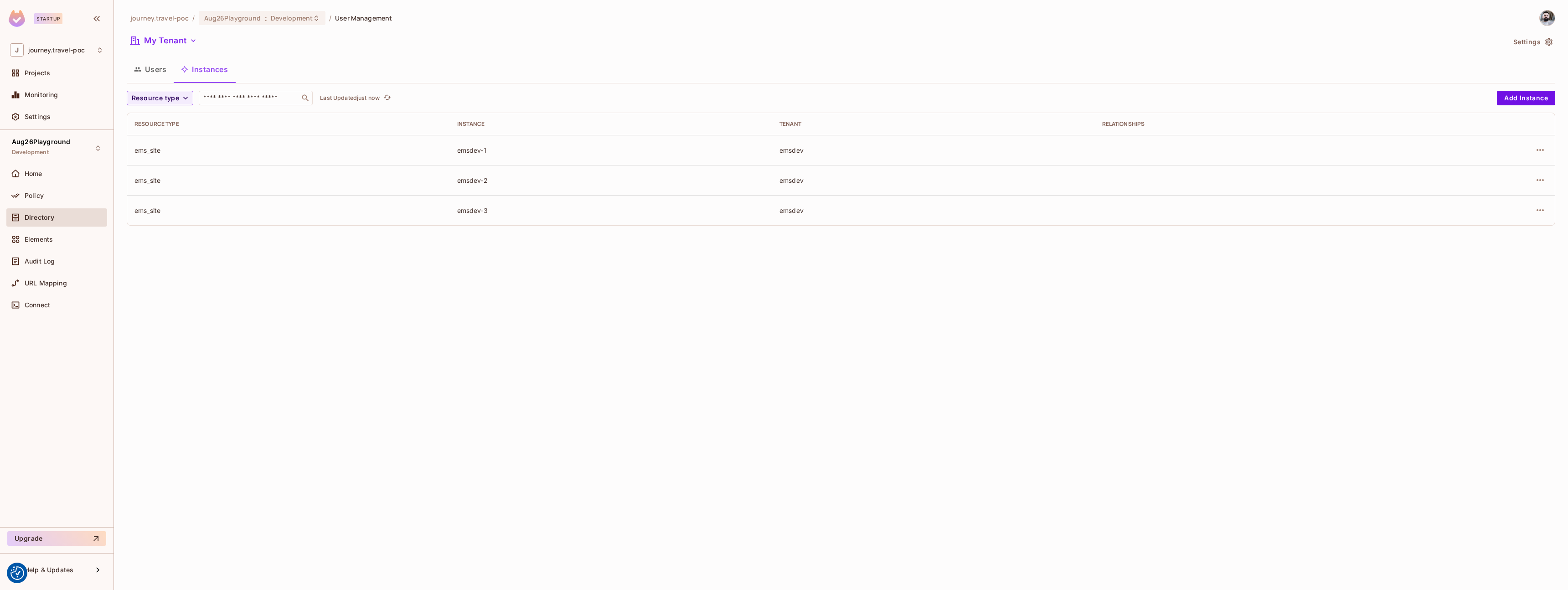
click at [790, 150] on div "emsdev" at bounding box center [933, 150] width 308 height 9
click at [473, 152] on div "emsdev-1" at bounding box center [611, 150] width 308 height 9
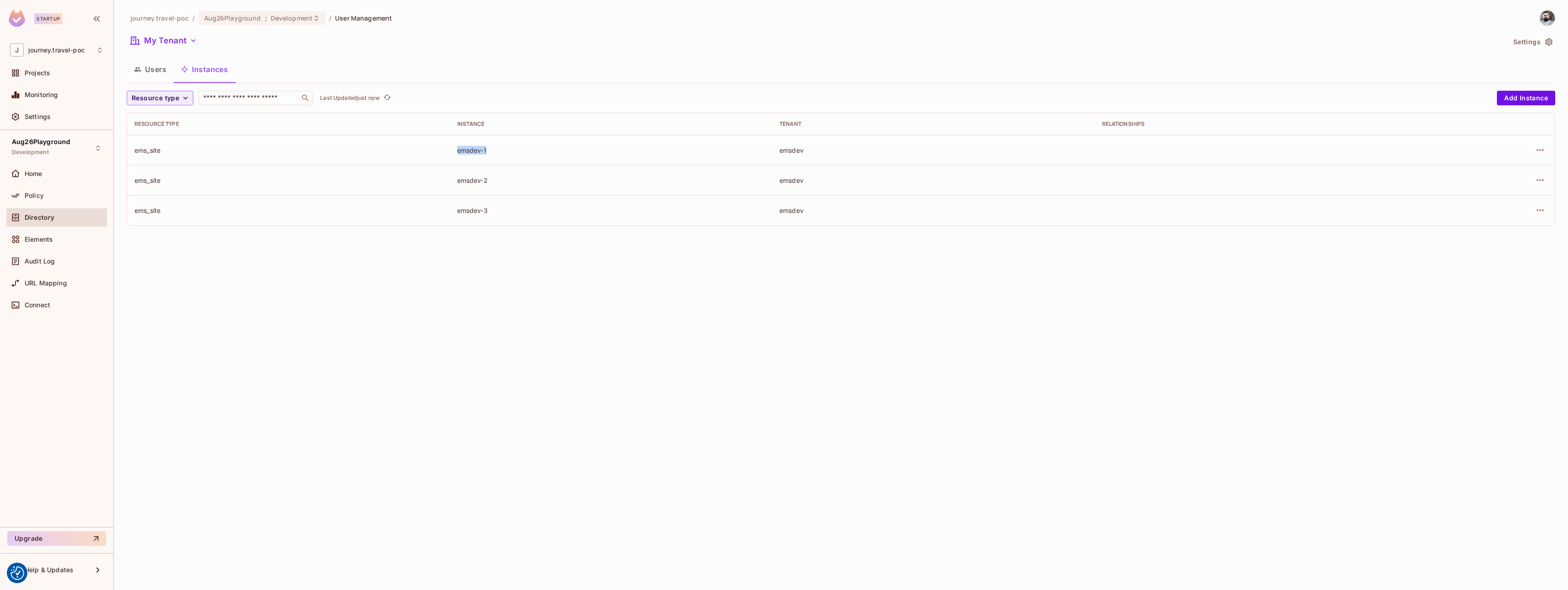
click at [141, 151] on div "ems_site" at bounding box center [289, 150] width 308 height 9
drag, startPoint x: 485, startPoint y: 150, endPoint x: 424, endPoint y: 149, distance: 61.0
click at [424, 149] on tr "ems_site emsdev-1 emsdev" at bounding box center [840, 149] width 1428 height 30
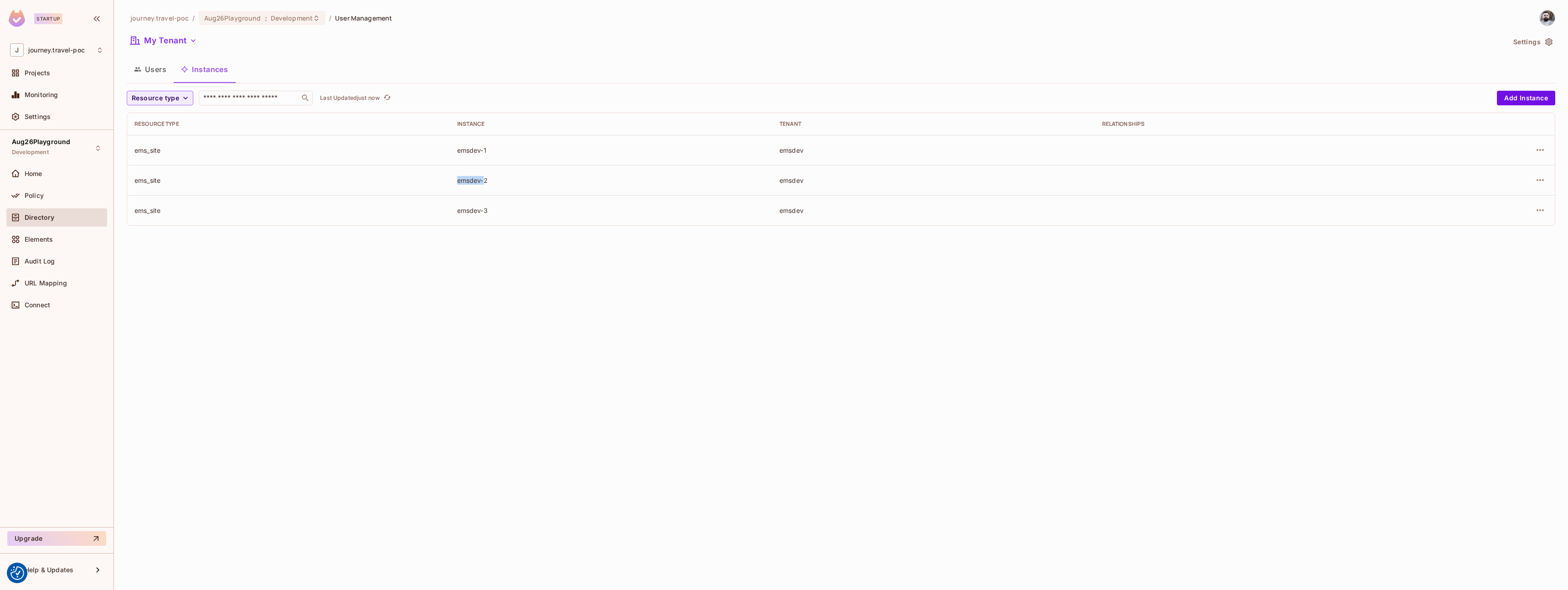
drag, startPoint x: 473, startPoint y: 180, endPoint x: 434, endPoint y: 180, distance: 39.0
click at [434, 180] on tr "ems_site emsdev-2 emsdev" at bounding box center [840, 180] width 1428 height 30
drag, startPoint x: 453, startPoint y: 214, endPoint x: 420, endPoint y: 213, distance: 33.0
click at [420, 213] on tr "ems_site emsdev-3 emsdev" at bounding box center [840, 210] width 1428 height 30
drag, startPoint x: 804, startPoint y: 151, endPoint x: 779, endPoint y: 152, distance: 25.0
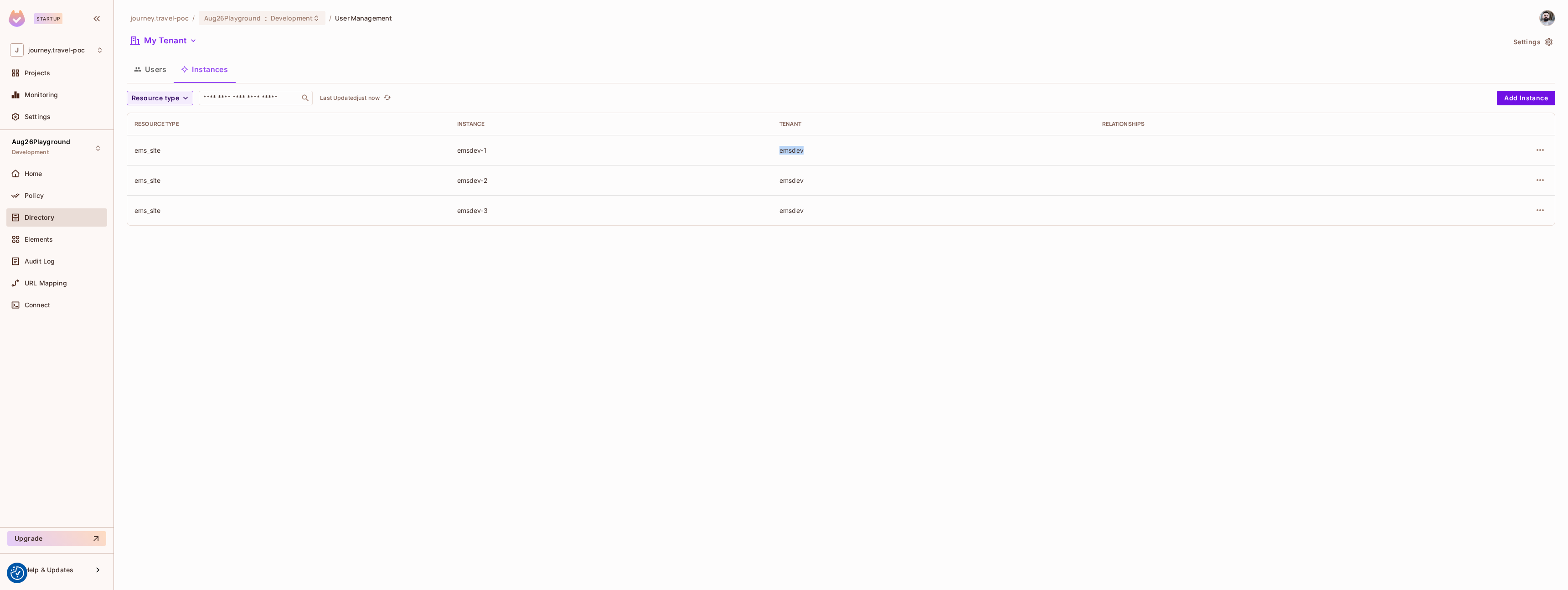
click at [779, 152] on div "emsdev" at bounding box center [933, 150] width 308 height 9
click at [156, 70] on button "Users" at bounding box center [150, 69] width 47 height 22
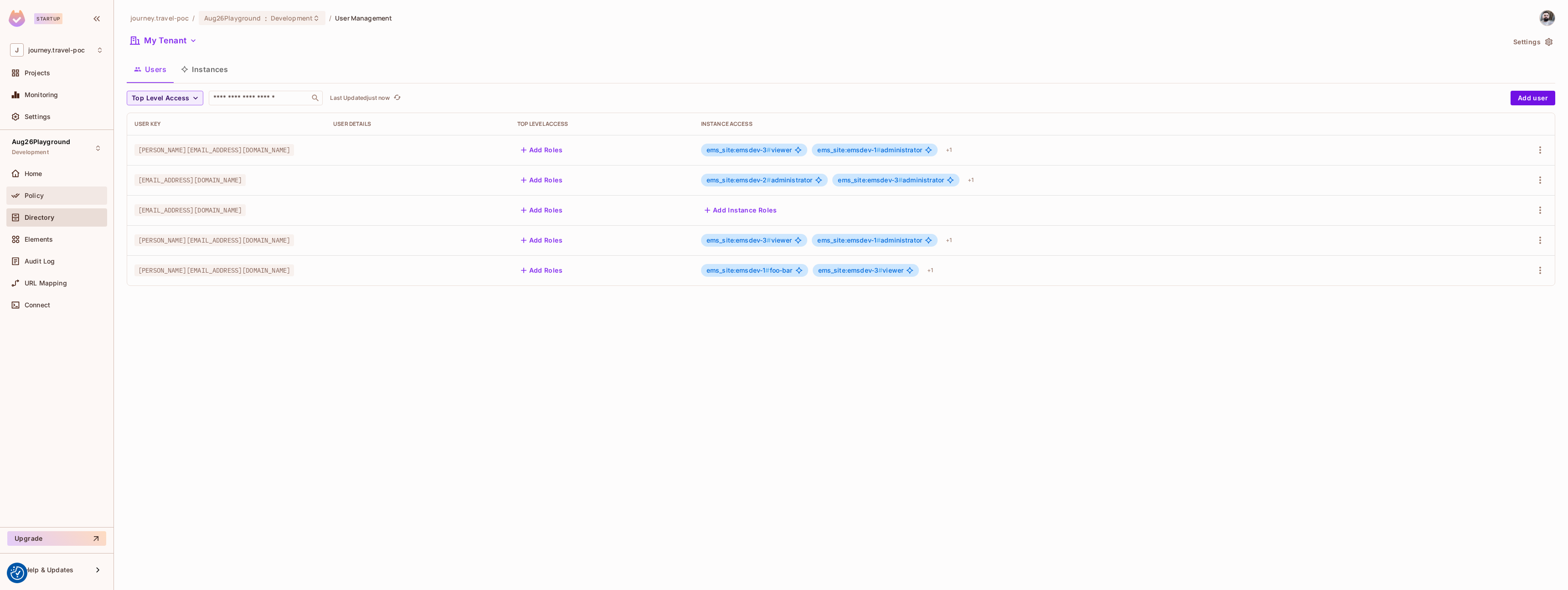
click at [53, 201] on div "Policy" at bounding box center [57, 195] width 101 height 18
